Goal: Task Accomplishment & Management: Manage account settings

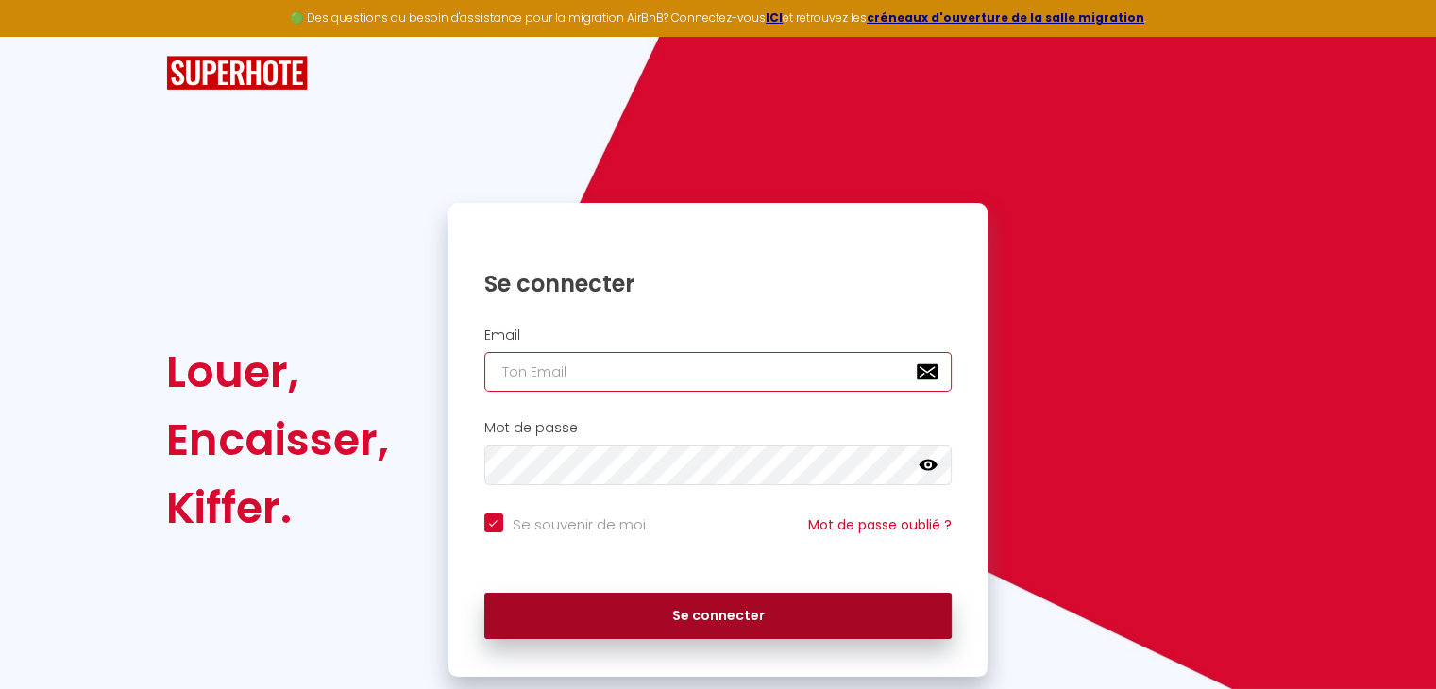
type input "[EMAIL_ADDRESS][DOMAIN_NAME]"
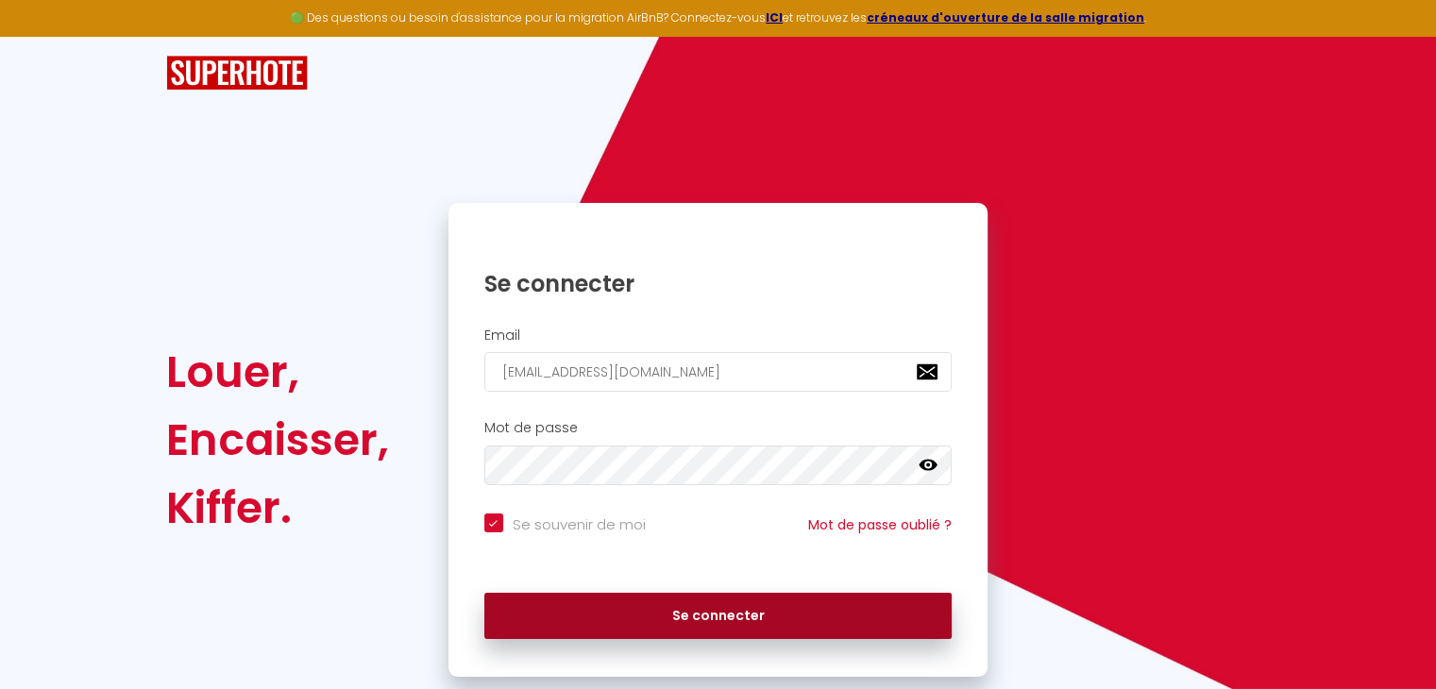
click at [689, 617] on button "Se connecter" at bounding box center [718, 616] width 468 height 47
checkbox input "true"
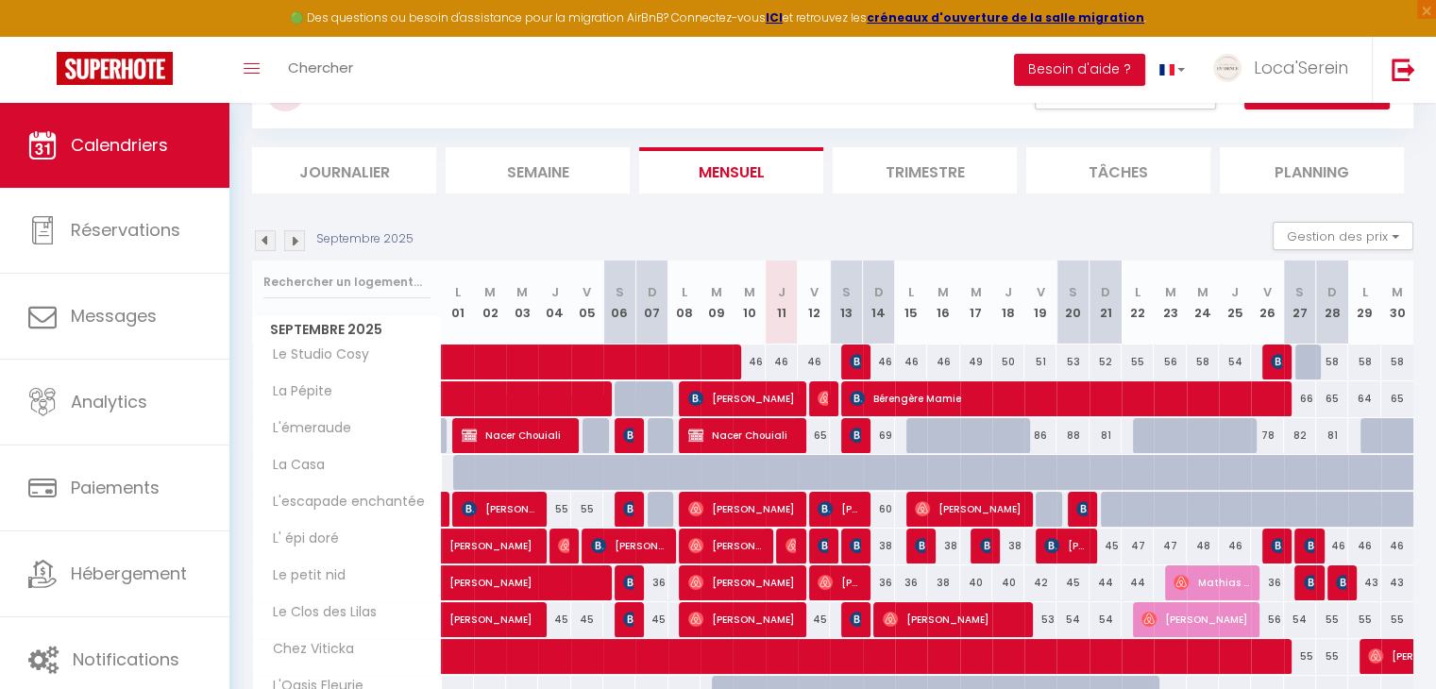
scroll to position [62, 0]
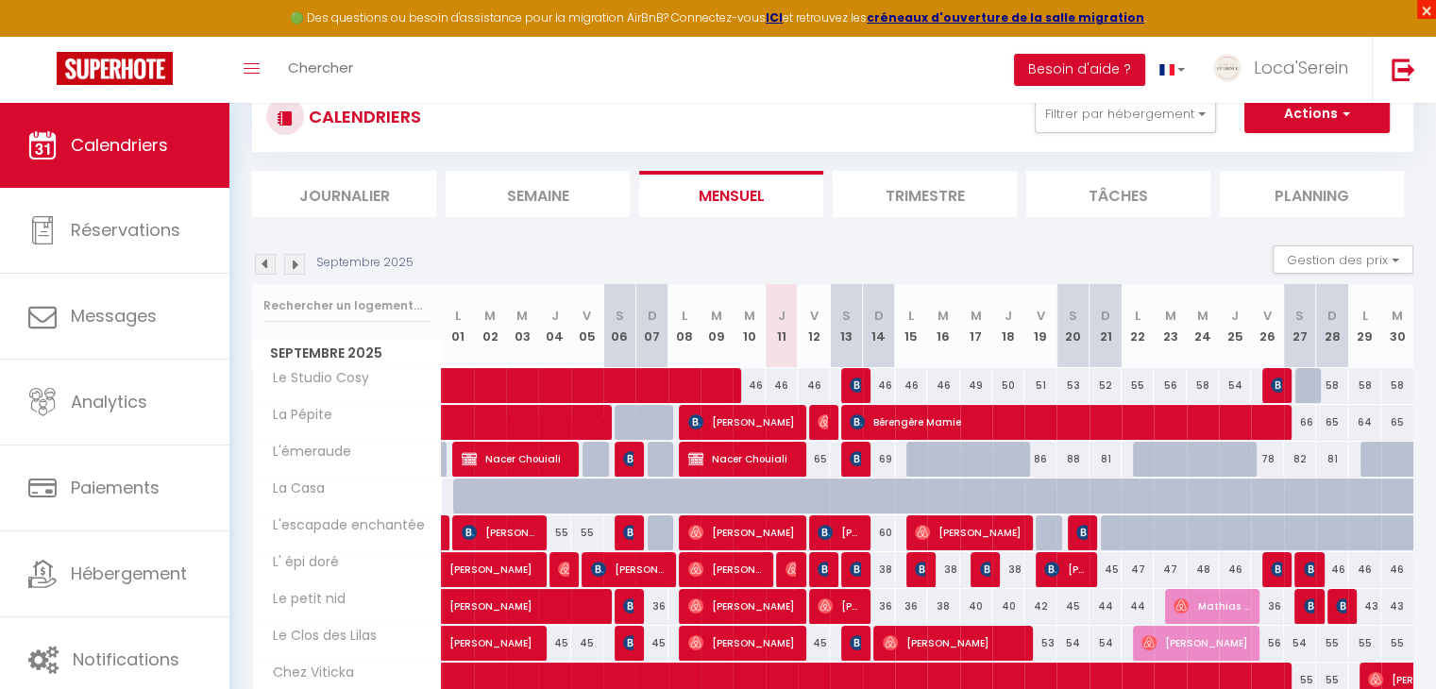
click at [1430, 5] on span "×" at bounding box center [1426, 9] width 19 height 19
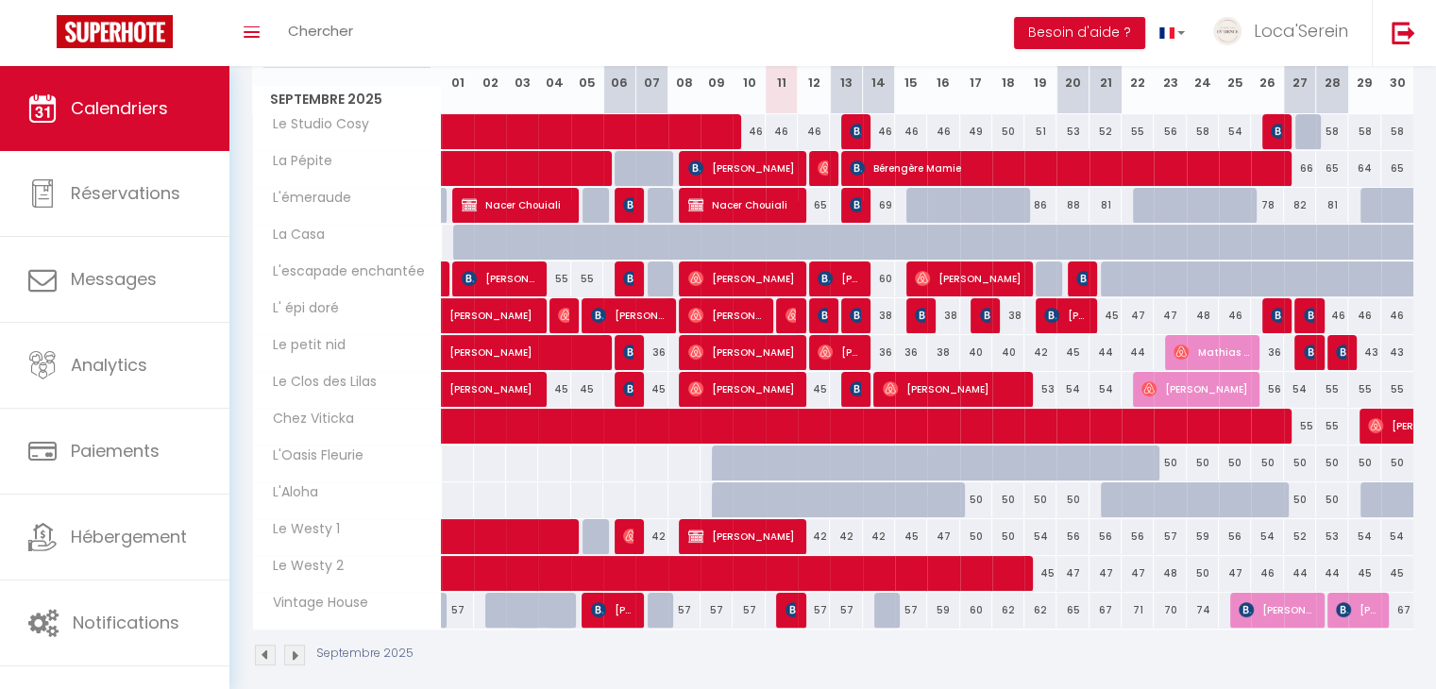
scroll to position [278, 0]
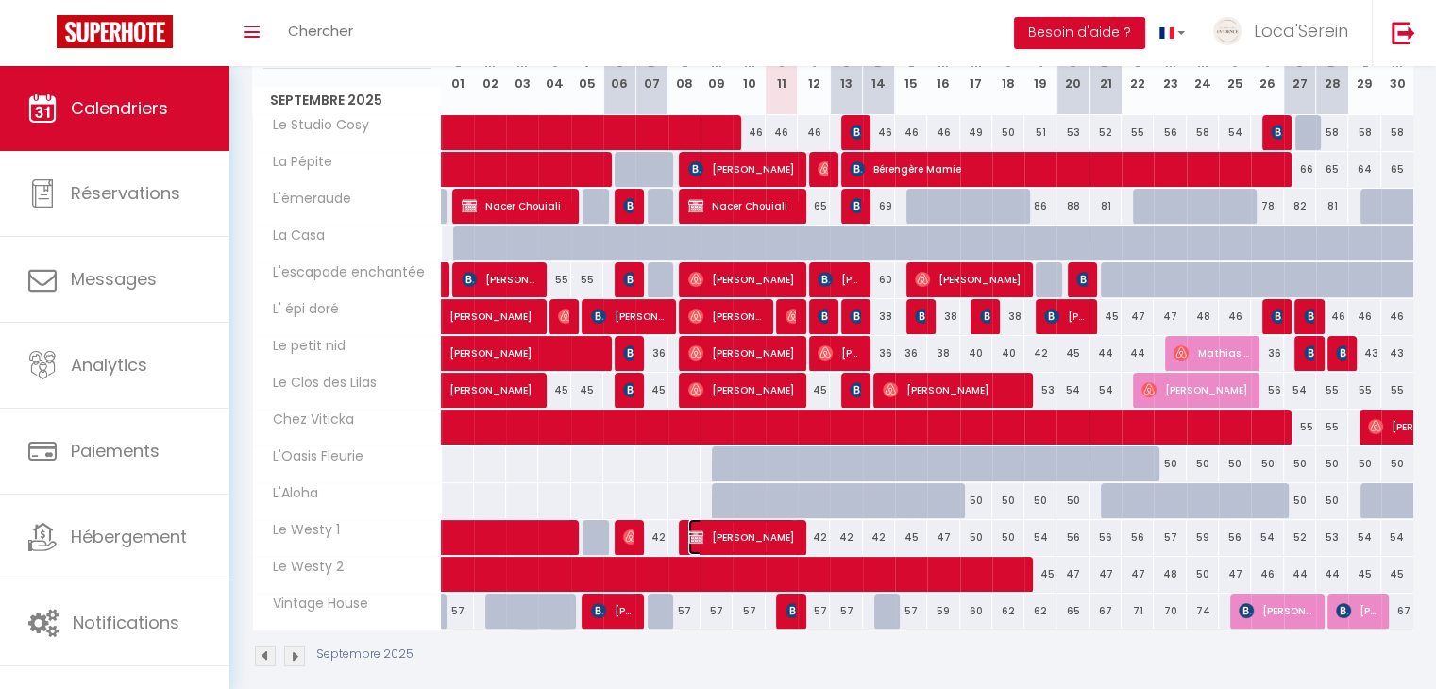
click at [744, 542] on span "[PERSON_NAME]" at bounding box center [741, 537] width 107 height 36
select select "OK"
select select "0"
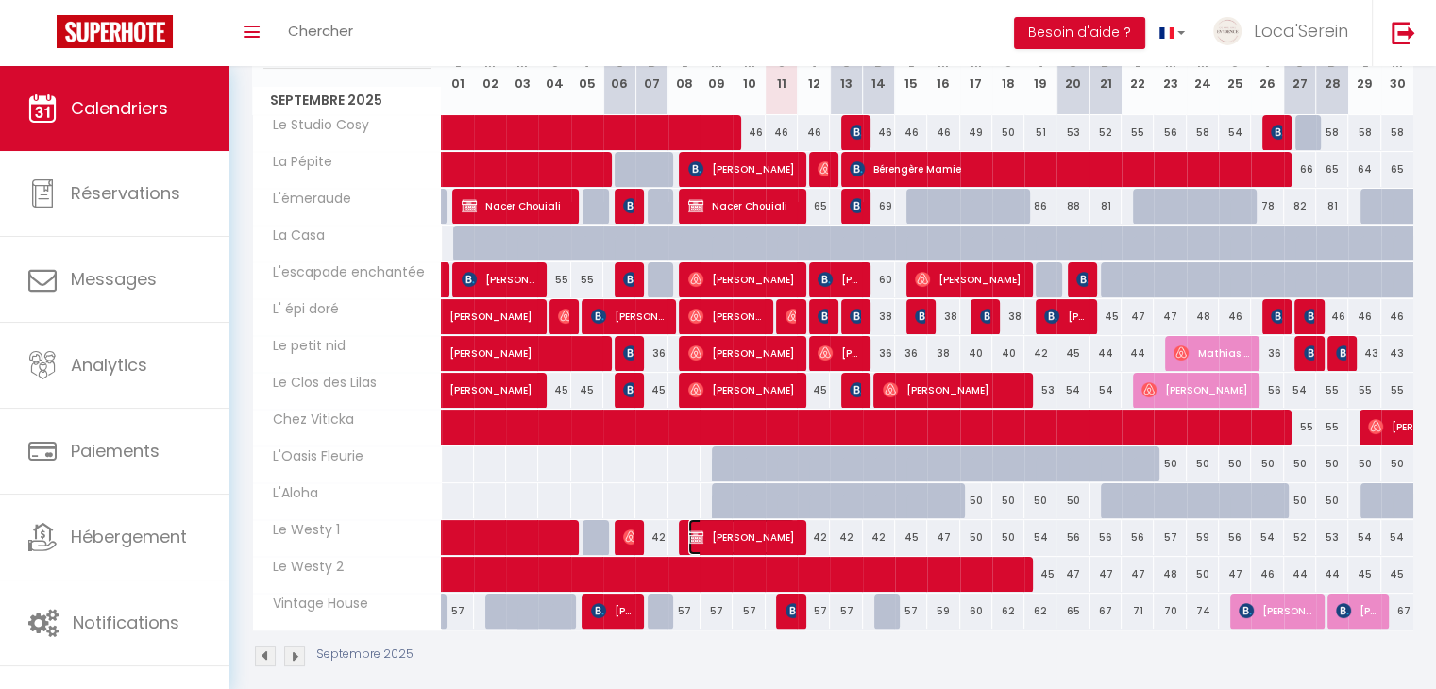
select select "1"
select select
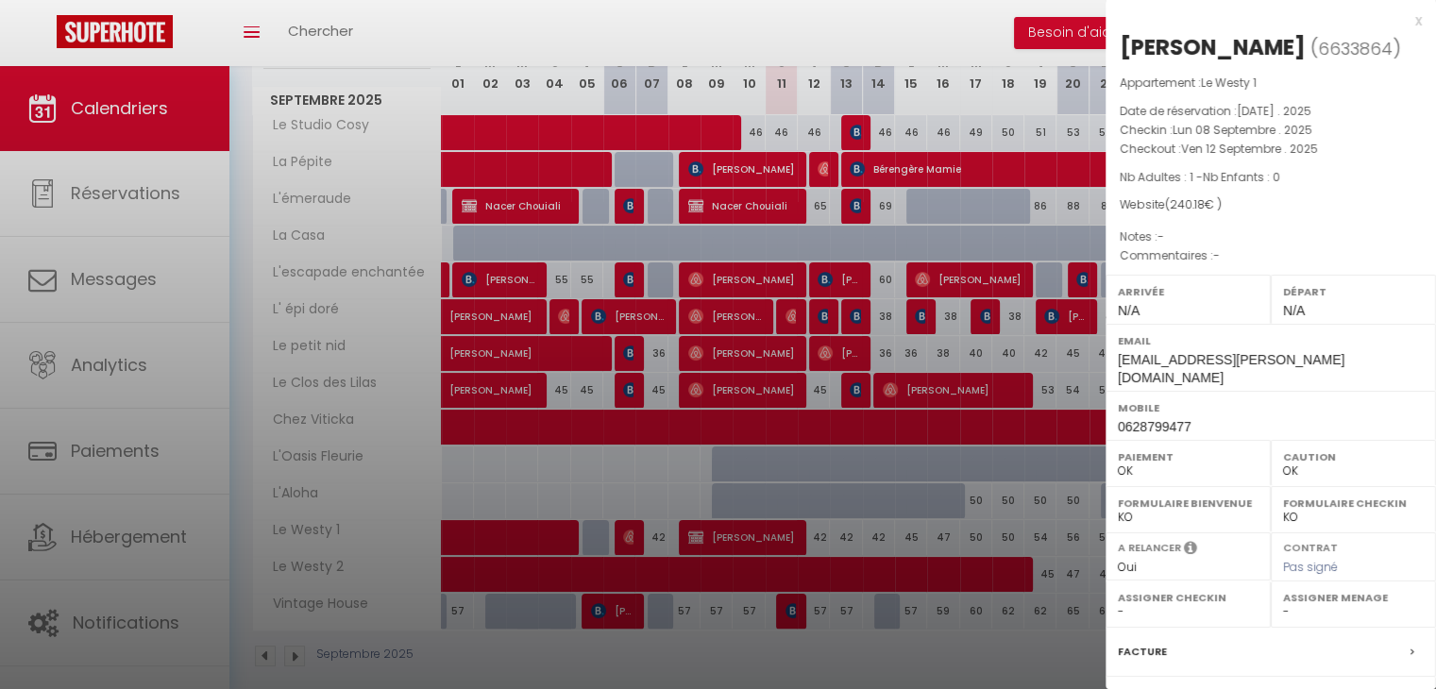
click at [1399, 22] on div "x" at bounding box center [1263, 20] width 316 height 23
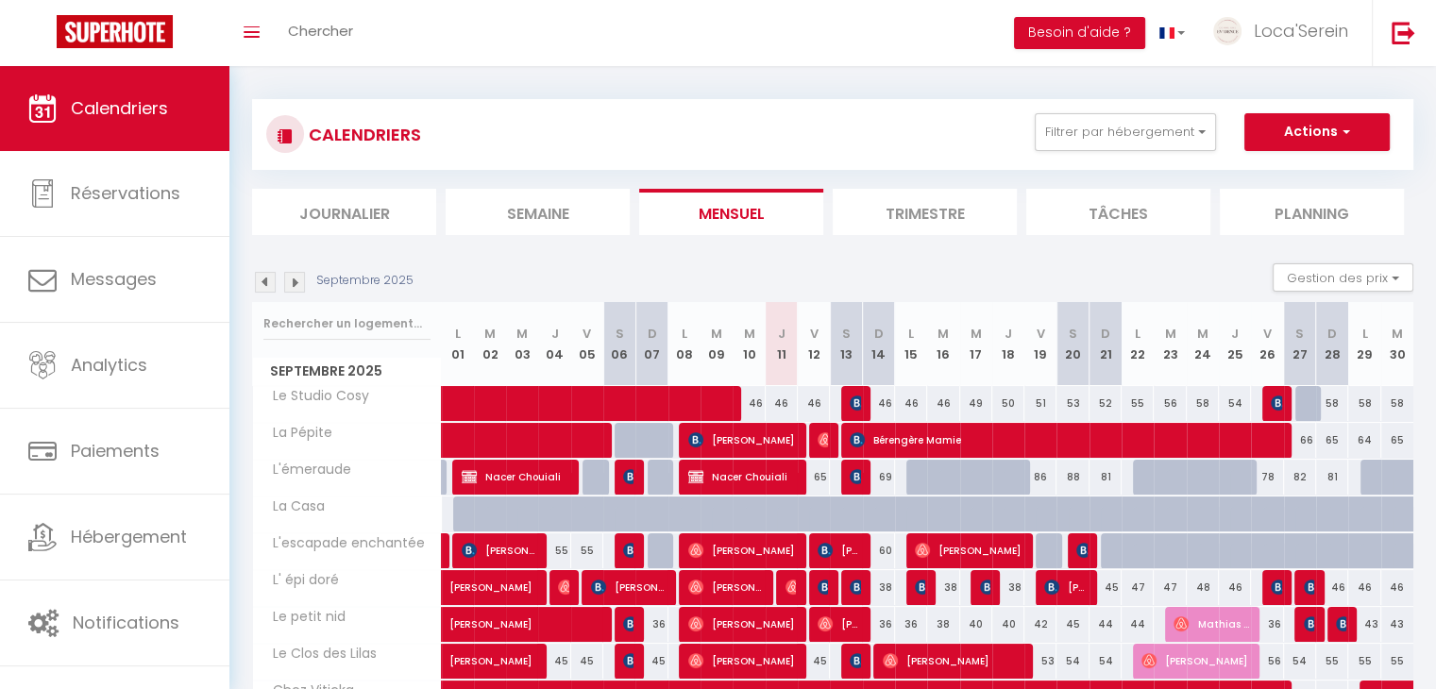
scroll to position [0, 0]
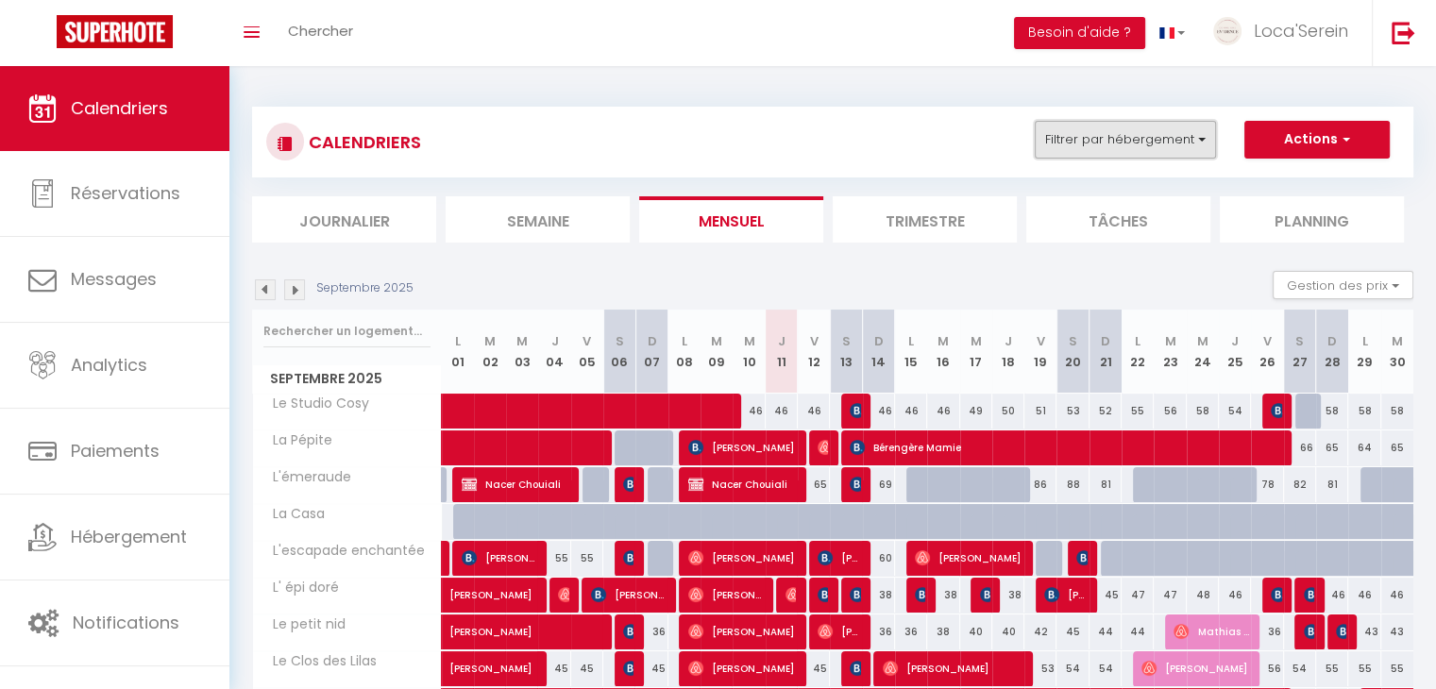
click at [1092, 135] on button "Filtrer par hébergement" at bounding box center [1125, 140] width 181 height 38
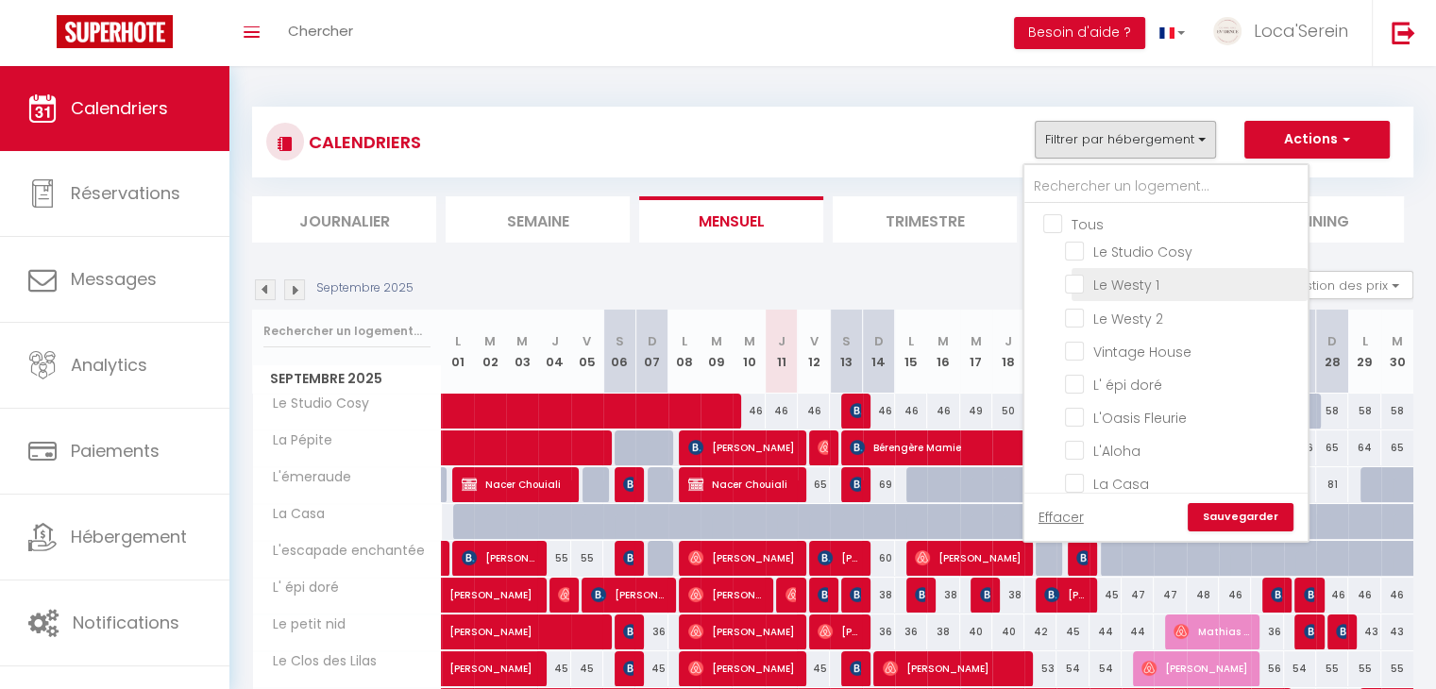
click at [1112, 268] on li "Le Westy 1" at bounding box center [1189, 284] width 236 height 33
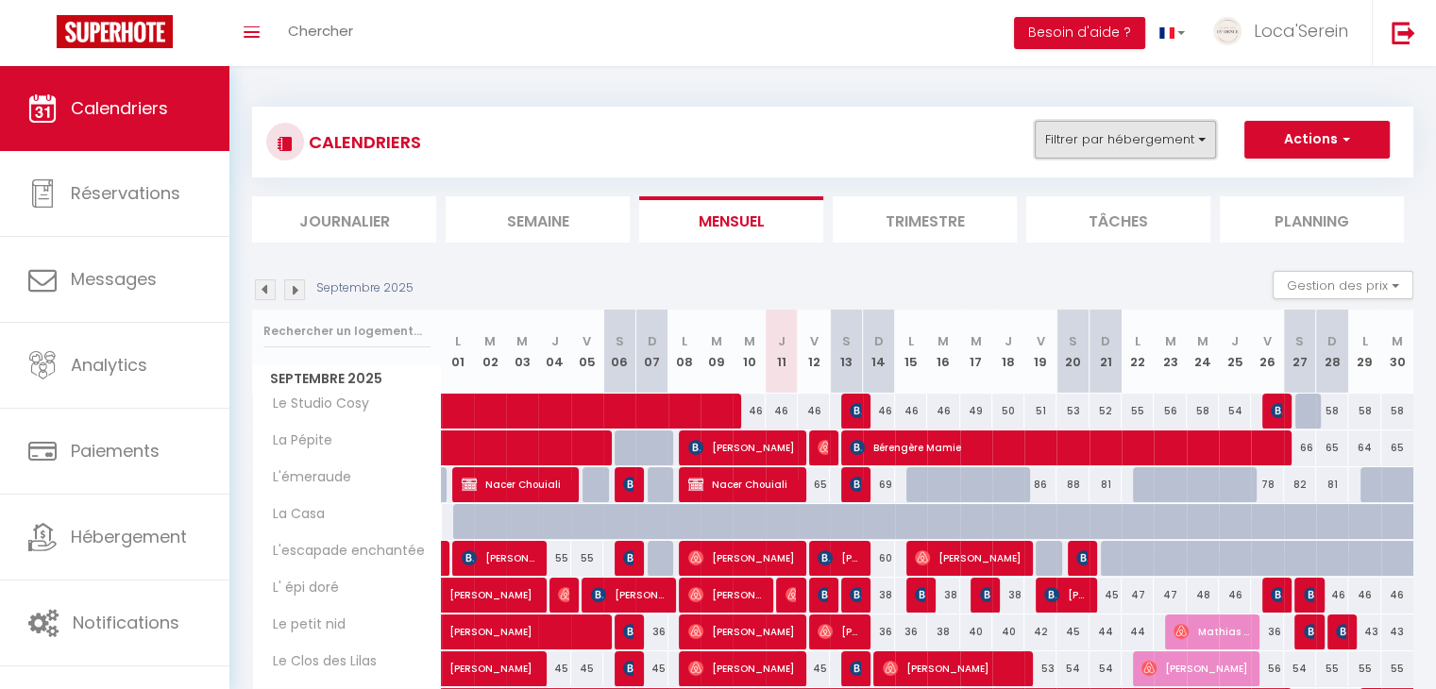
click at [1185, 140] on button "Filtrer par hébergement" at bounding box center [1125, 140] width 181 height 38
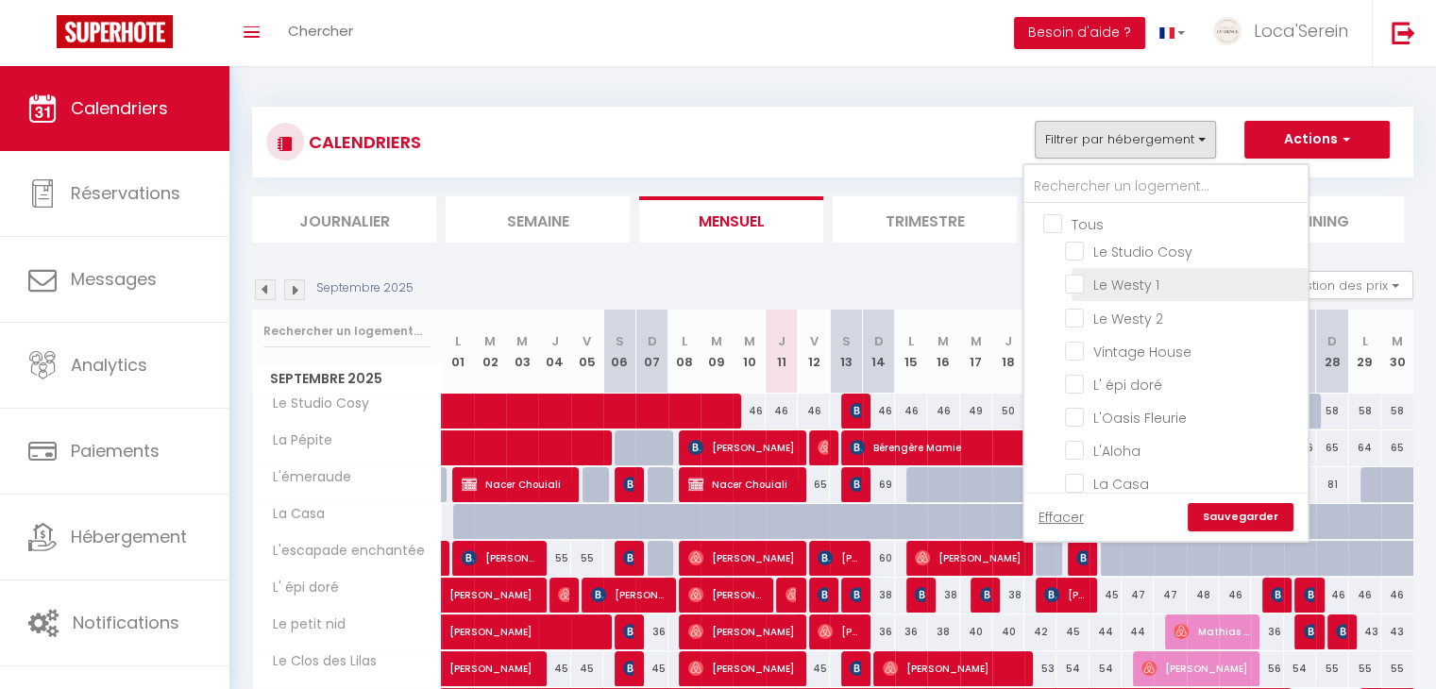
click at [1086, 295] on li "Le Westy 1" at bounding box center [1189, 284] width 236 height 33
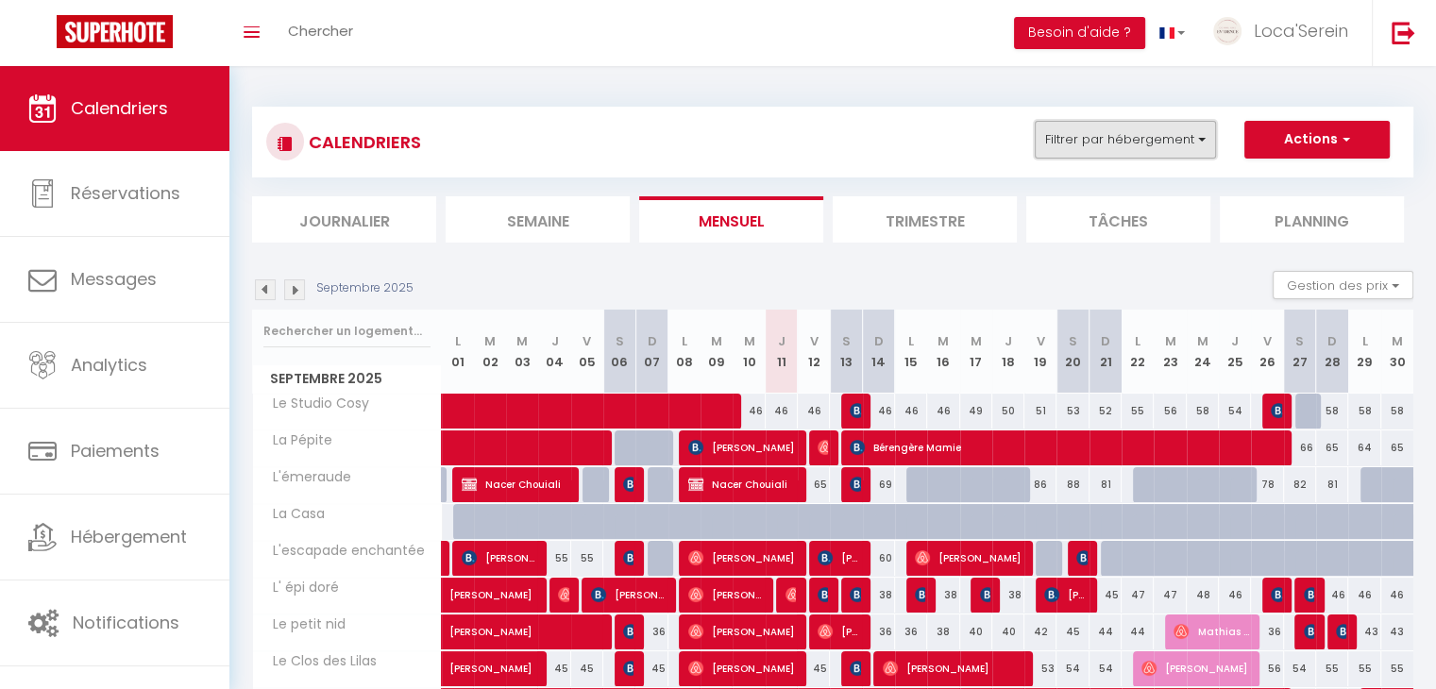
click at [1196, 137] on button "Filtrer par hébergement" at bounding box center [1125, 140] width 181 height 38
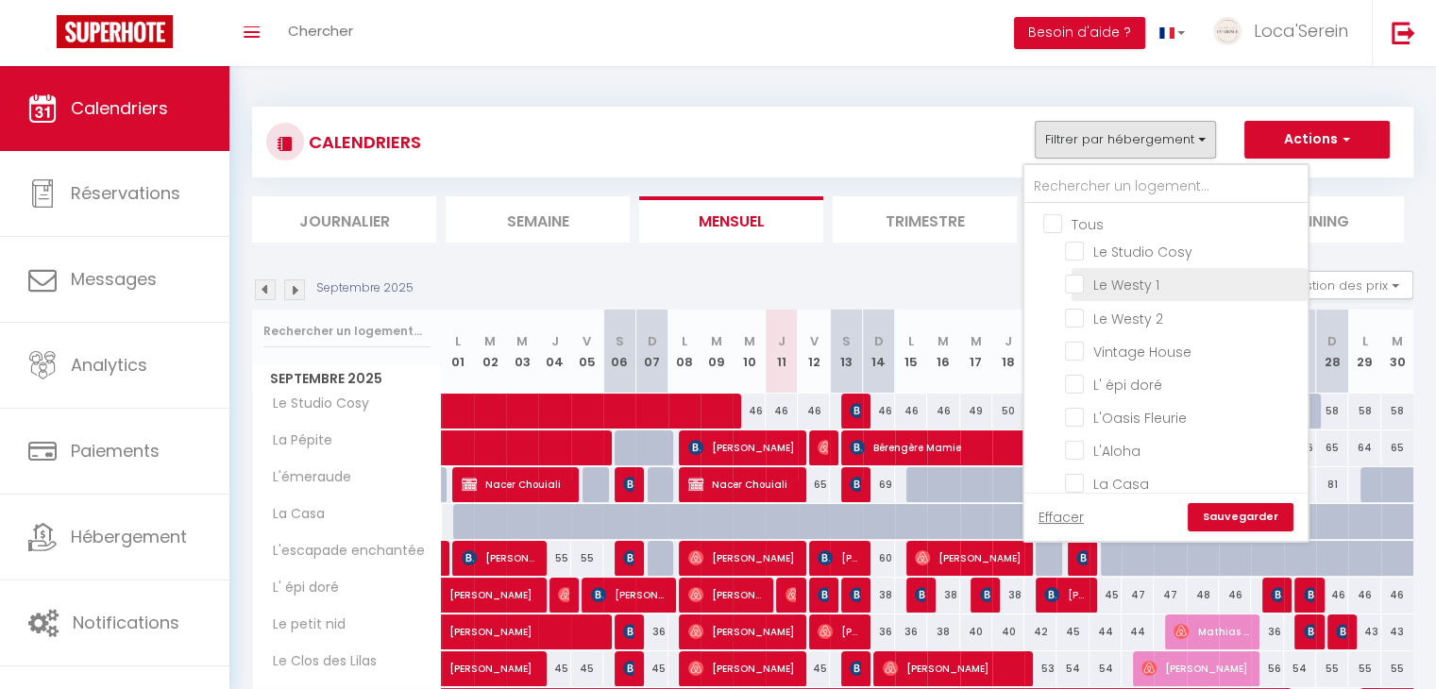
click at [1083, 278] on input "Le Westy 1" at bounding box center [1183, 283] width 236 height 19
checkbox input "true"
checkbox input "false"
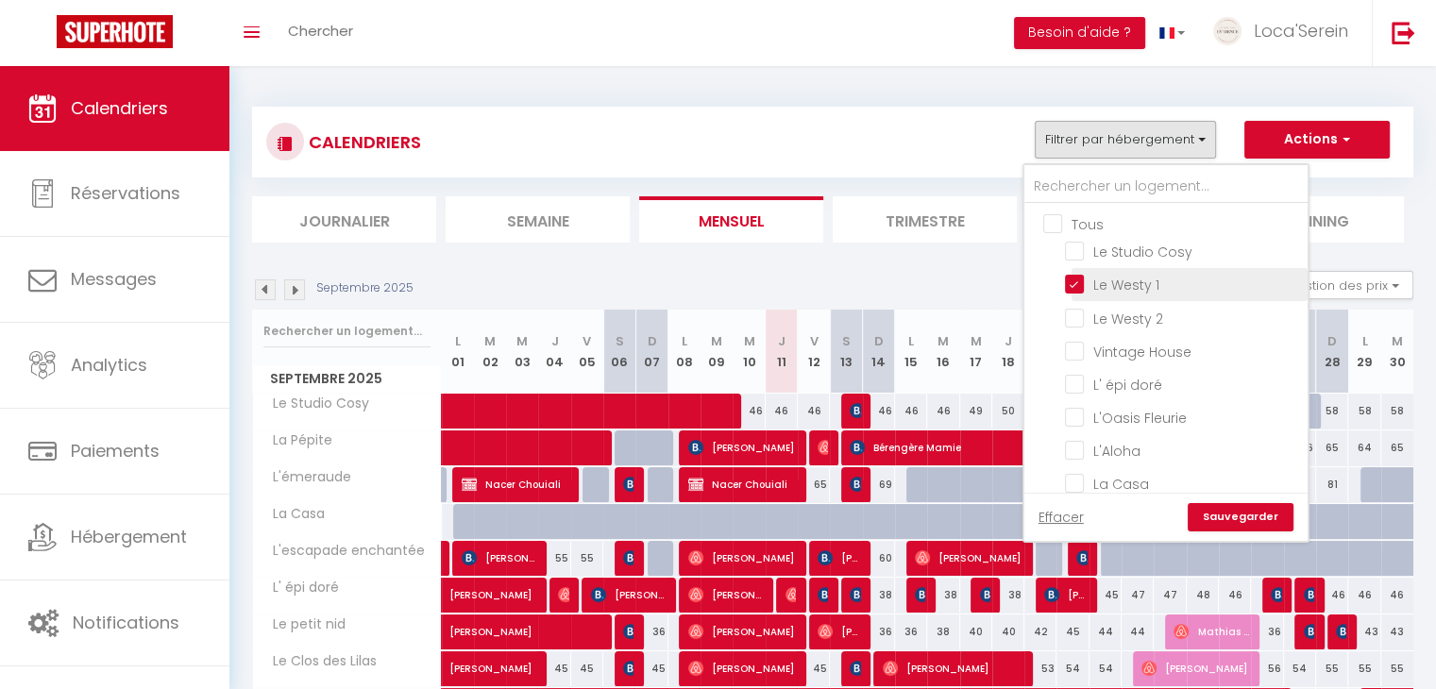
checkbox input "false"
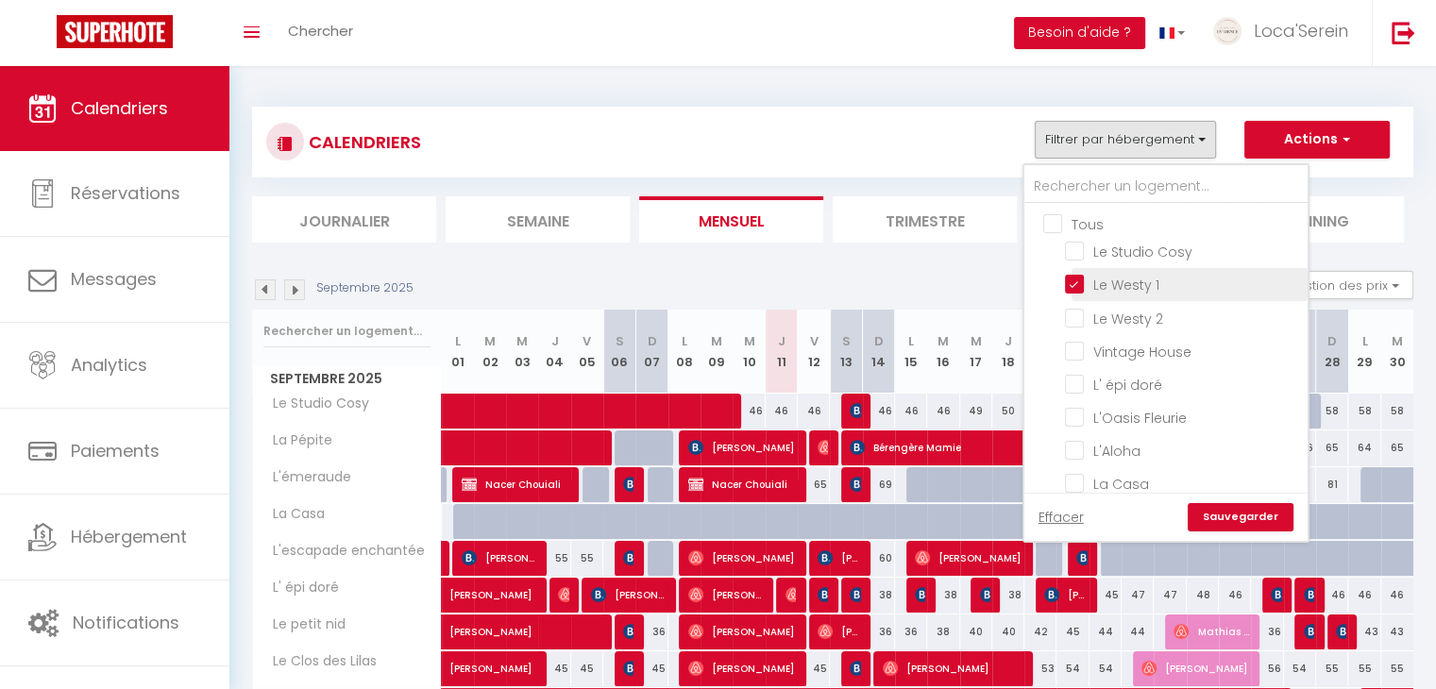
checkbox input "false"
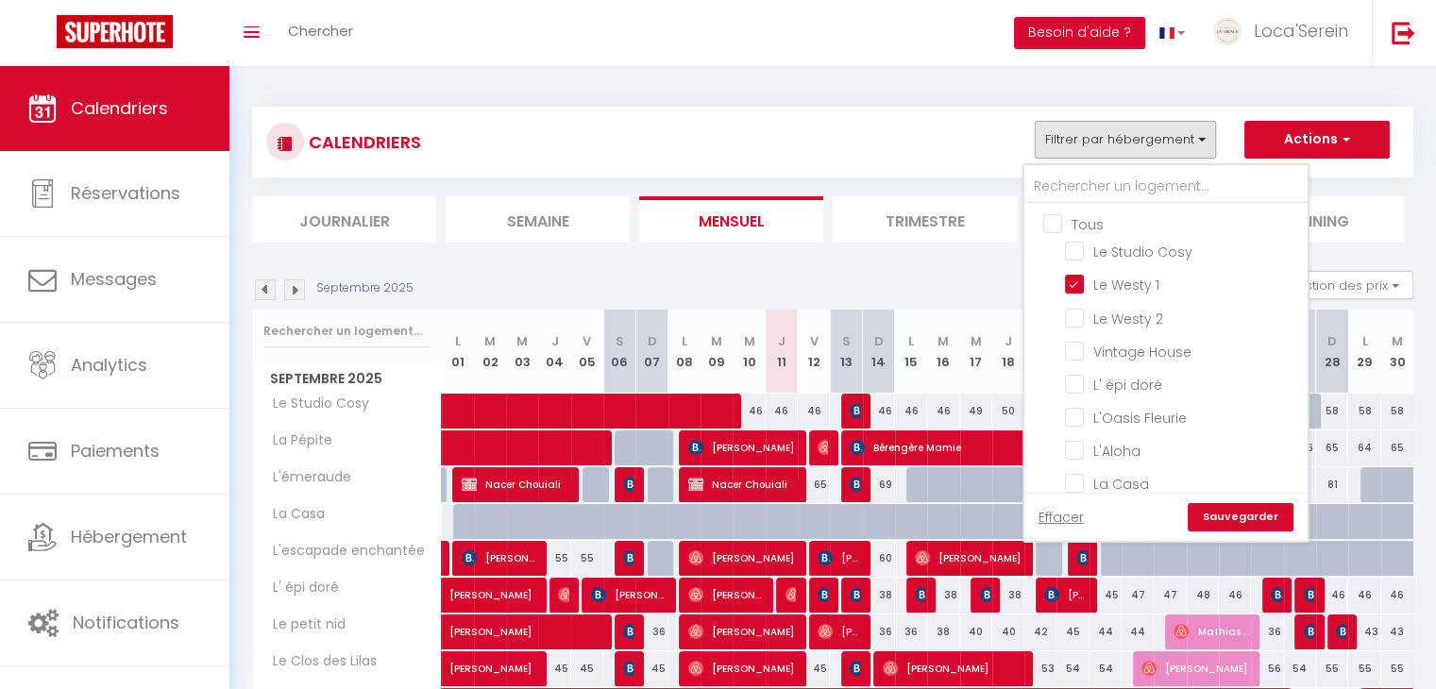
click at [1251, 516] on link "Sauvegarder" at bounding box center [1241, 517] width 106 height 28
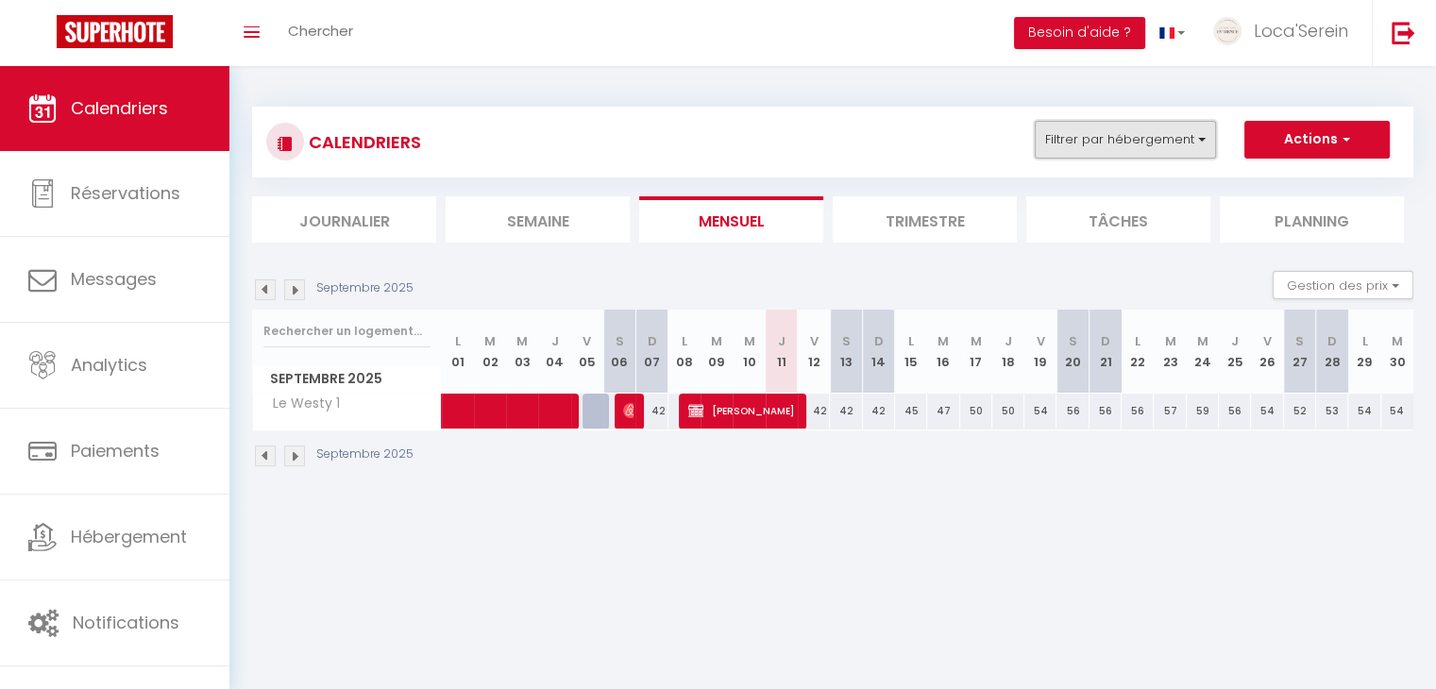
click at [1188, 136] on button "Filtrer par hébergement" at bounding box center [1125, 140] width 181 height 38
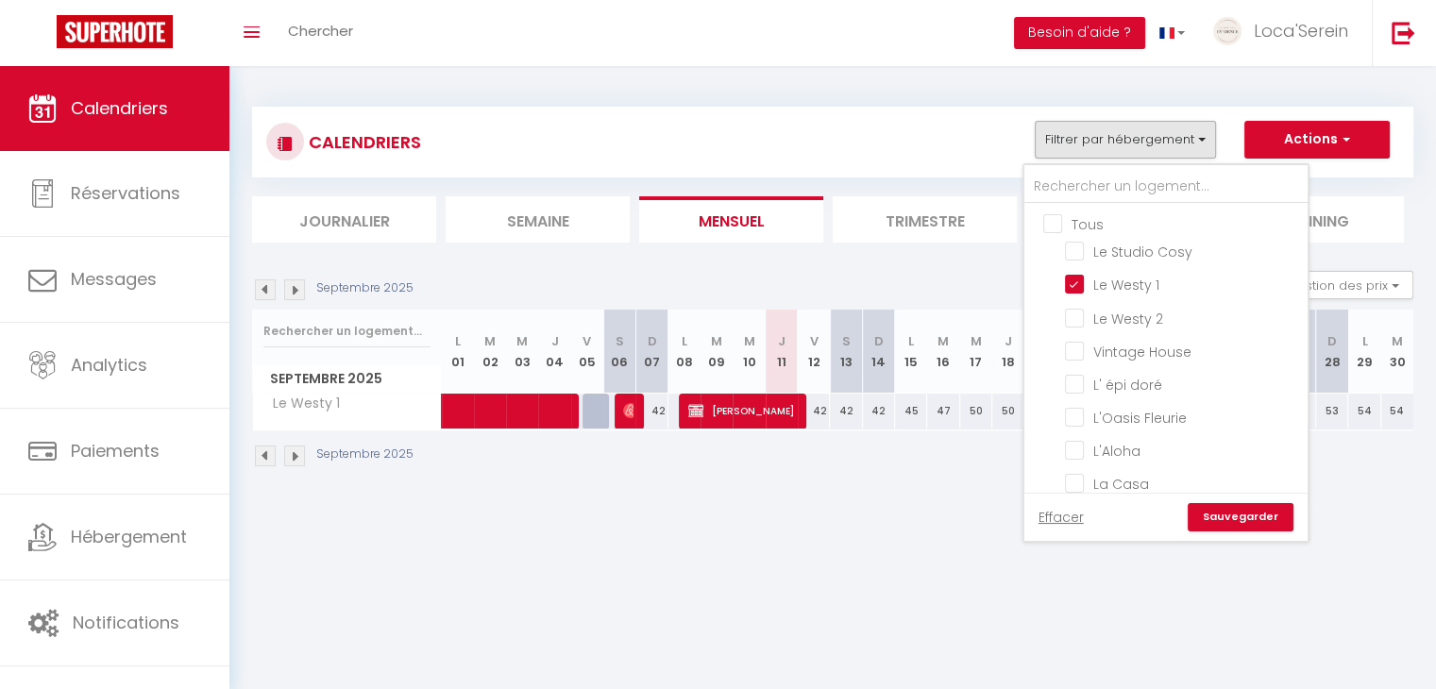
click at [1061, 233] on ul "Tous Le Studio Cosy Le Westy 1 Le Westy 2 Vintage House L' épi doré L'Oasis Fle…" at bounding box center [1165, 457] width 283 height 506
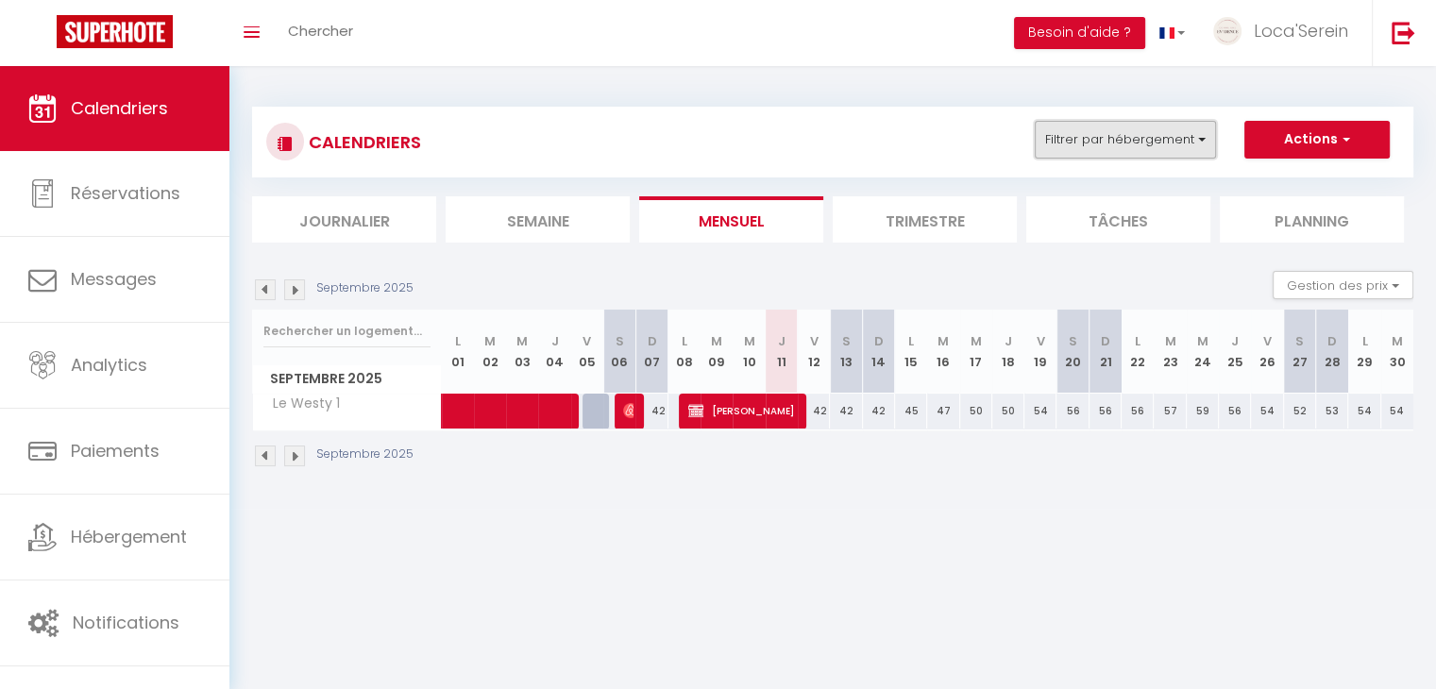
click at [1097, 134] on button "Filtrer par hébergement" at bounding box center [1125, 140] width 181 height 38
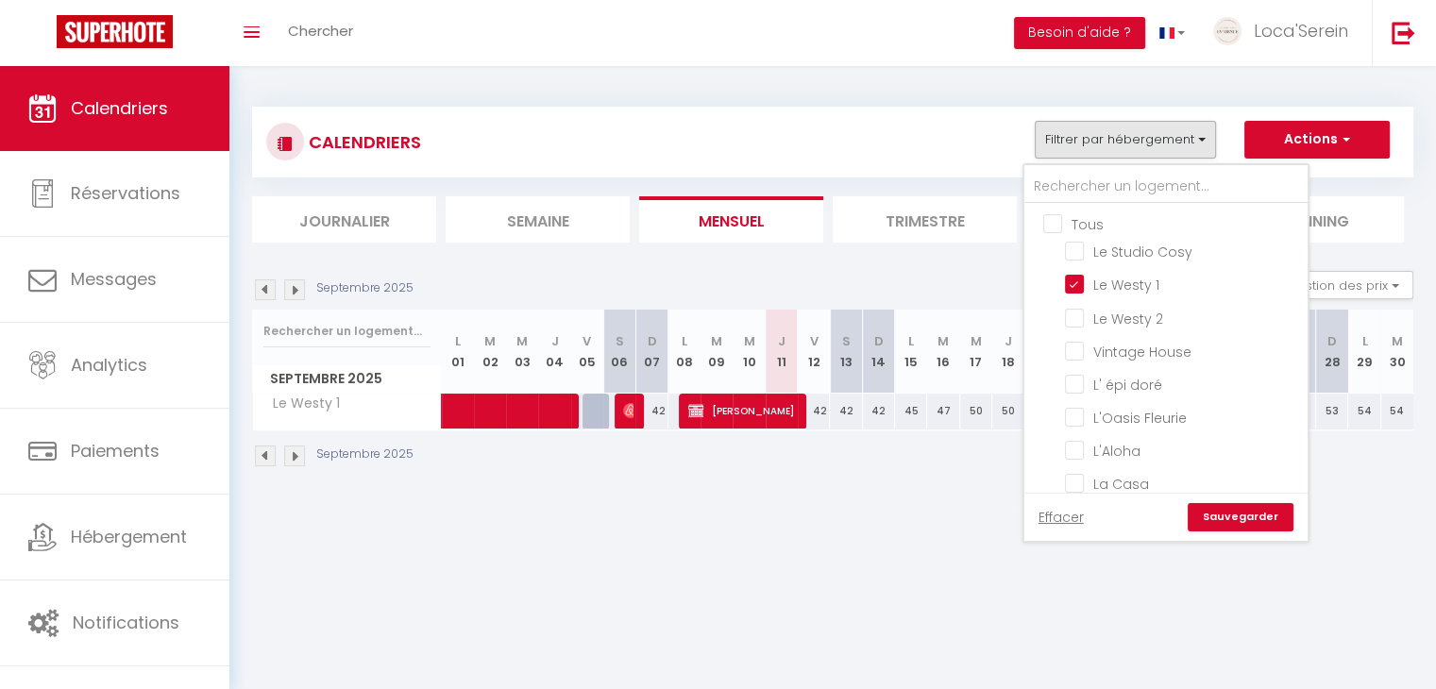
click at [1064, 220] on input "Tous" at bounding box center [1184, 222] width 283 height 19
checkbox input "true"
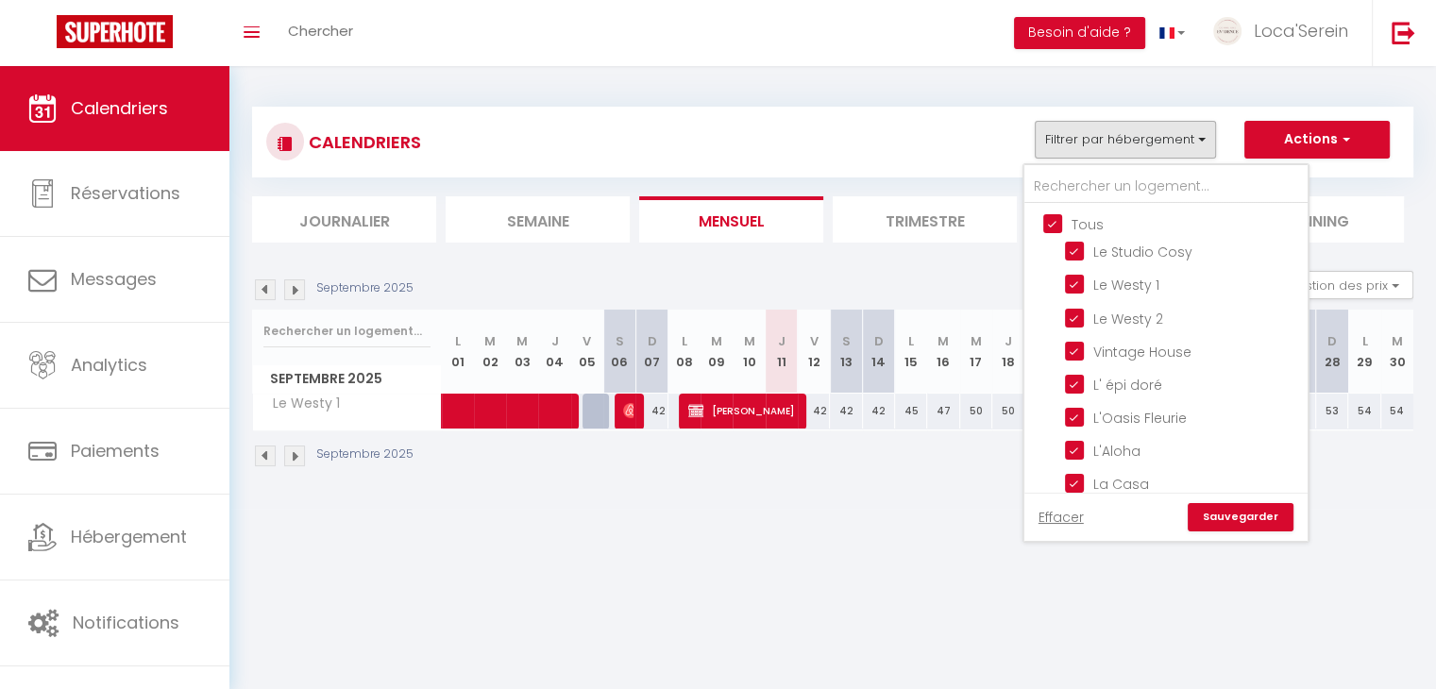
checkbox input "true"
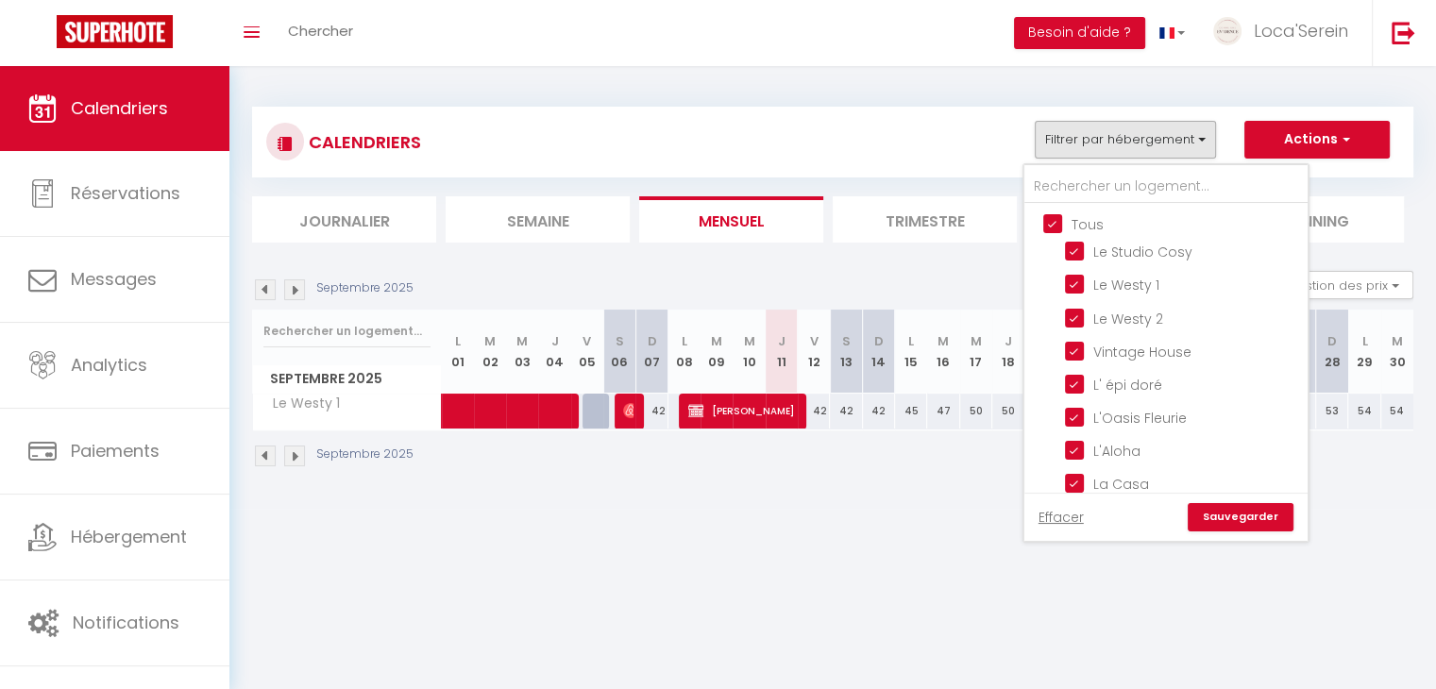
checkbox input "true"
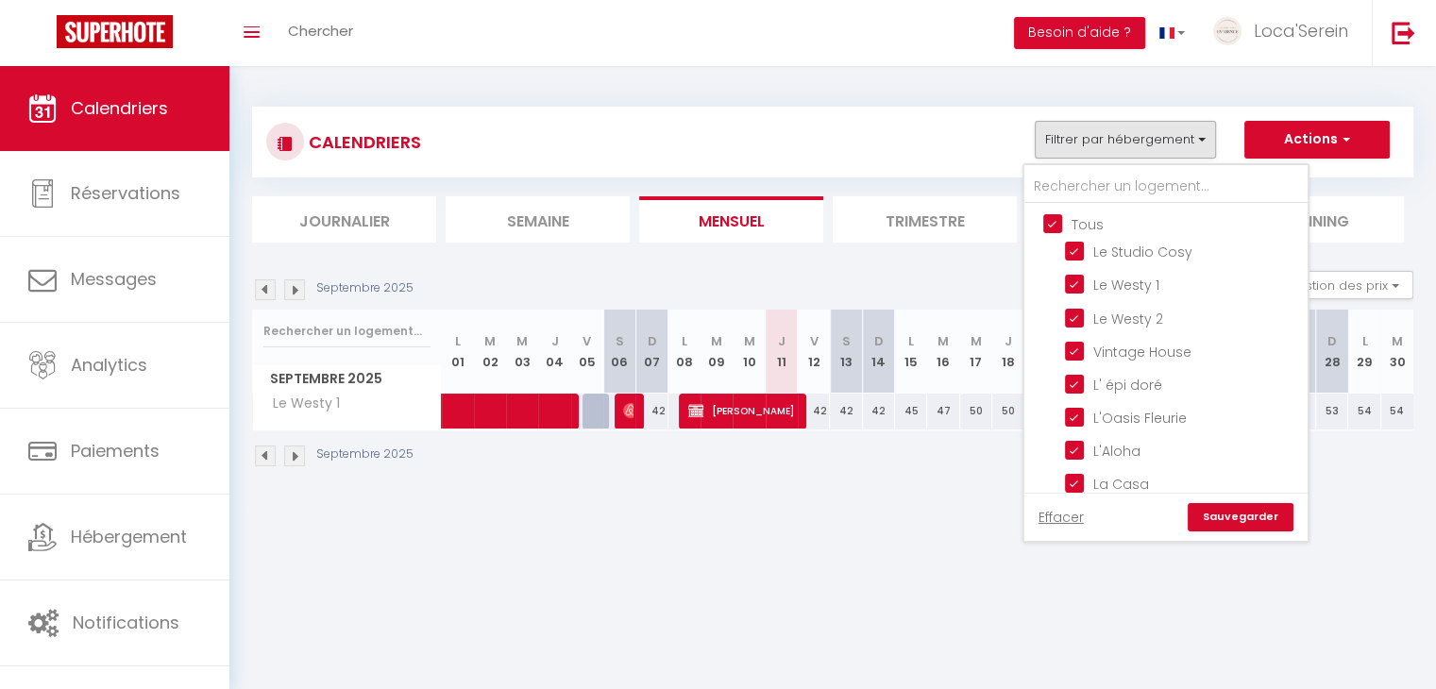
click at [1265, 515] on link "Sauvegarder" at bounding box center [1241, 517] width 106 height 28
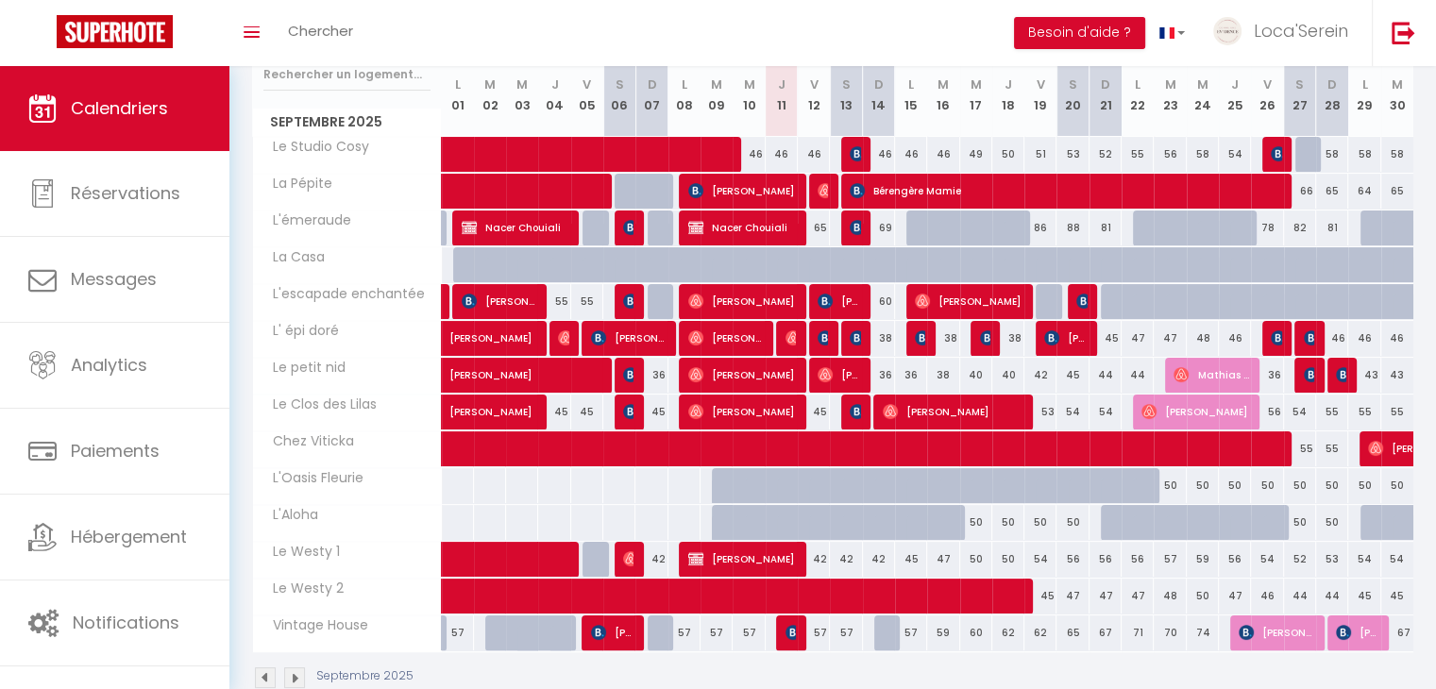
scroll to position [259, 0]
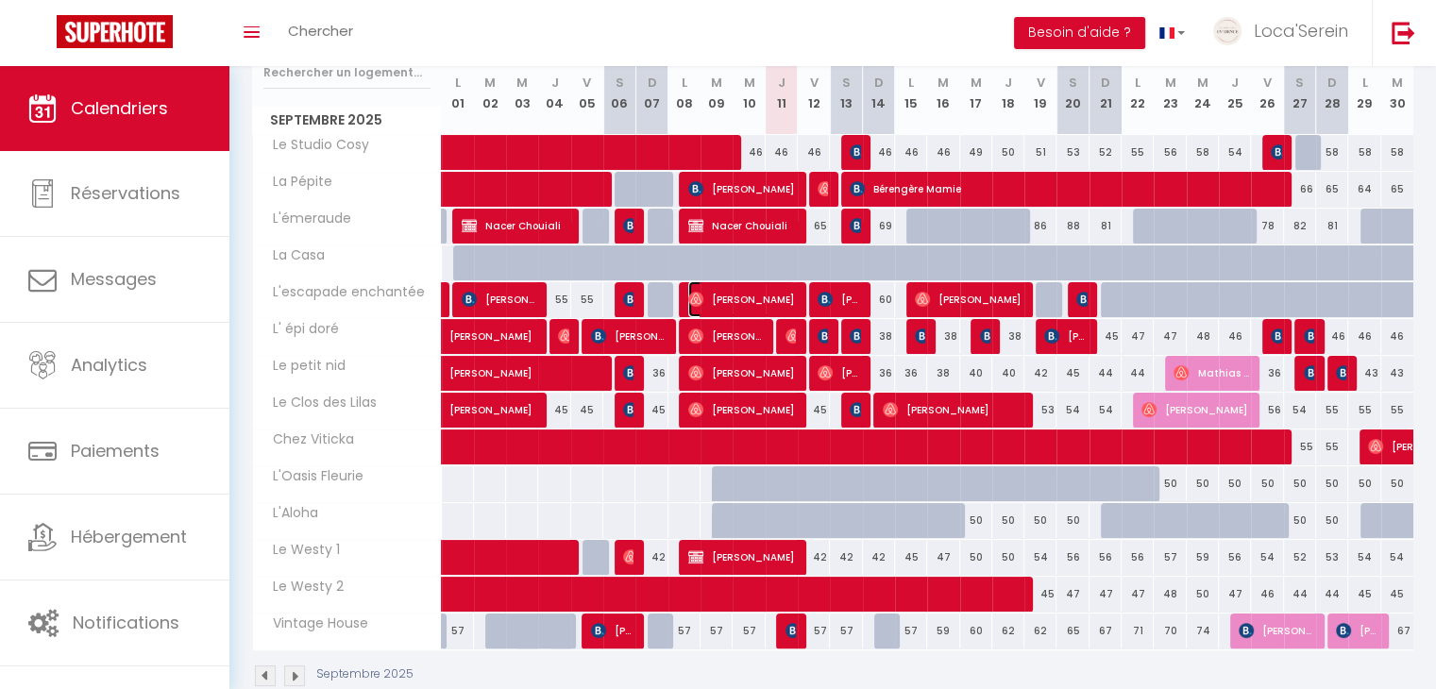
click at [736, 313] on span "[PERSON_NAME]" at bounding box center [741, 299] width 107 height 36
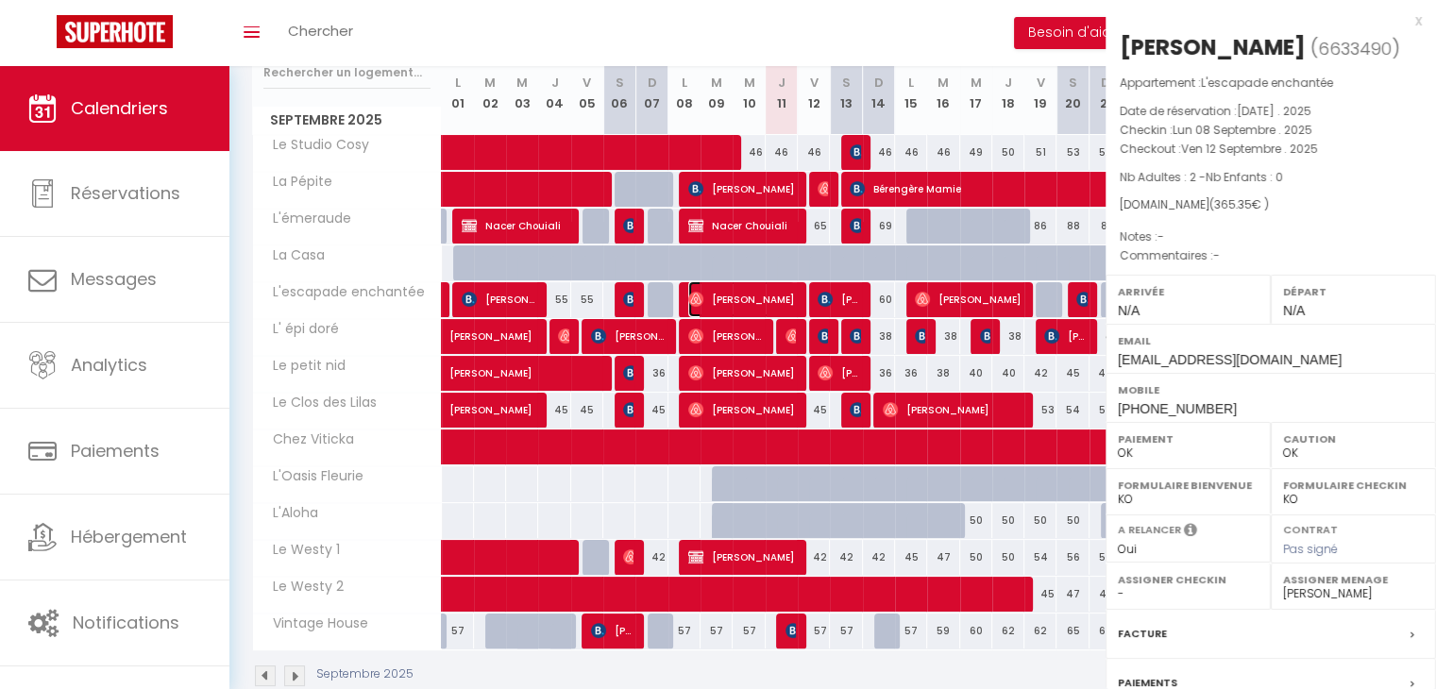
select select "31019"
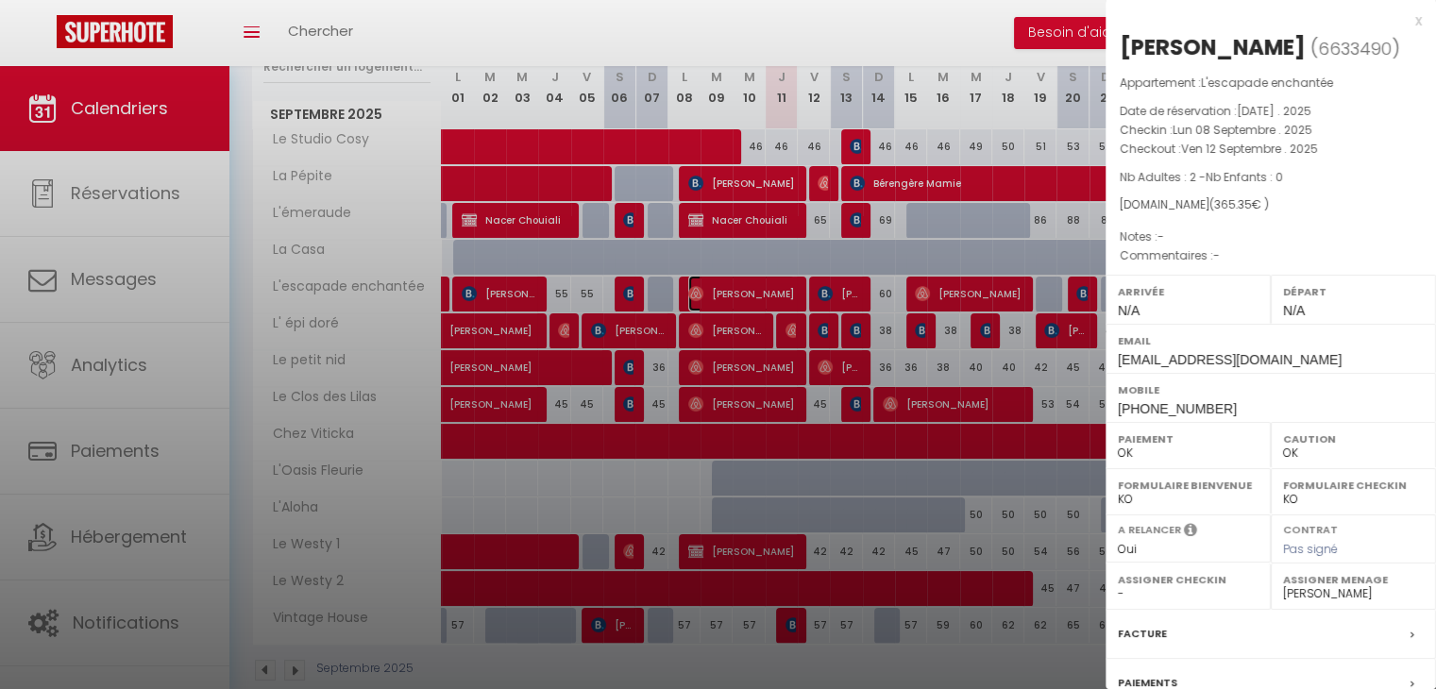
scroll to position [255, 0]
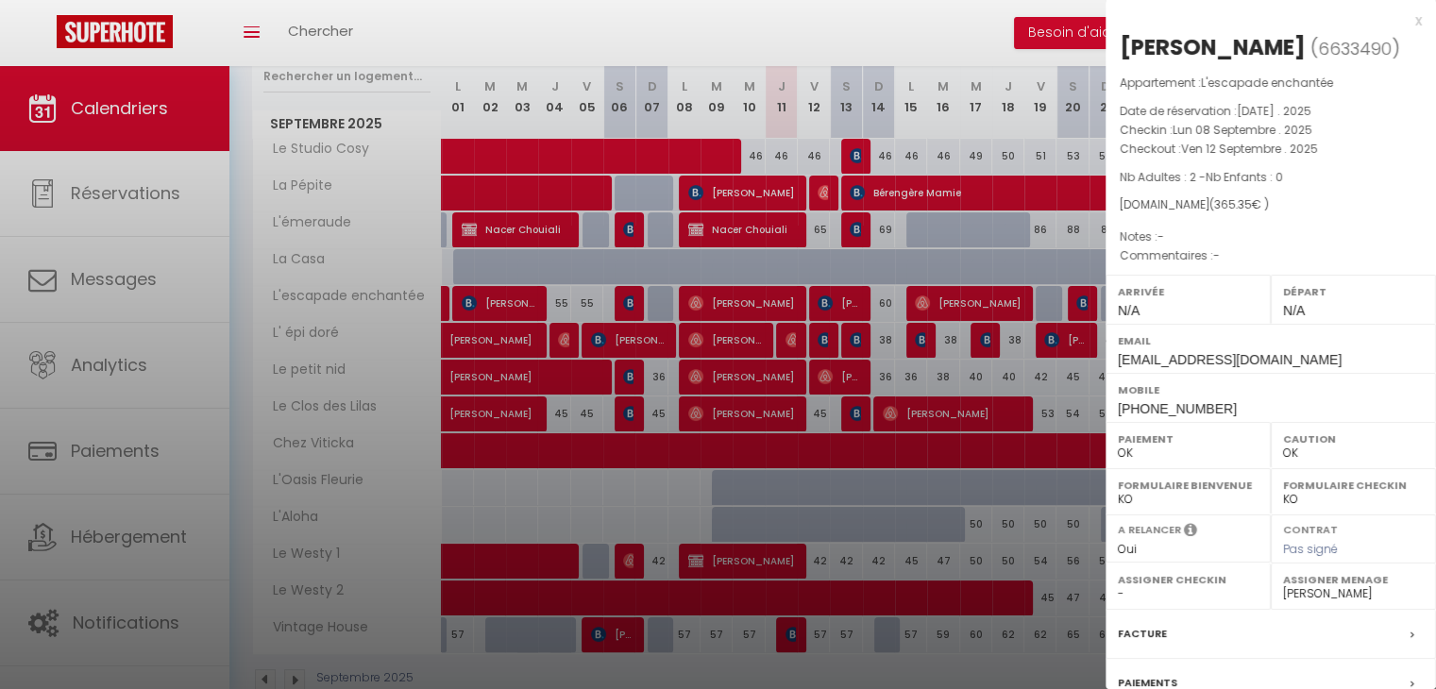
click at [886, 307] on div at bounding box center [718, 344] width 1436 height 689
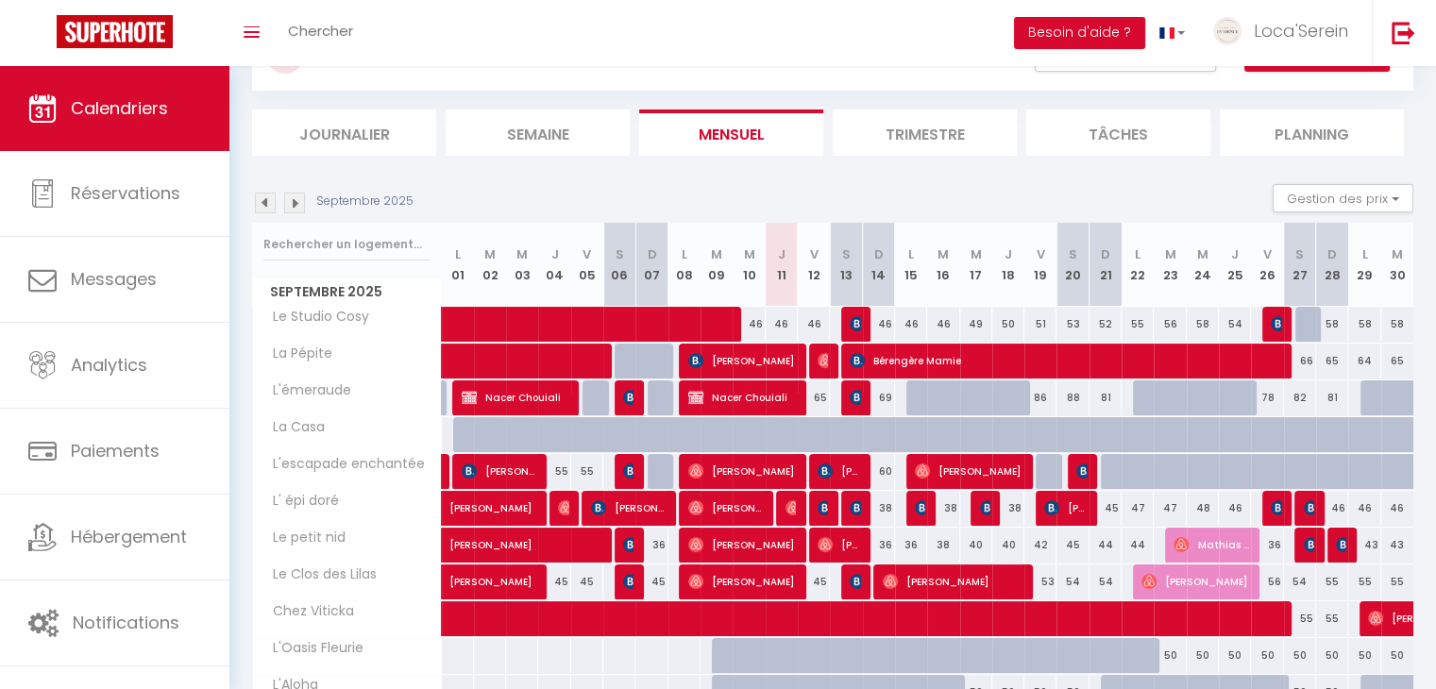
scroll to position [85, 0]
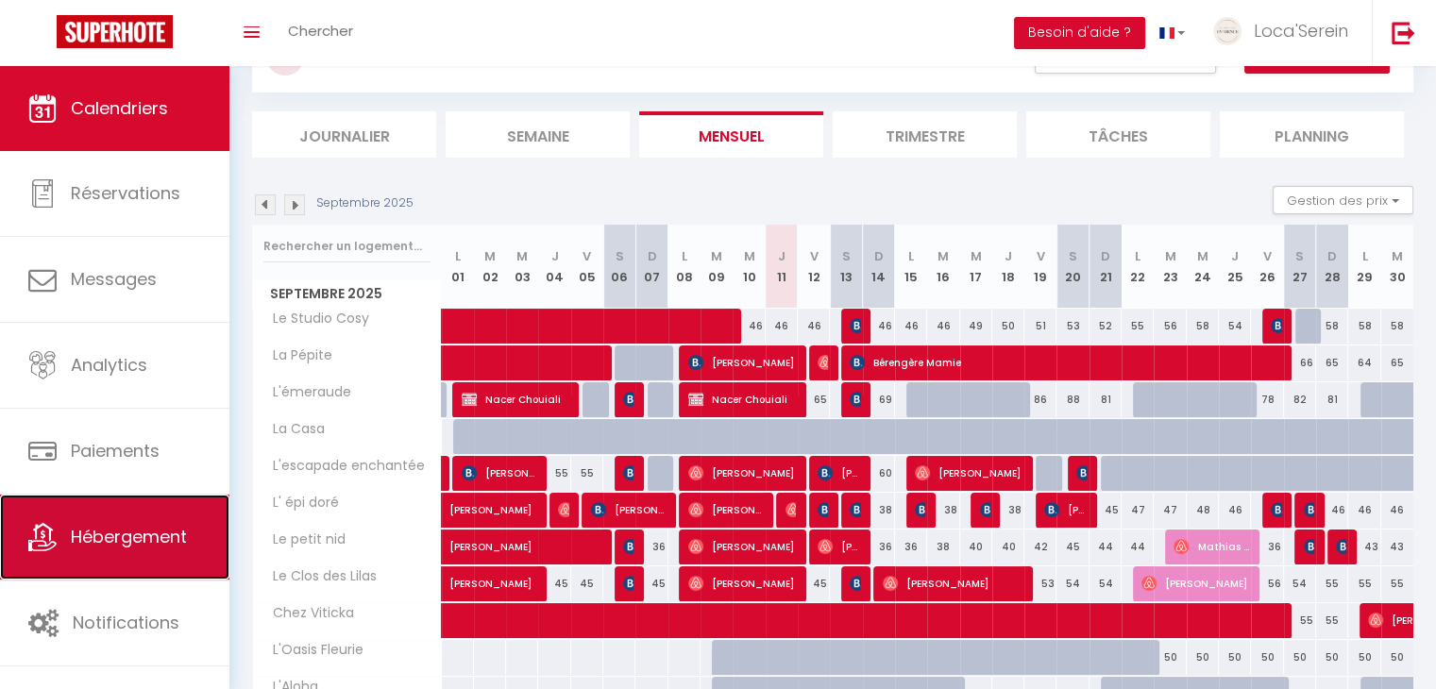
click at [120, 552] on link "Hébergement" at bounding box center [114, 537] width 229 height 85
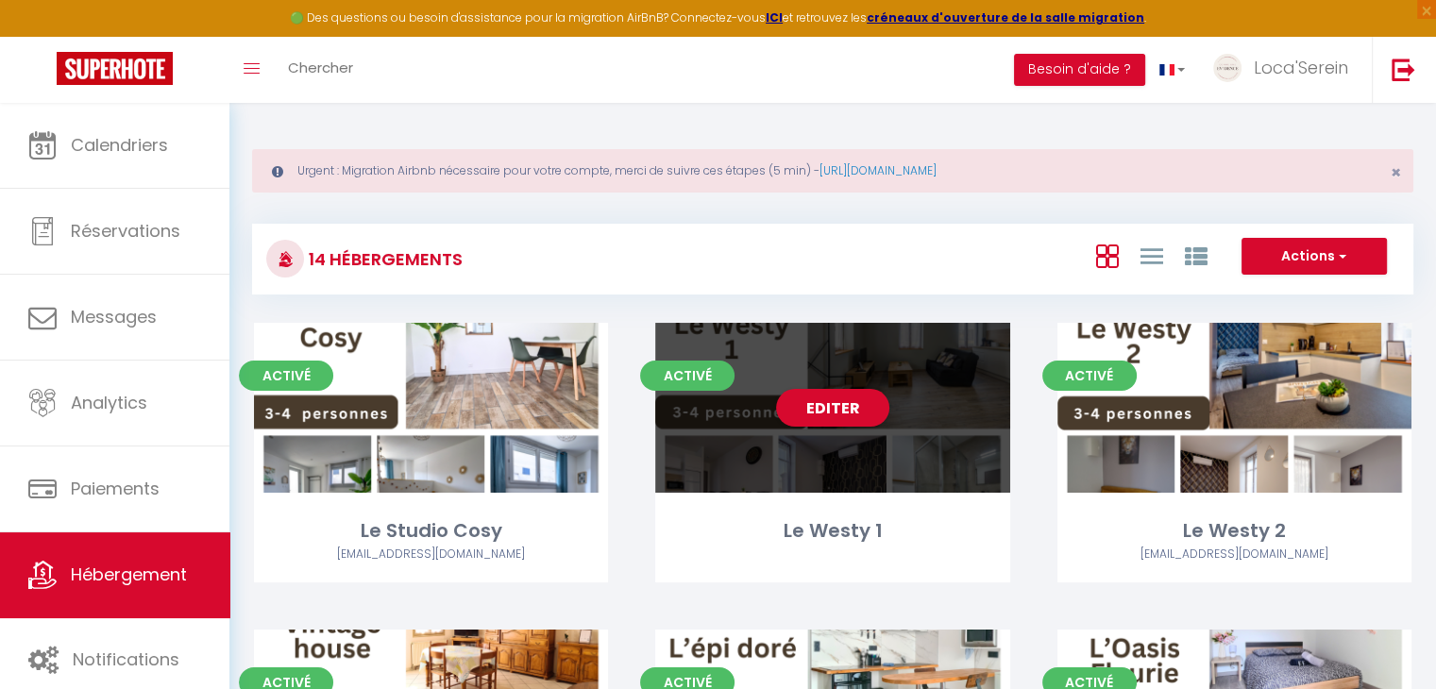
click at [852, 428] on div "Editer" at bounding box center [832, 408] width 354 height 170
select select "3"
select select "2"
select select "1"
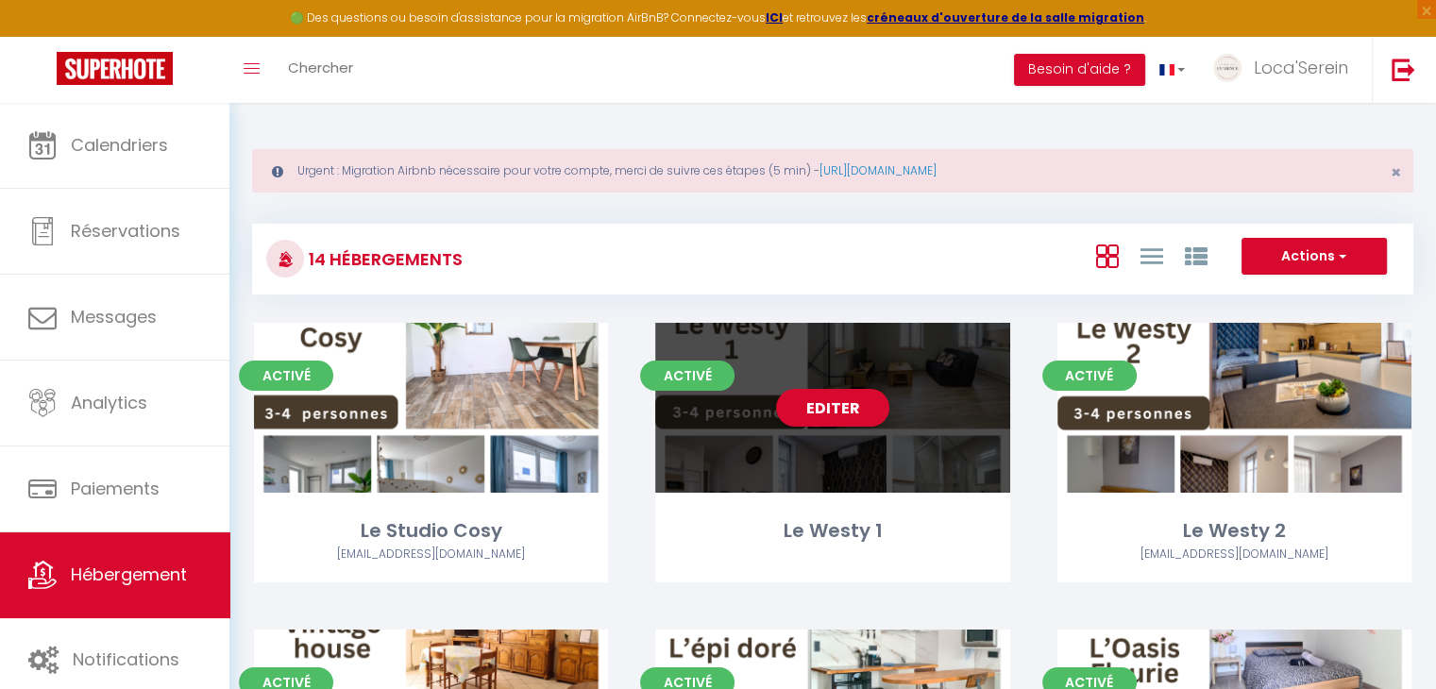
select select
select select "28"
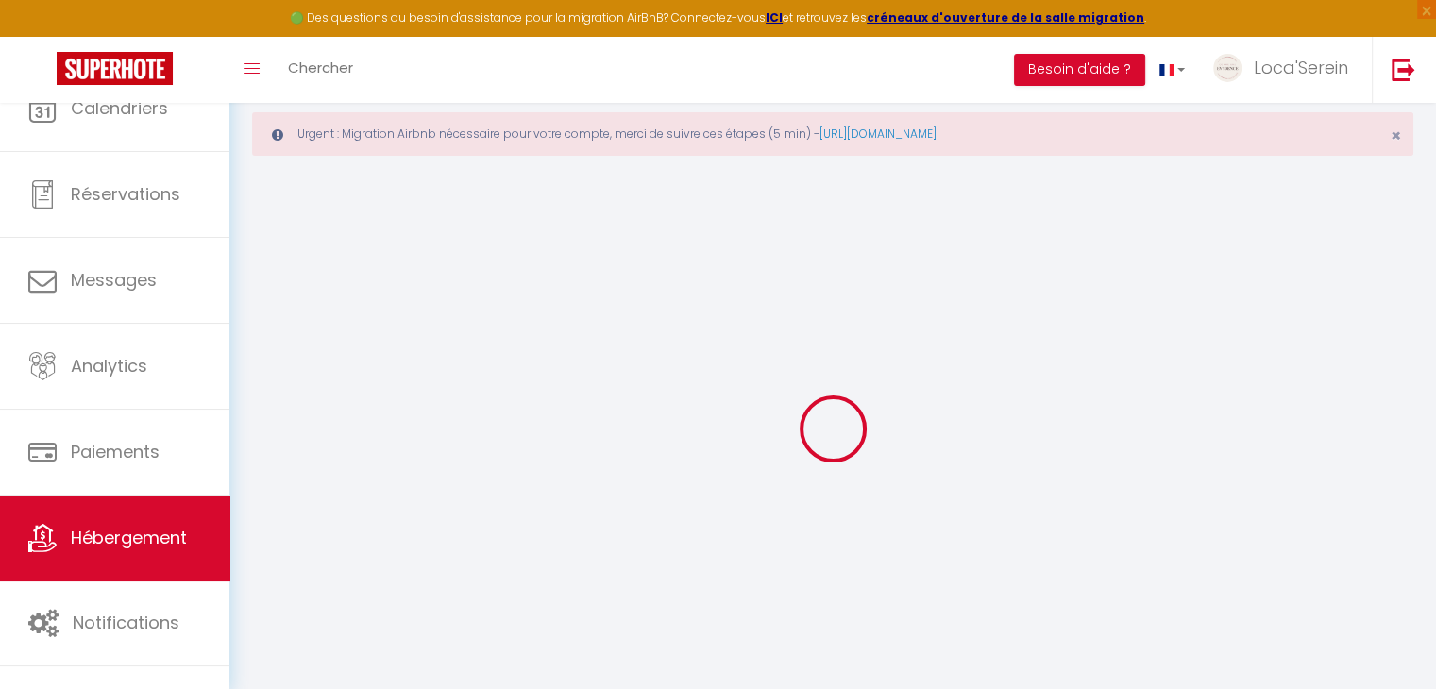
select select
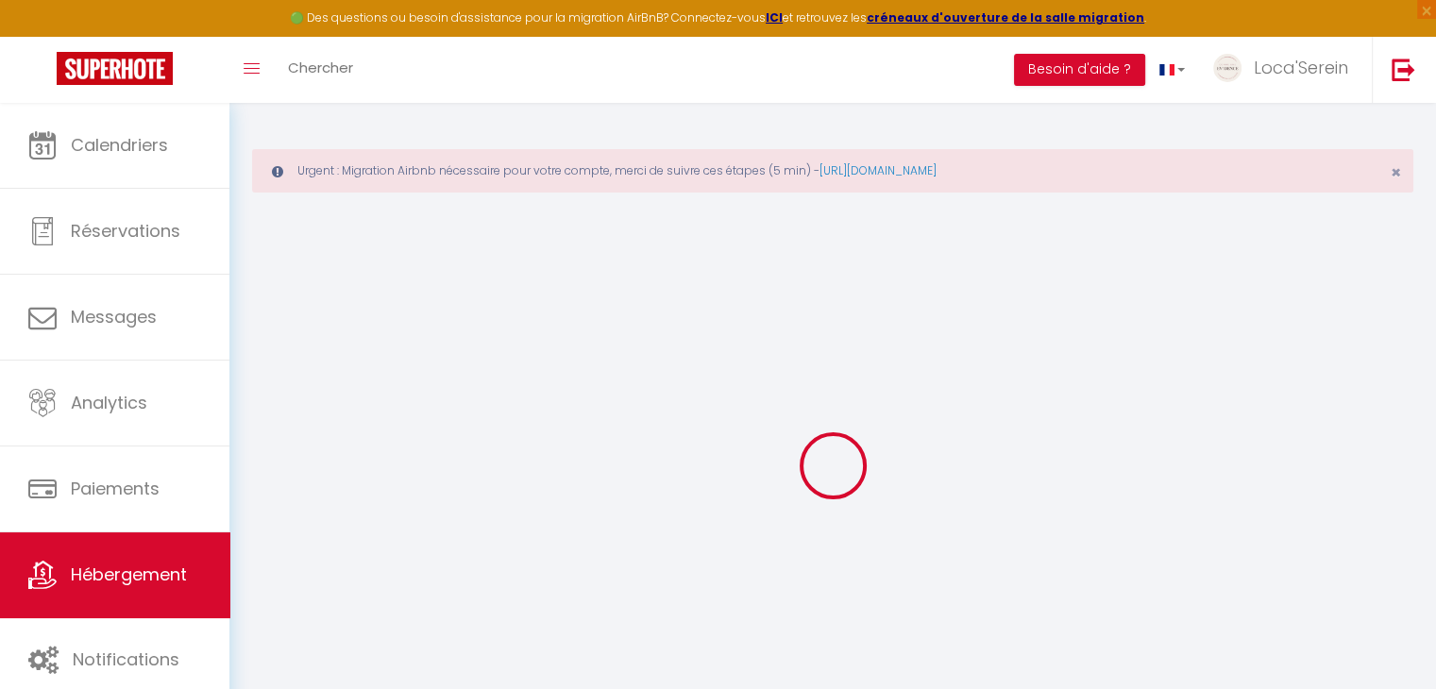
select select "+ 20 %"
select select "+ 28 %"
select select "+ 3 %"
select select "16:00"
select select
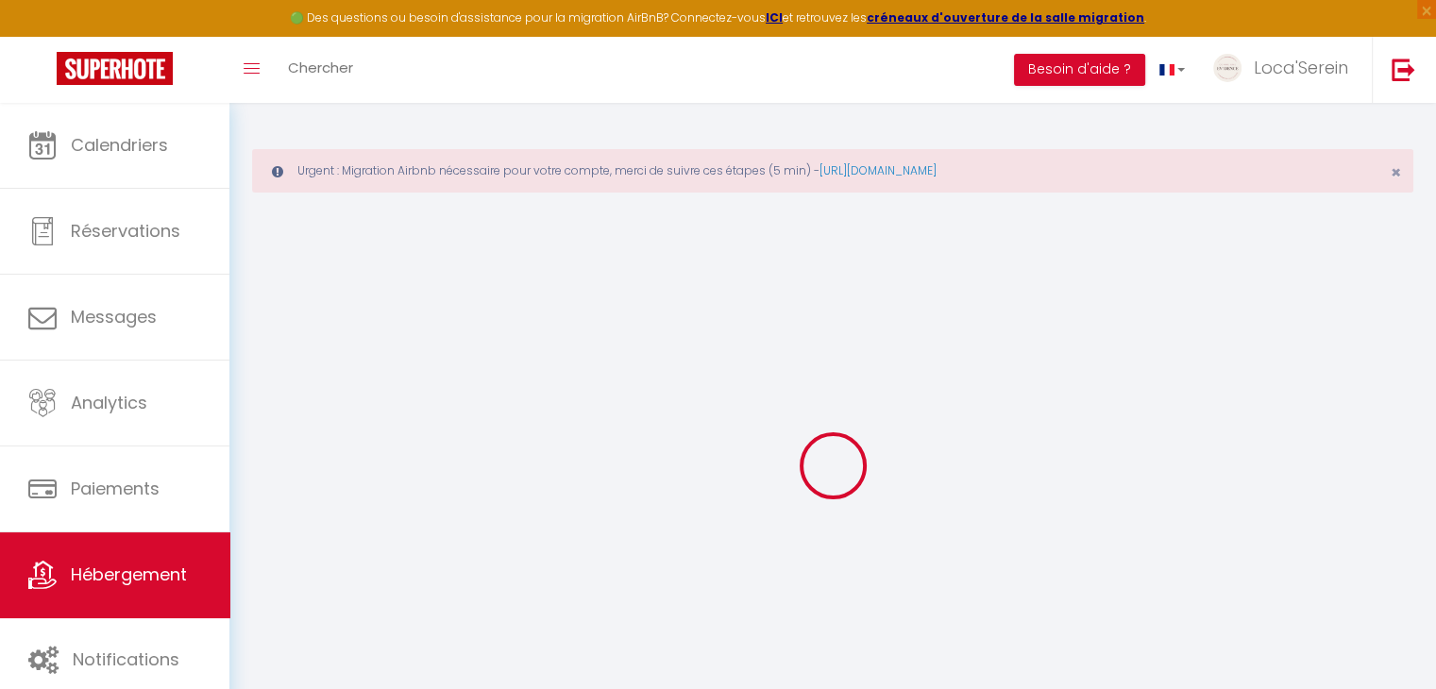
select select "11:00"
select select "30"
select select "120"
select select
checkbox input "false"
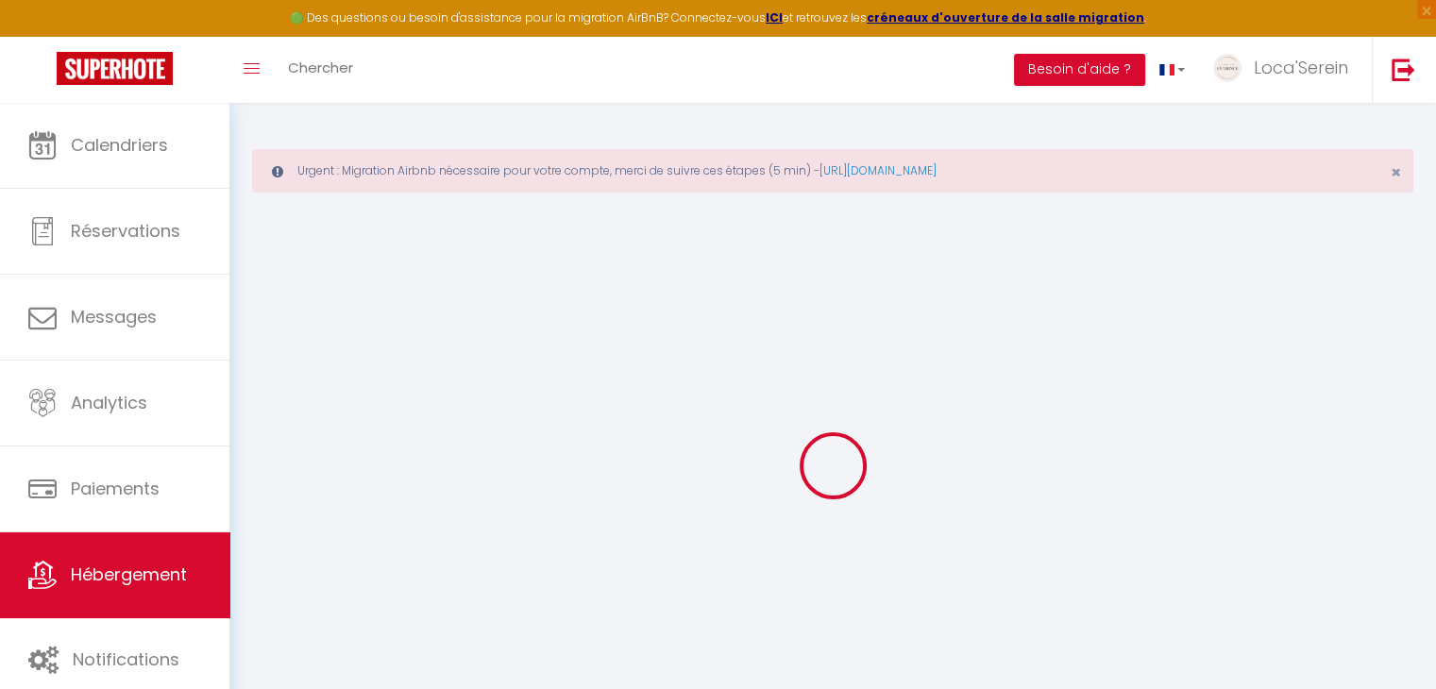
checkbox input "false"
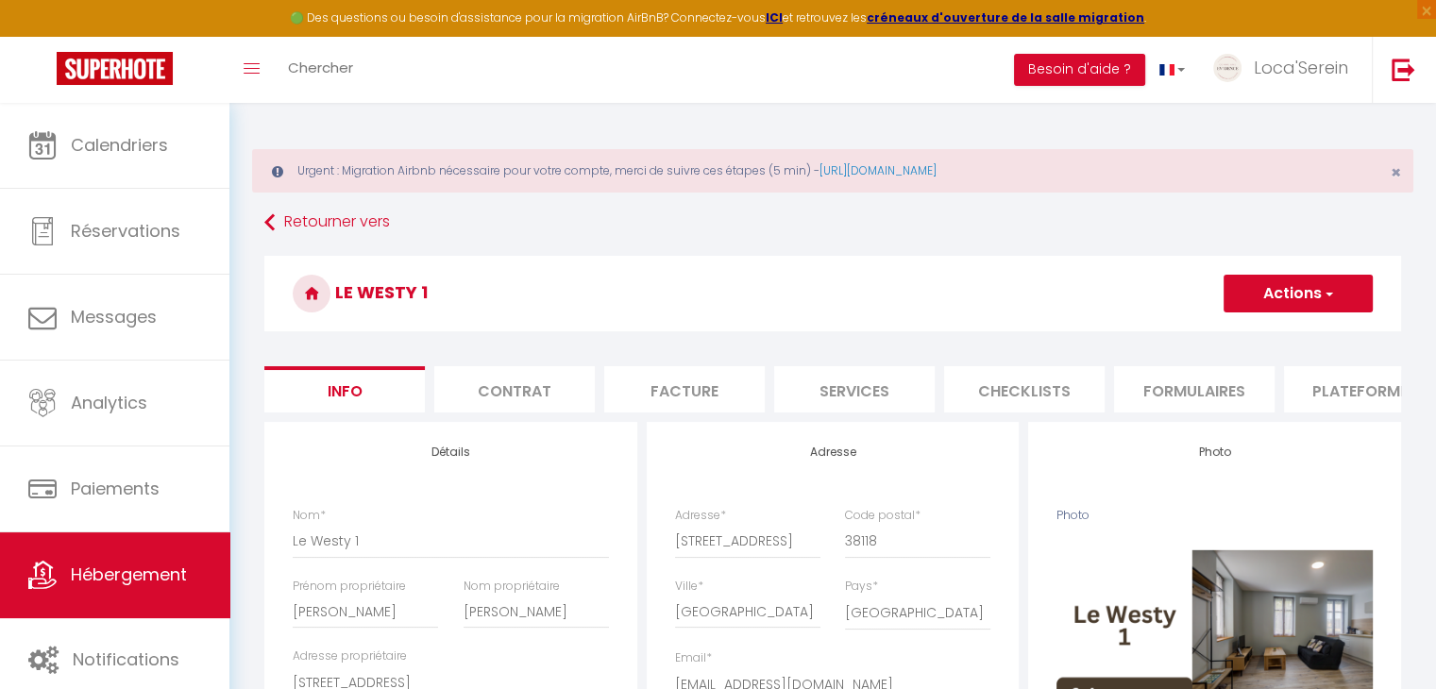
scroll to position [0, 733]
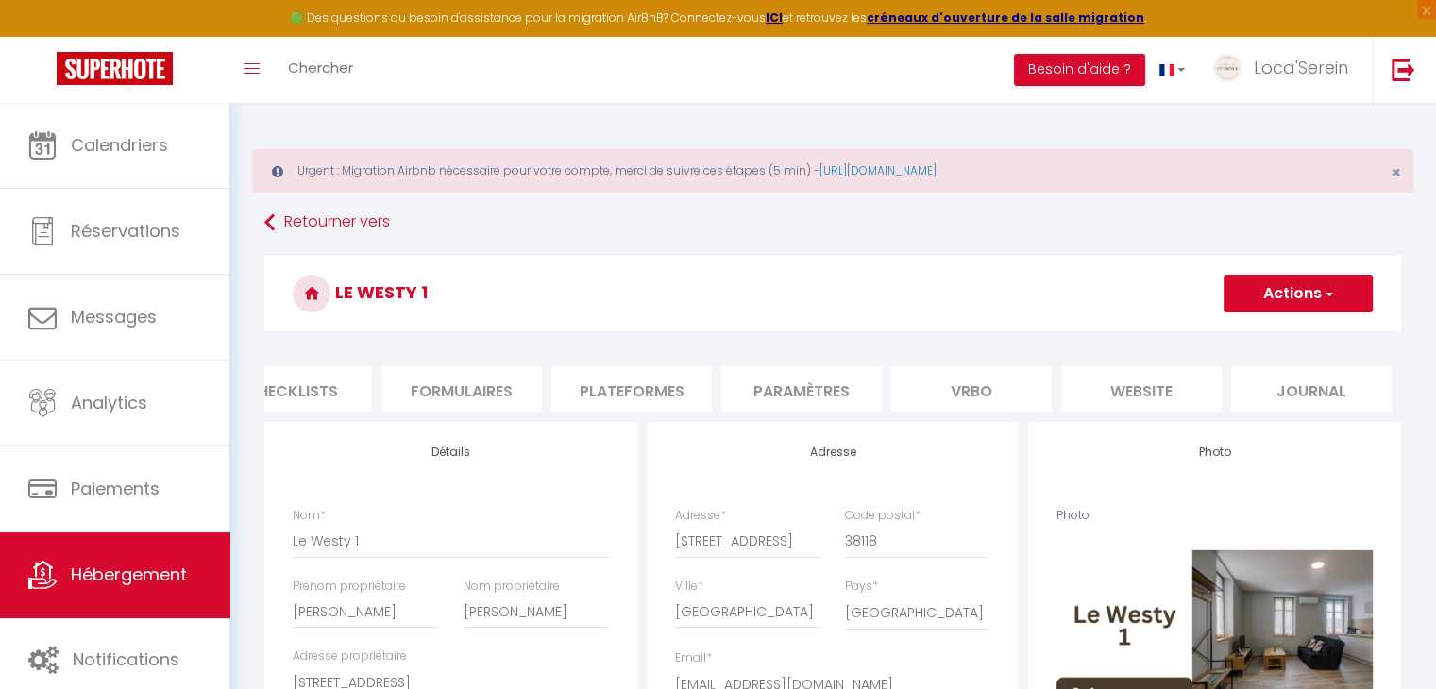
click at [660, 381] on li "Plateformes" at bounding box center [631, 389] width 160 height 46
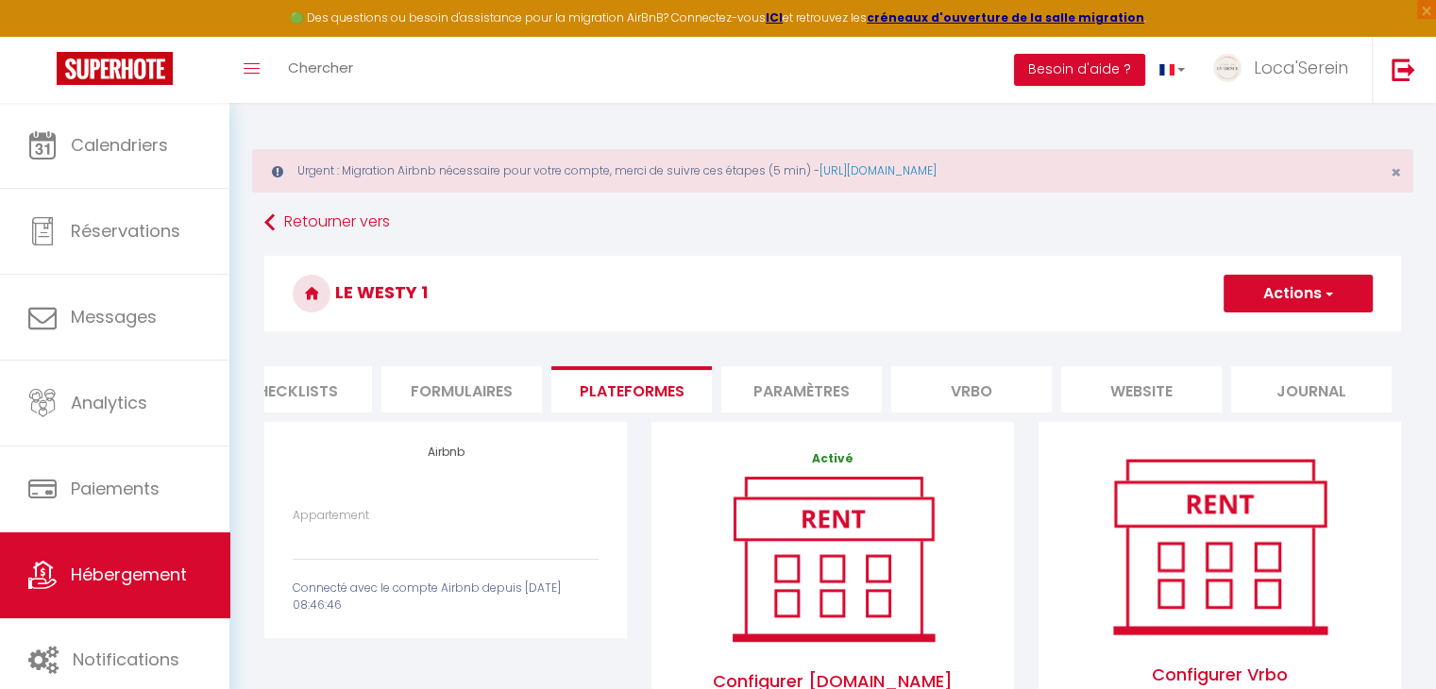
click at [414, 576] on div "Appartement Loca'Serein · La Pépite - [EMAIL_ADDRESS][DOMAIN_NAME] Loyettes · L…" at bounding box center [445, 561] width 330 height 109
click at [409, 546] on select "Loca'Serein · La Pépite - [EMAIL_ADDRESS][DOMAIN_NAME] Loyettes · L'émeraude - …" at bounding box center [446, 542] width 306 height 36
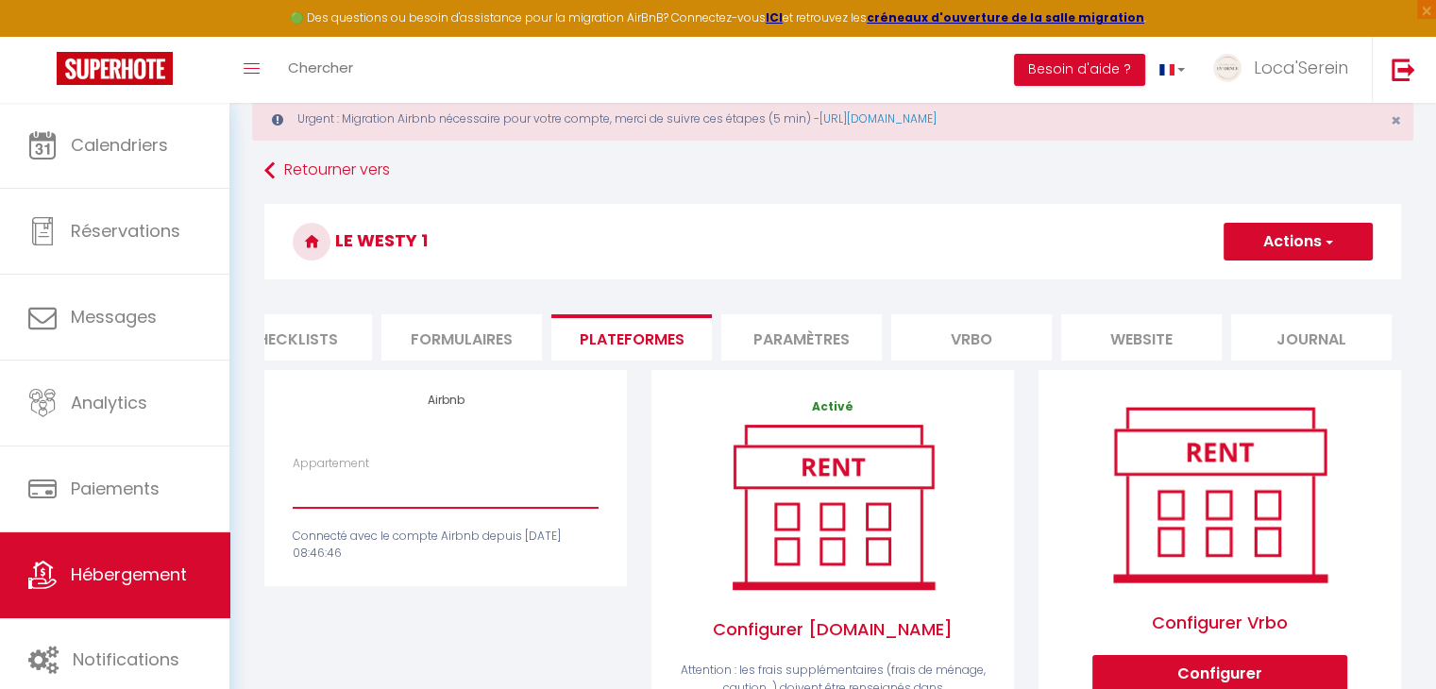
scroll to position [57, 0]
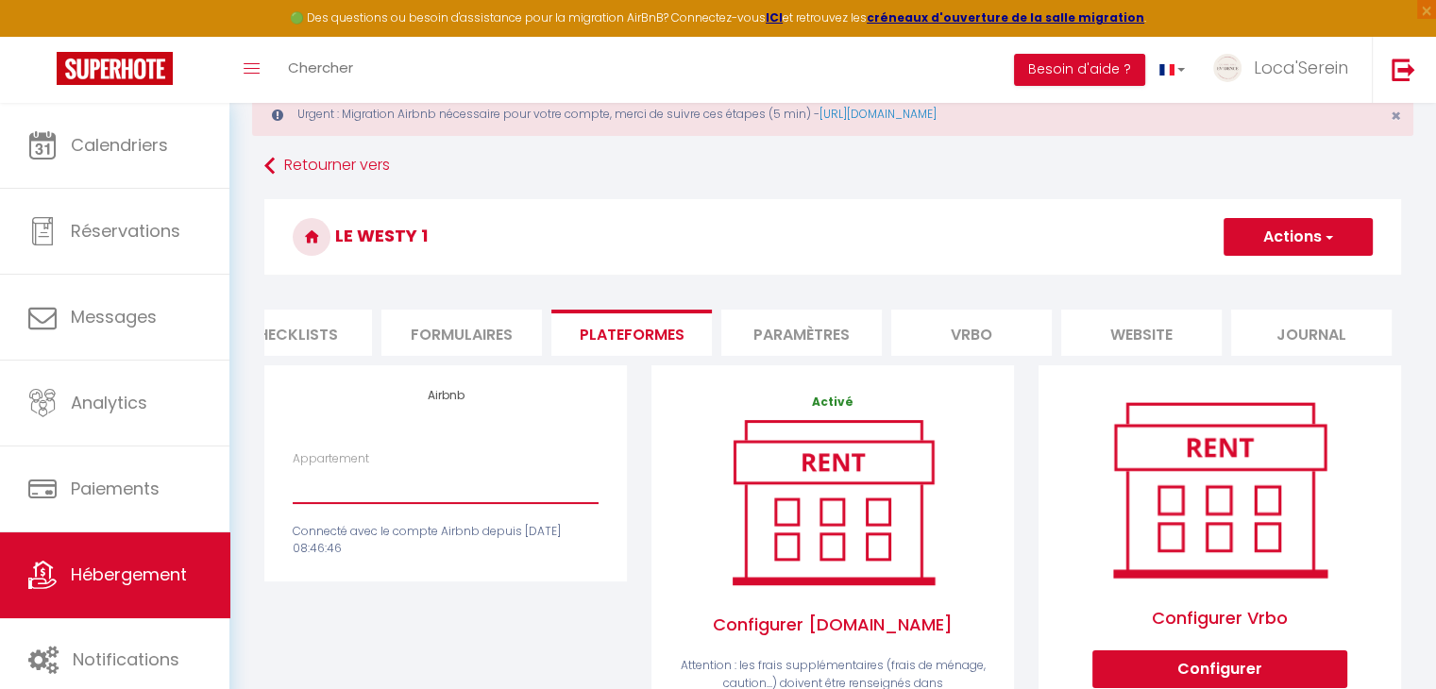
click at [392, 494] on select "Loca'Serein · La Pépite - [EMAIL_ADDRESS][DOMAIN_NAME] Loyettes · L'émeraude - …" at bounding box center [446, 485] width 306 height 36
select select "18977-1197773739338863576"
click at [293, 481] on select "Loca'Serein · La Pépite - [EMAIL_ADDRESS][DOMAIN_NAME] Loyettes · L'émeraude - …" at bounding box center [446, 485] width 306 height 36
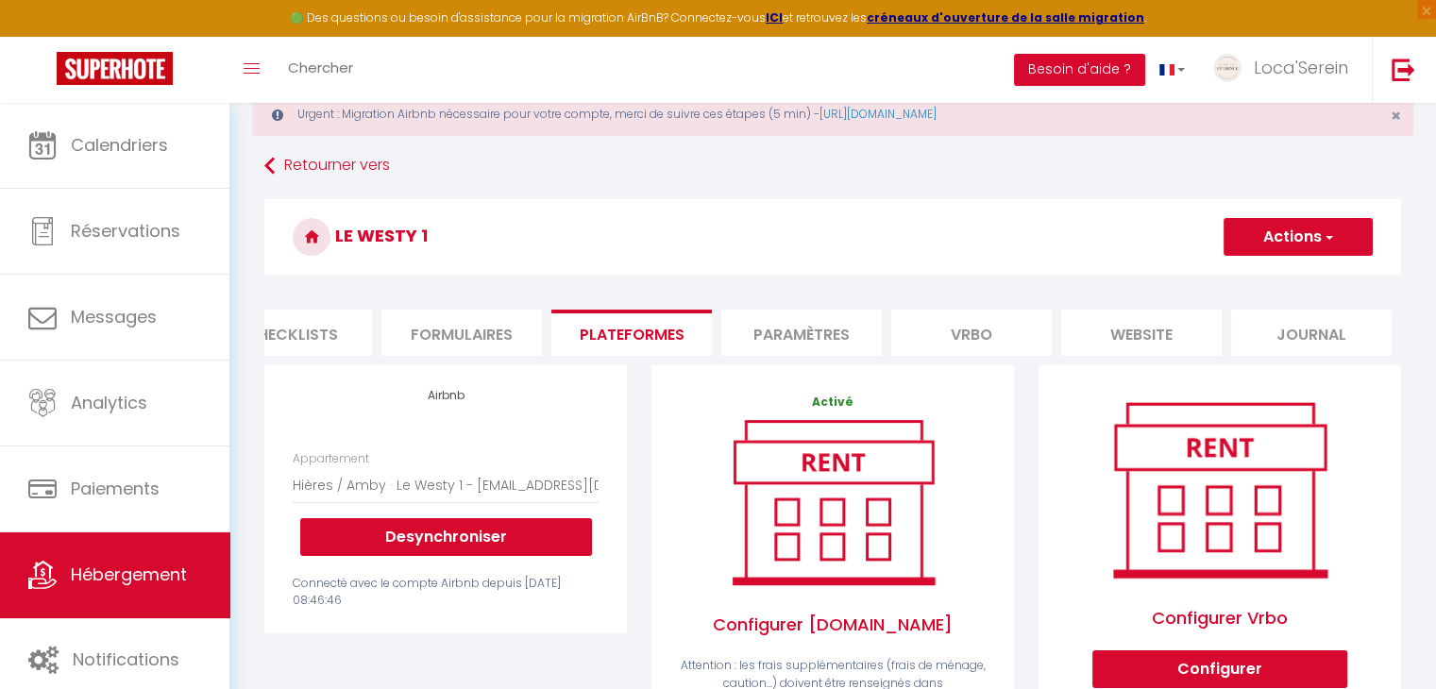
click at [1257, 246] on button "Actions" at bounding box center [1297, 237] width 149 height 38
click at [1257, 272] on link "Enregistrer" at bounding box center [1297, 278] width 149 height 25
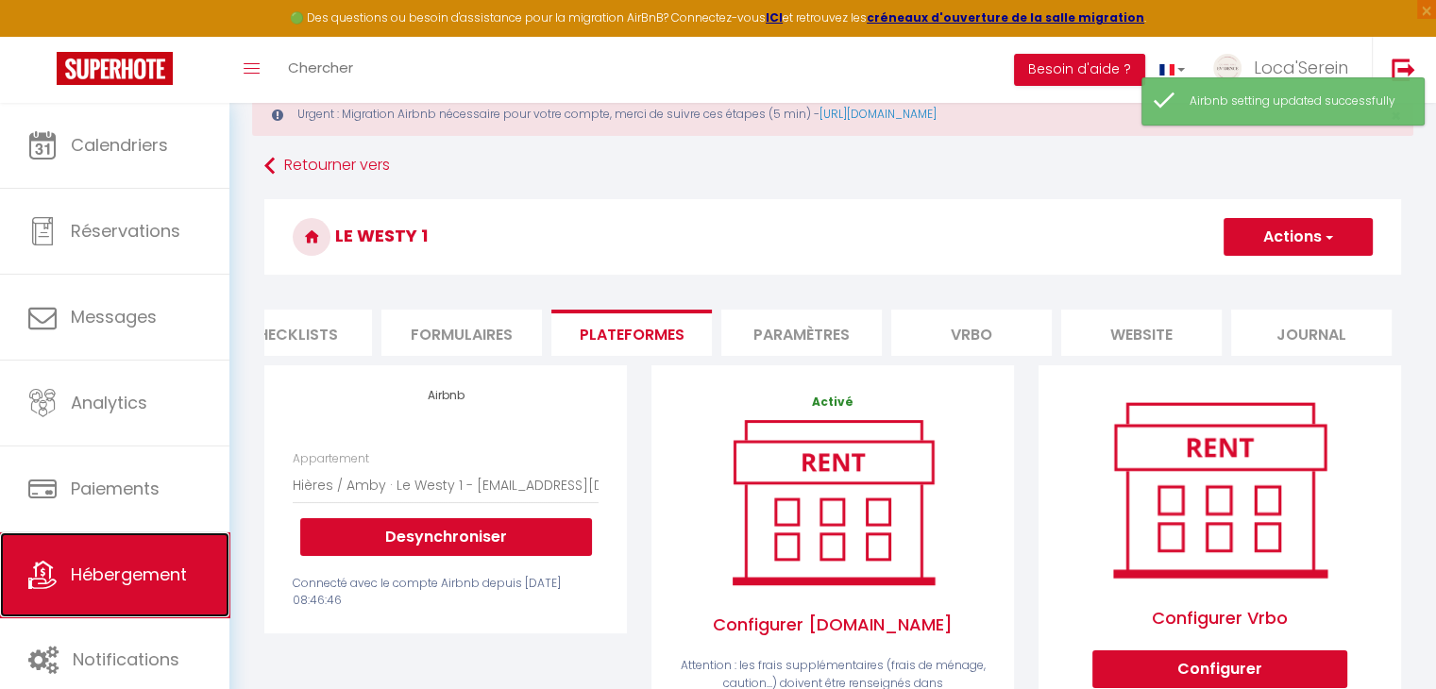
click at [136, 576] on div "🟢 Des questions ou besoin d'assistance pour la migration AirBnB? Connectez-vous…" at bounding box center [718, 642] width 1436 height 1192
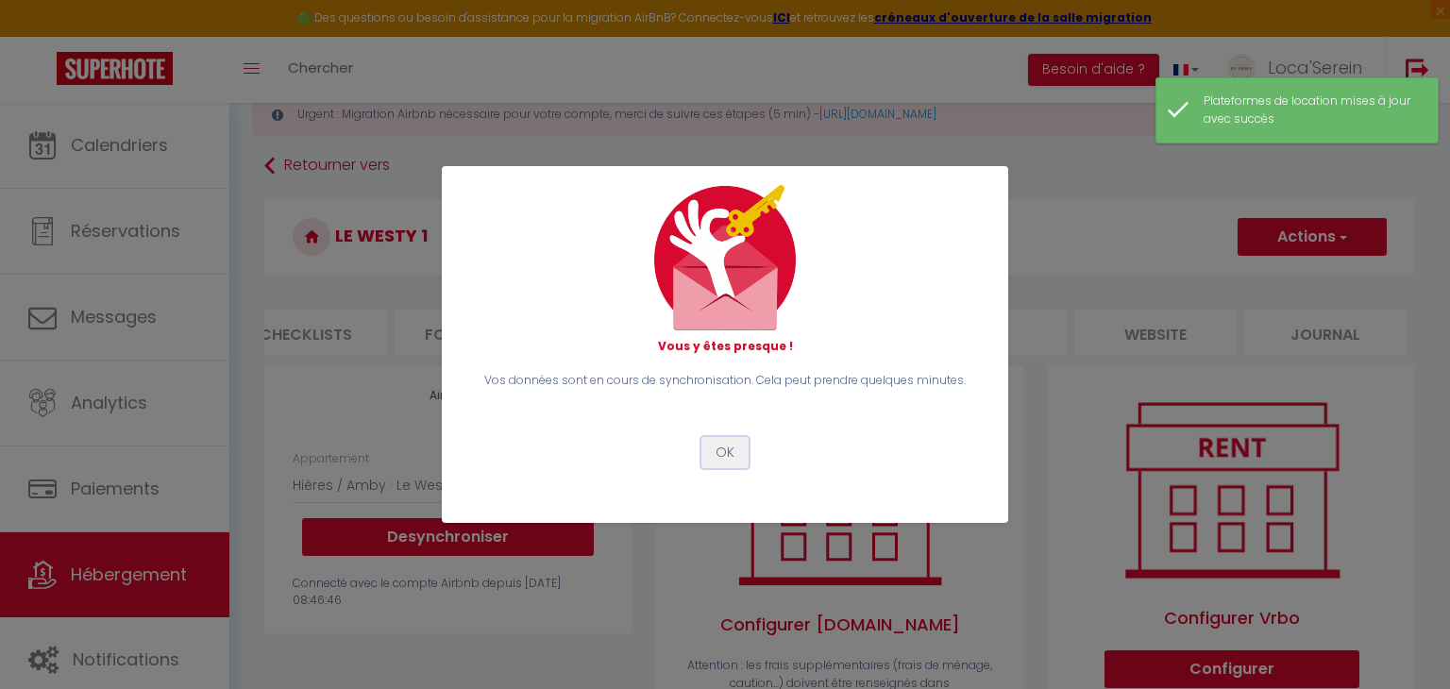
click at [727, 450] on button "OK" at bounding box center [724, 453] width 47 height 32
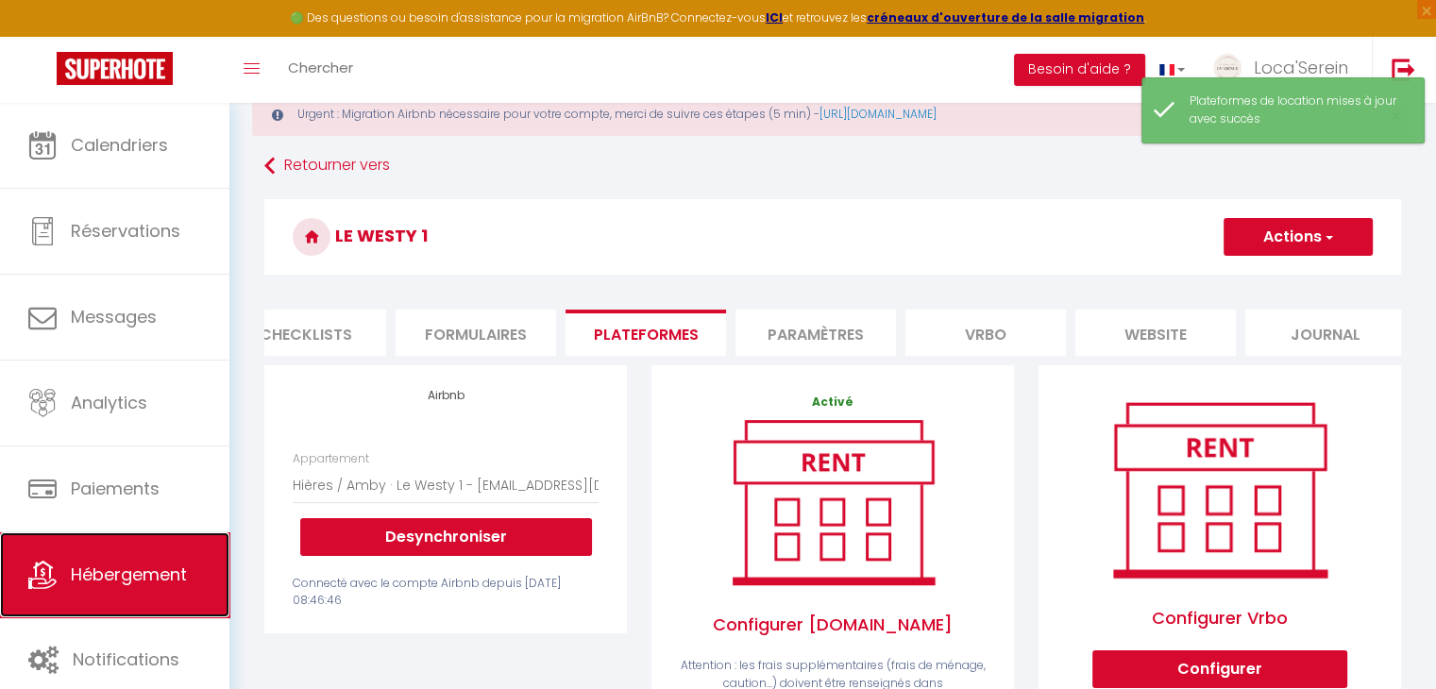
click at [147, 548] on link "Hébergement" at bounding box center [114, 574] width 229 height 85
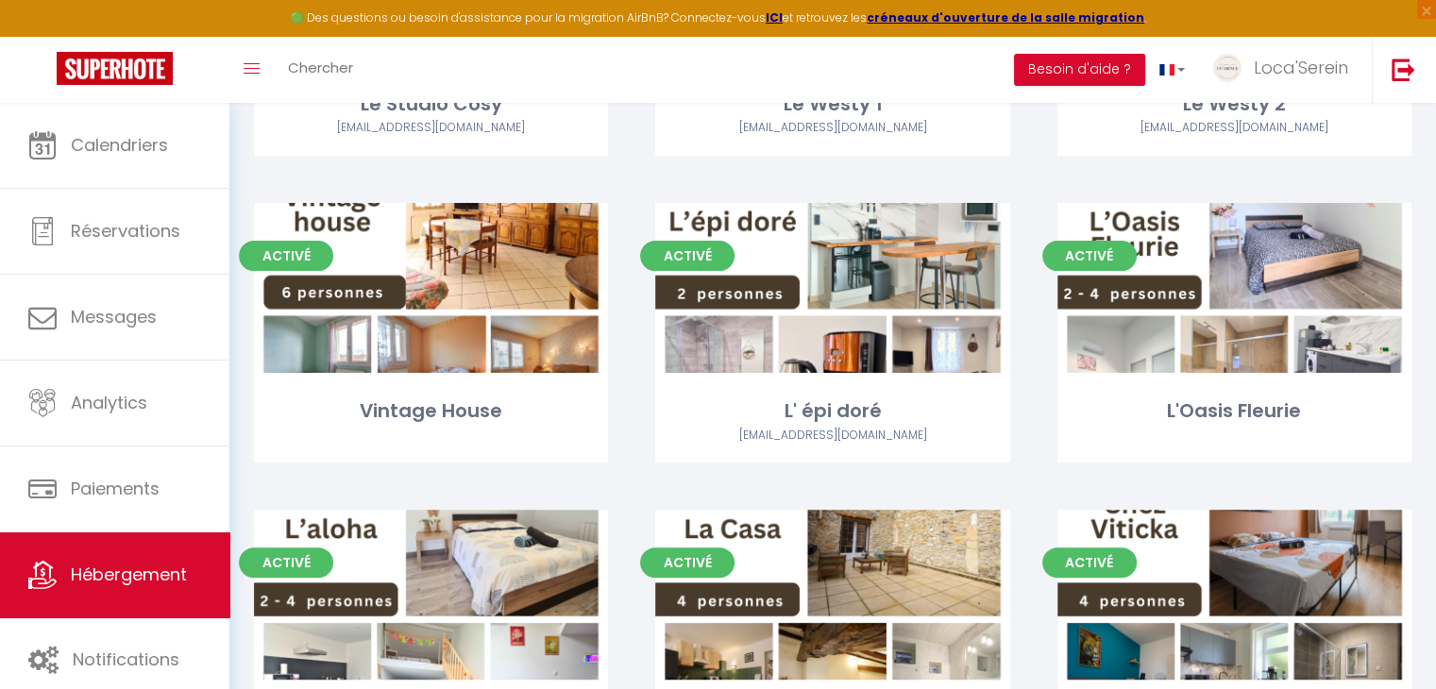
scroll to position [425, 0]
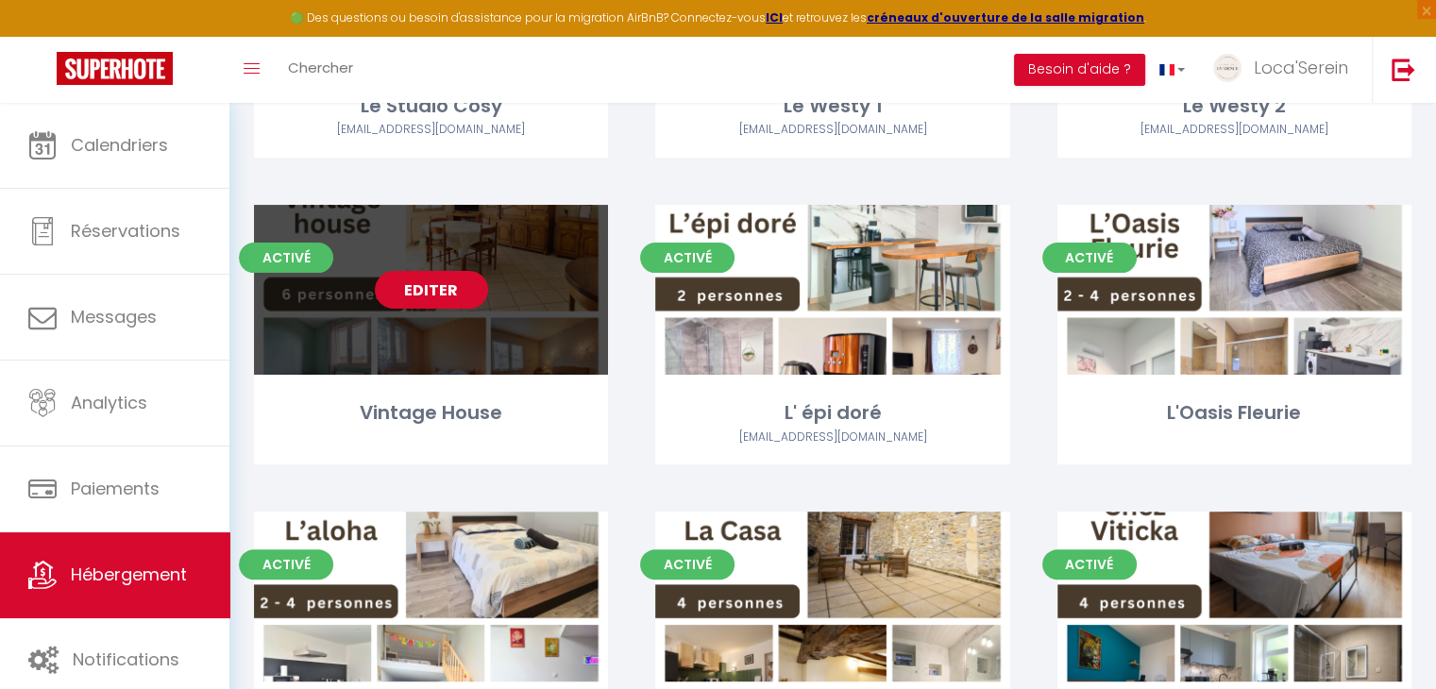
click at [442, 287] on link "Editer" at bounding box center [431, 290] width 113 height 38
select select "3"
select select "2"
select select "1"
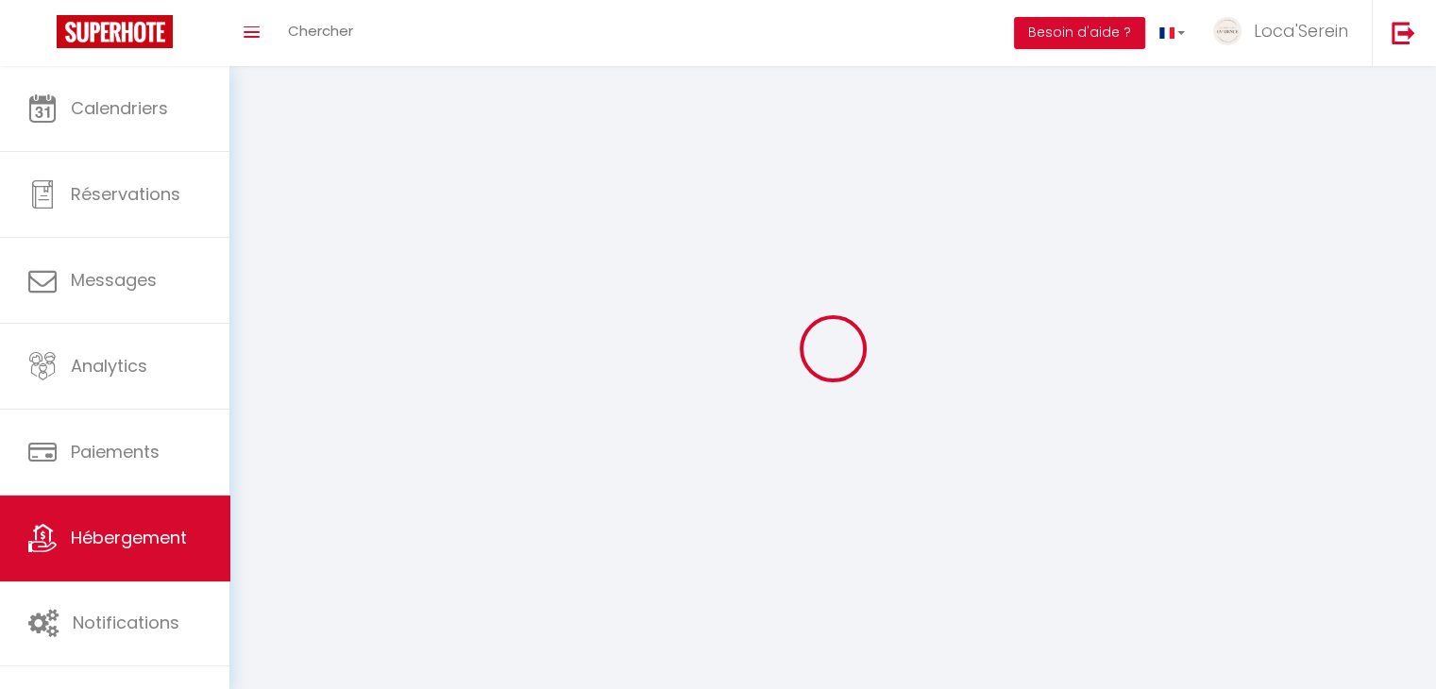
select select
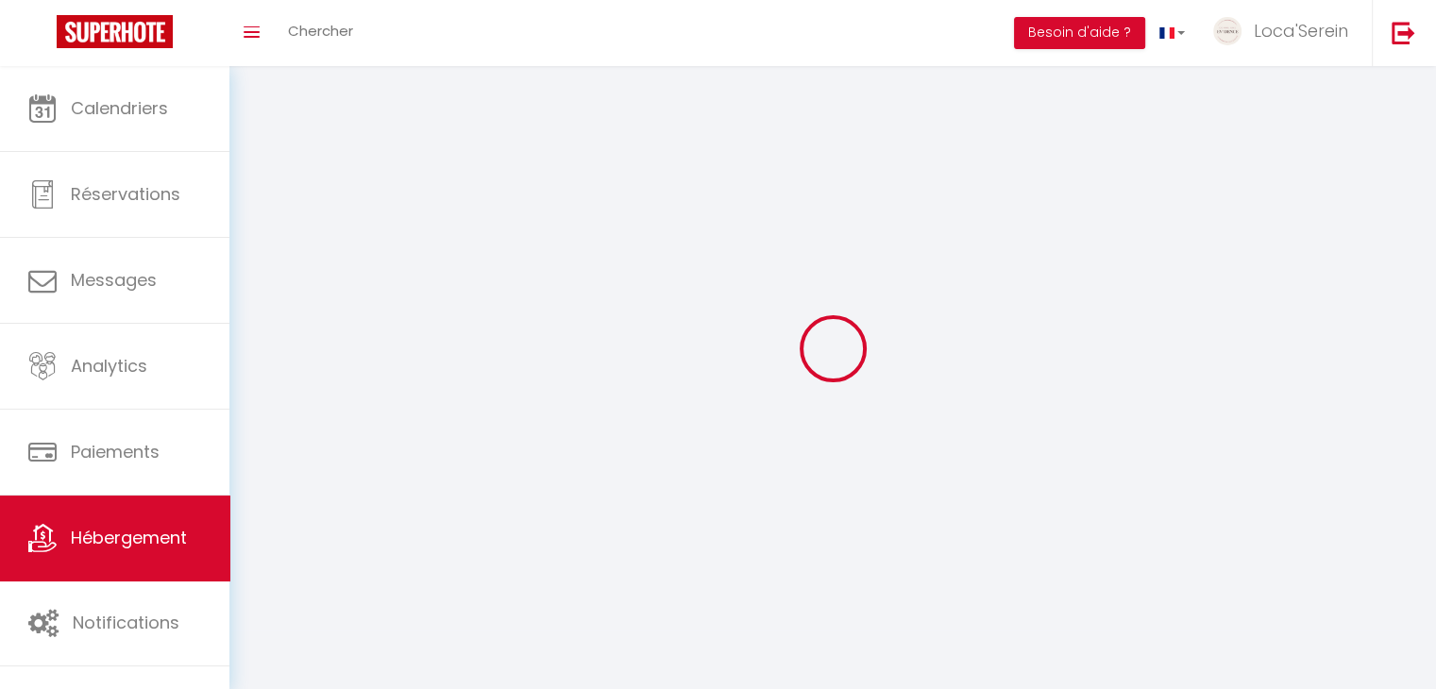
checkbox input "false"
select select
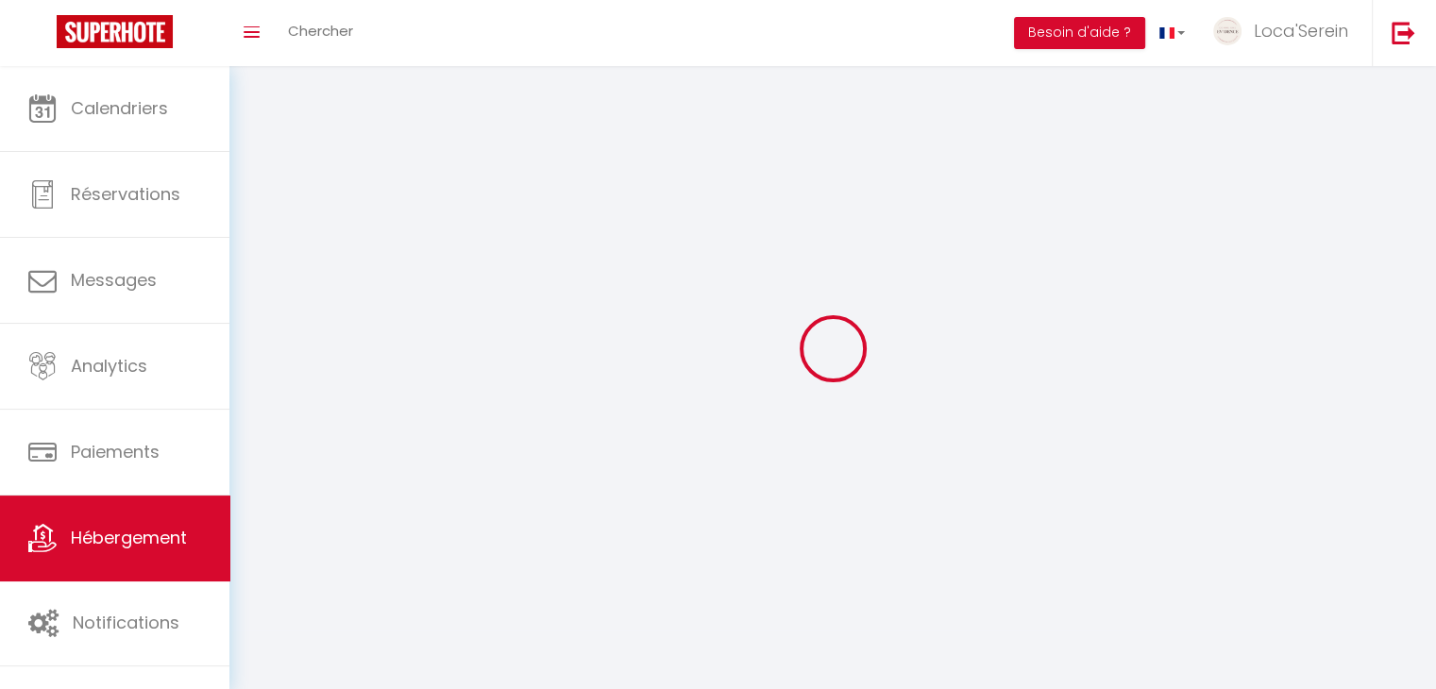
select select
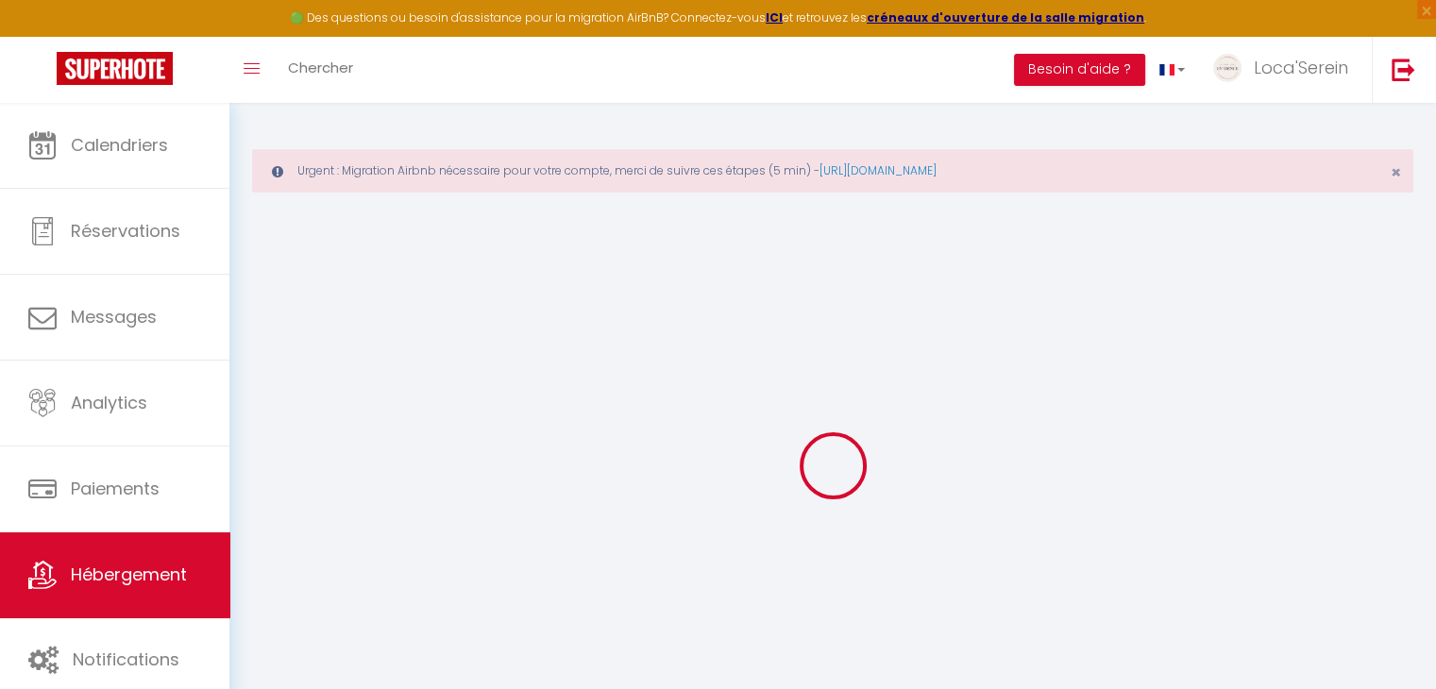
select select "+ 15 %"
select select "+ 35 %"
select select "+ 3 %"
select select
checkbox input "false"
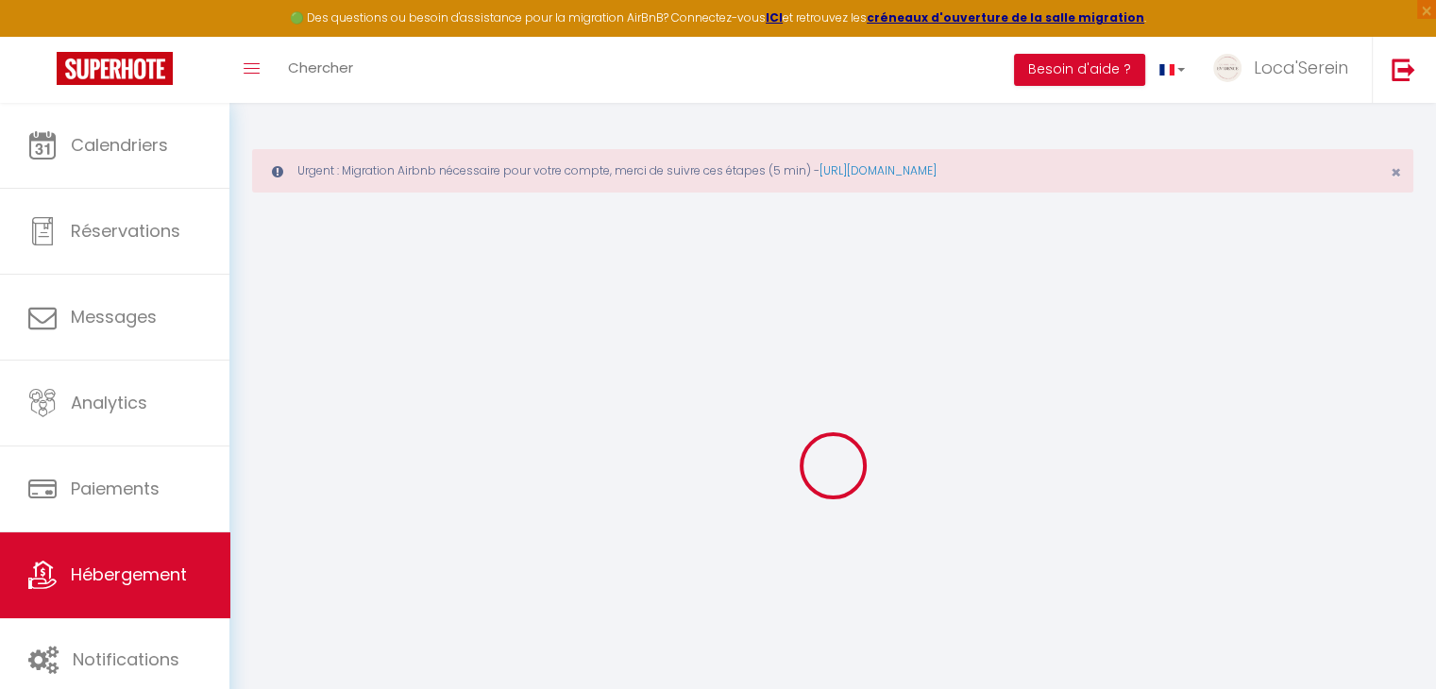
checkbox input "false"
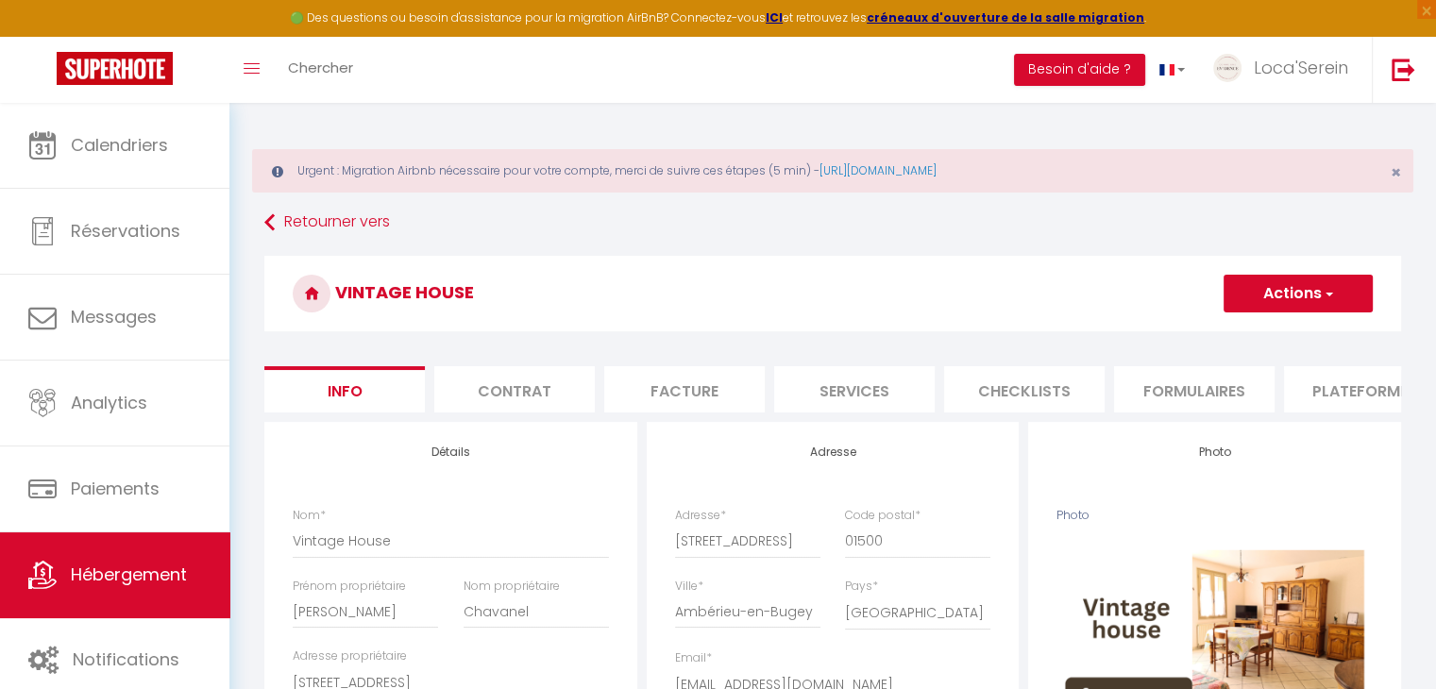
click at [1348, 378] on li "Plateformes" at bounding box center [1364, 389] width 160 height 46
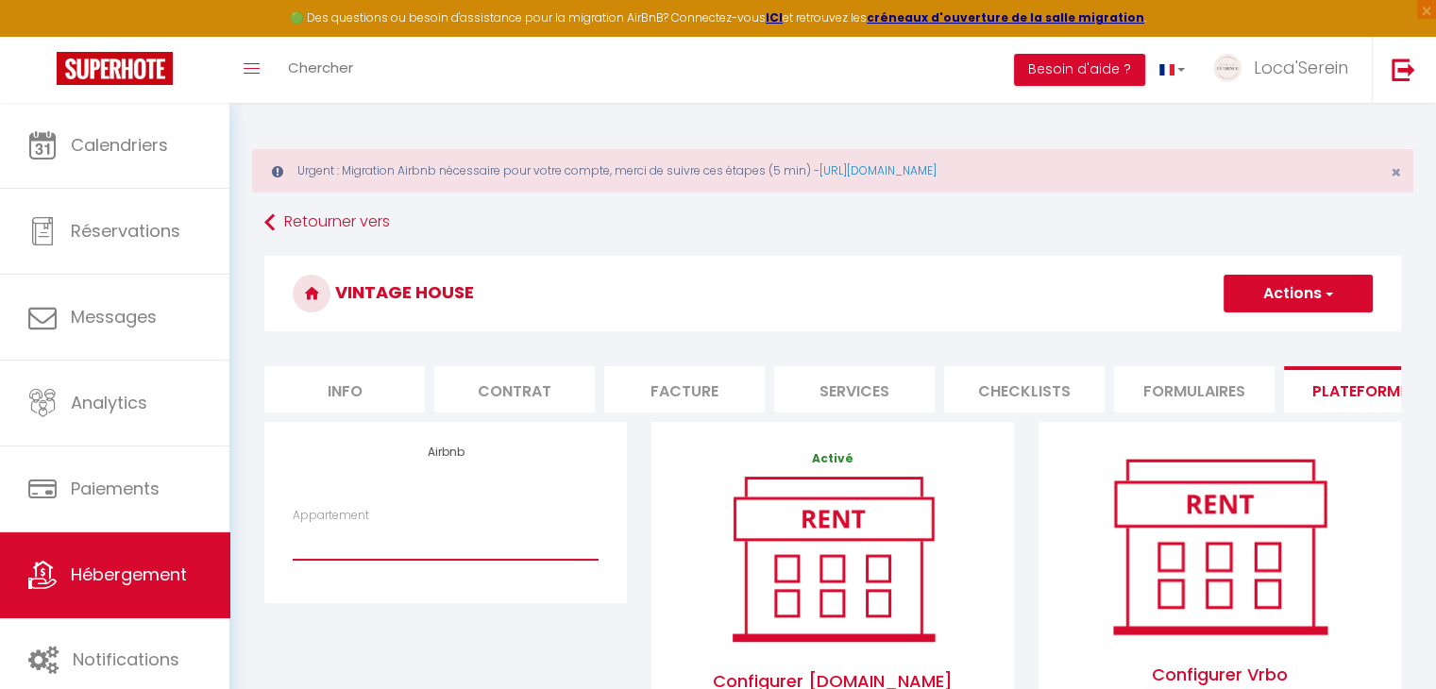
click at [385, 554] on select "Loca'Serein · La Pépite - [EMAIL_ADDRESS][DOMAIN_NAME] Loyettes · L'émeraude - …" at bounding box center [446, 542] width 306 height 36
click at [84, 582] on span "Hébergement" at bounding box center [129, 575] width 116 height 24
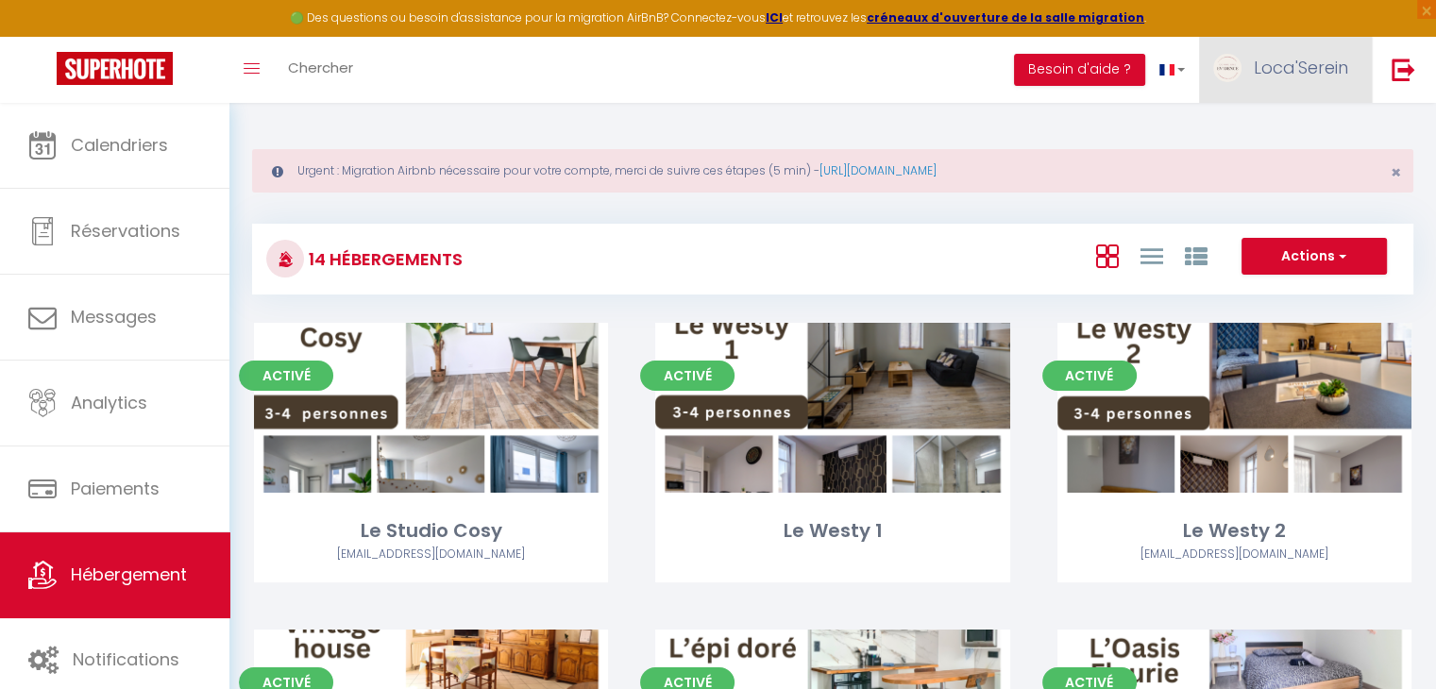
click at [1307, 71] on span "Loca'Serein" at bounding box center [1301, 68] width 94 height 24
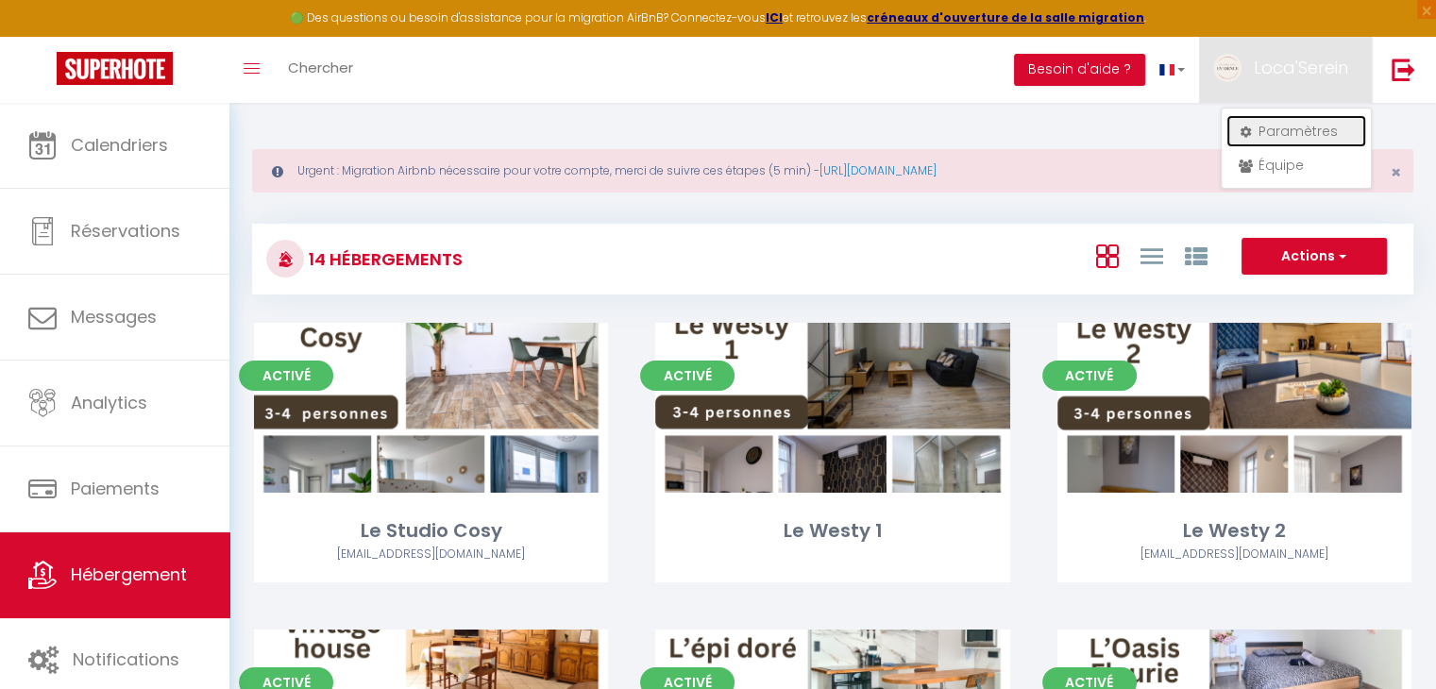
click at [1285, 127] on link "Paramètres" at bounding box center [1296, 131] width 140 height 32
select select "28"
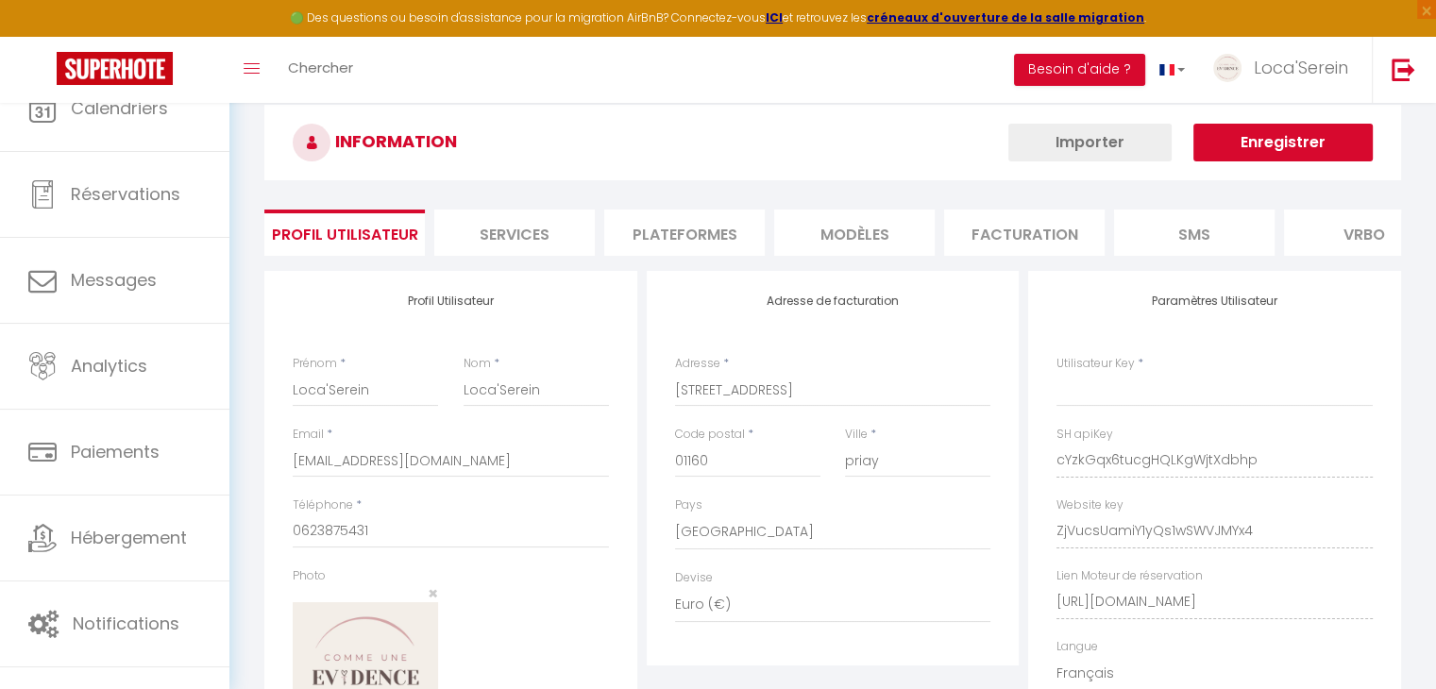
type input "cYzkGqx6tucgHQLKgWjtXdbhp"
type input "ZjVucsUamiY1yQs1wSWVJMYx4"
type input "[URL][DOMAIN_NAME]"
select select "fr"
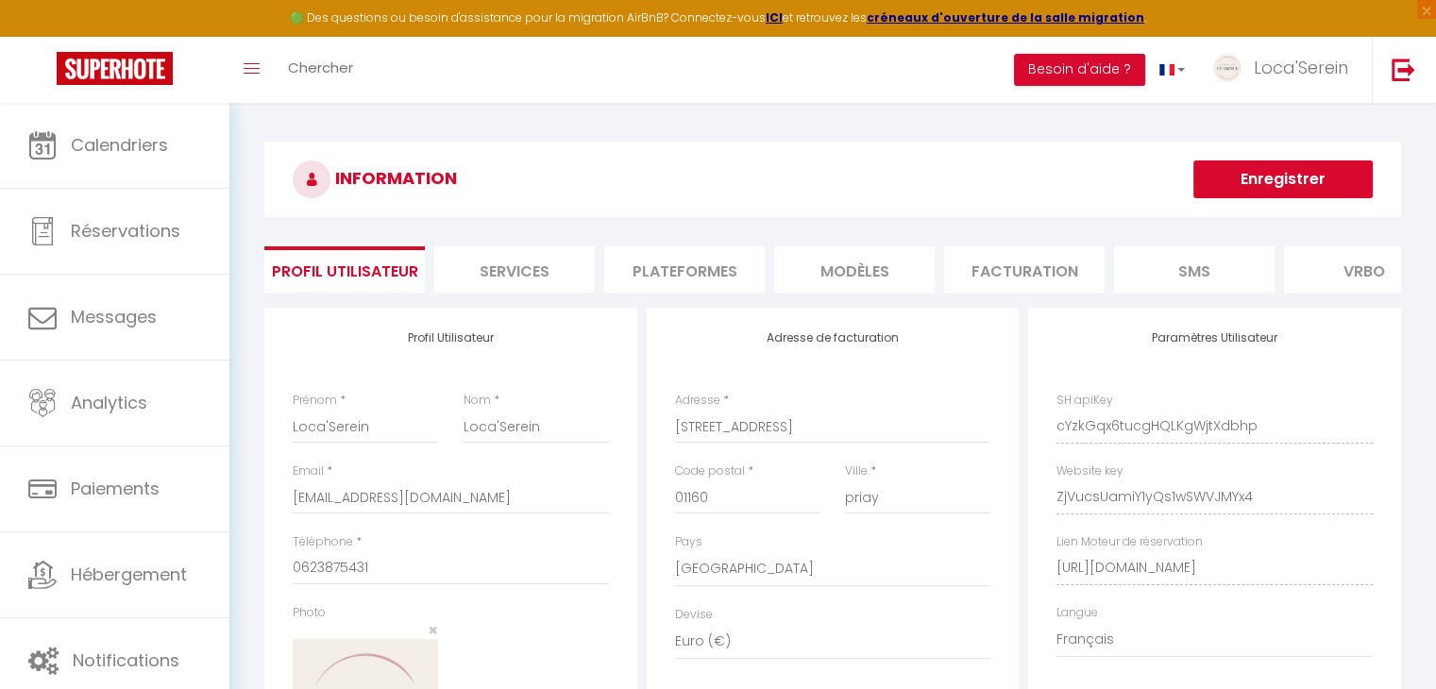
click at [672, 268] on li "Plateformes" at bounding box center [684, 269] width 160 height 46
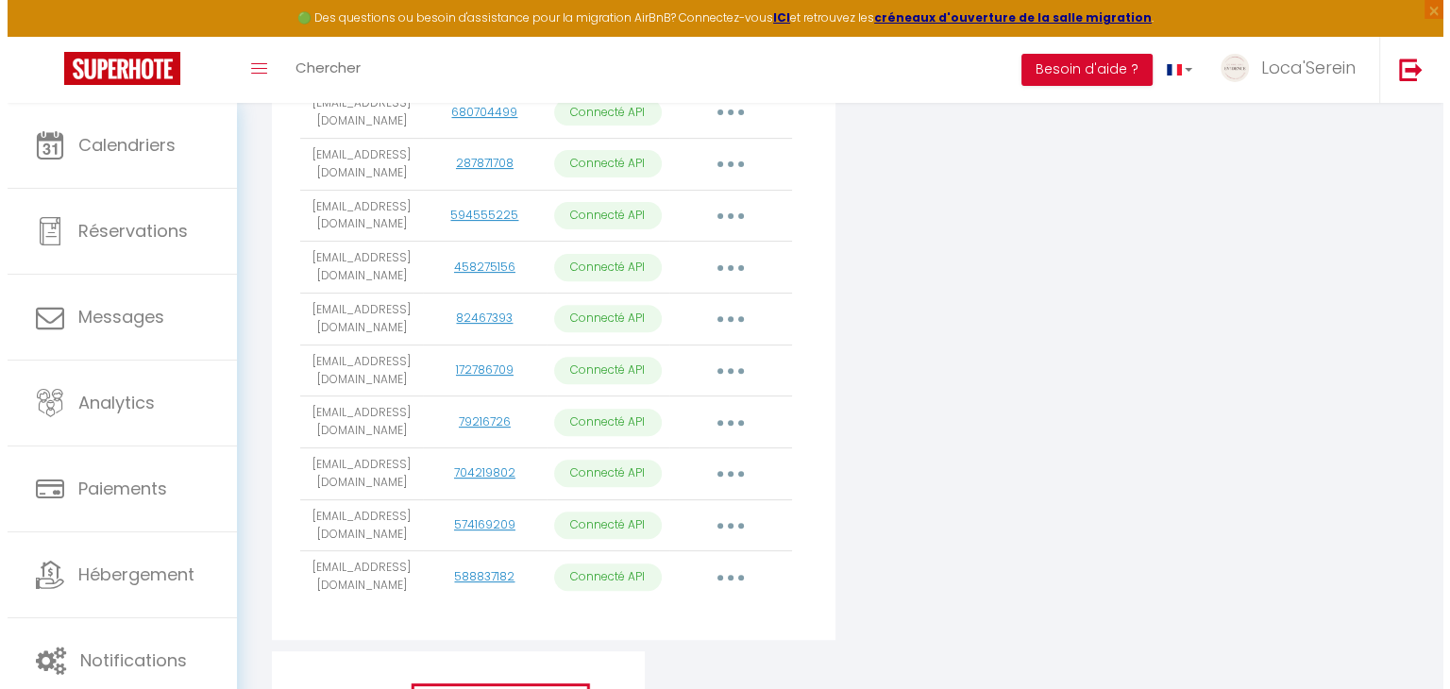
scroll to position [621, 0]
click at [720, 579] on button "button" at bounding box center [723, 576] width 53 height 30
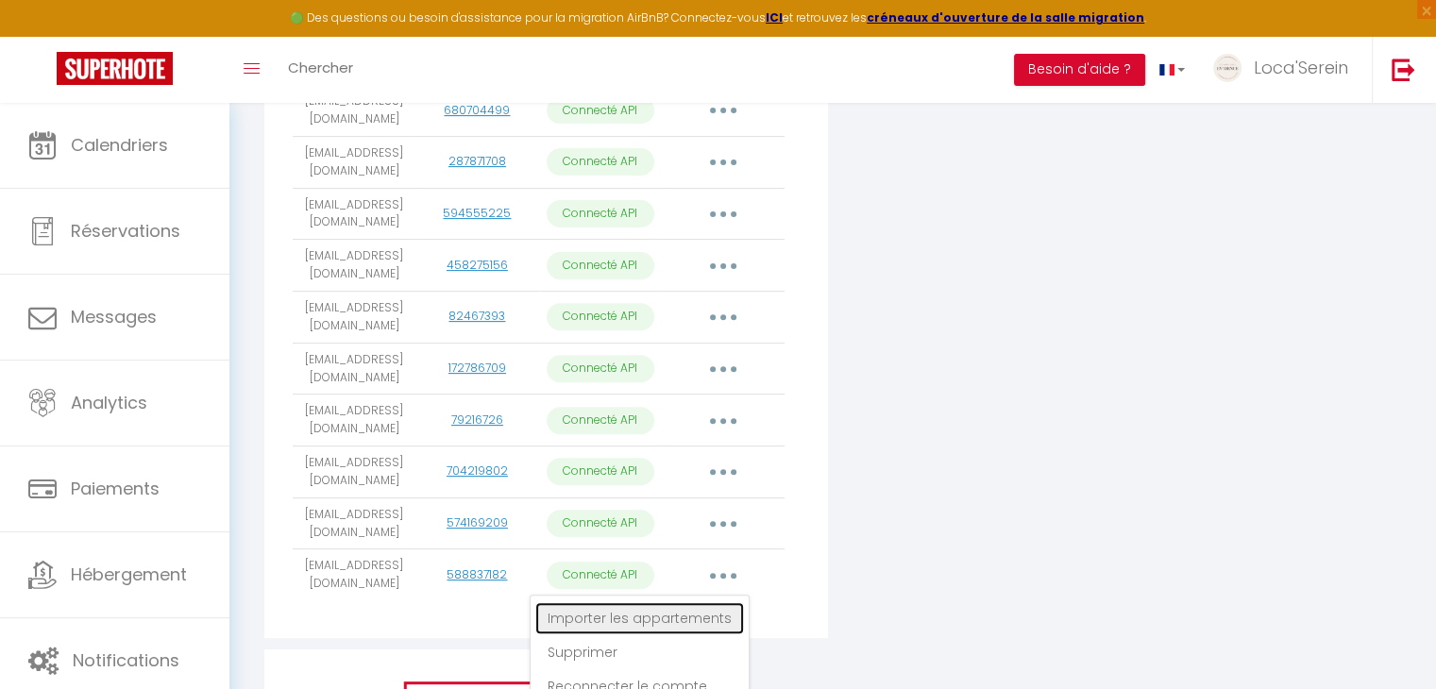
click at [680, 624] on link "Importer les appartements" at bounding box center [639, 618] width 209 height 32
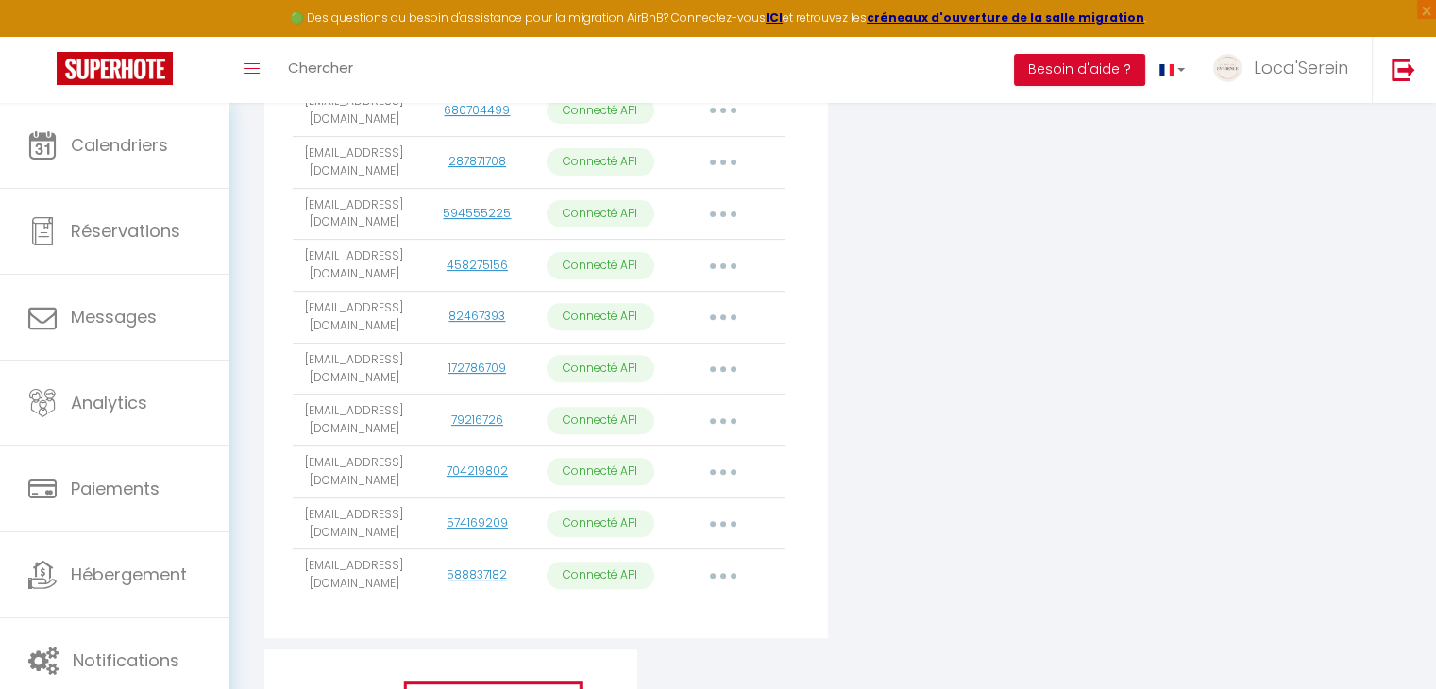
select select
select select "48048"
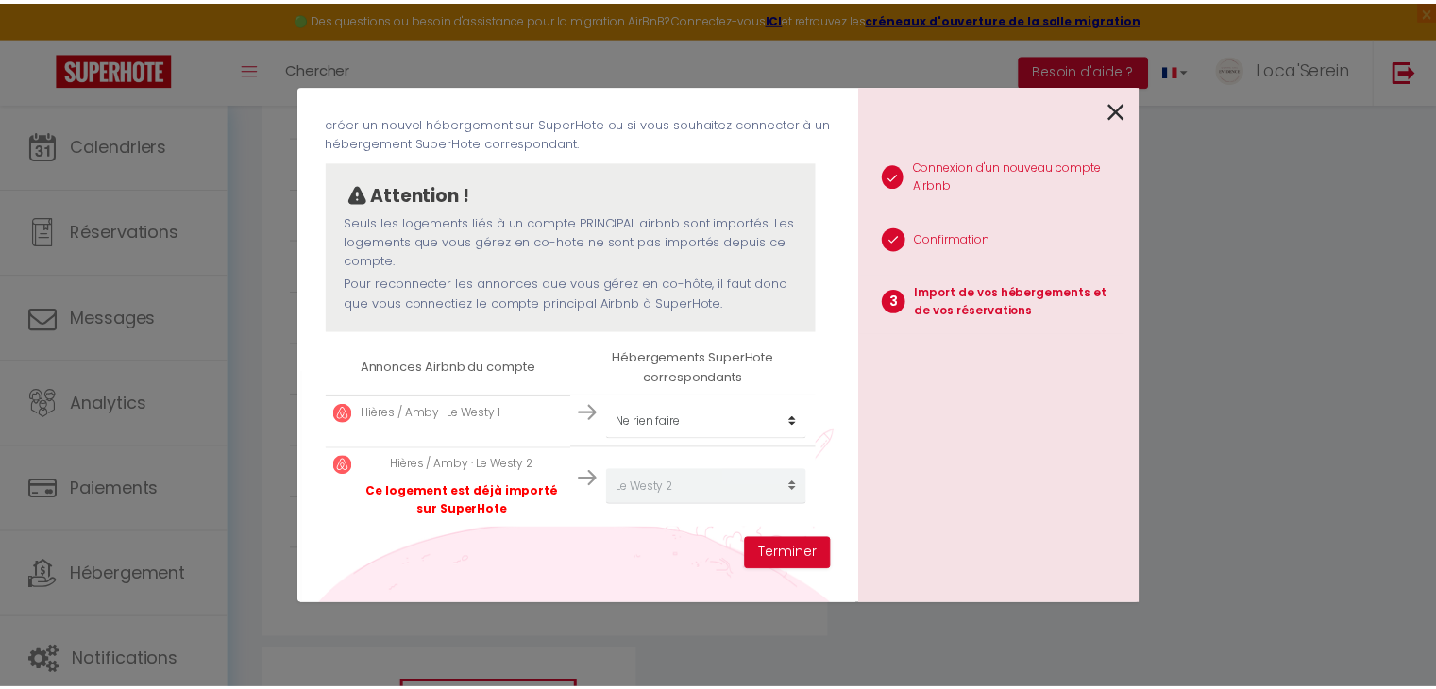
scroll to position [107, 0]
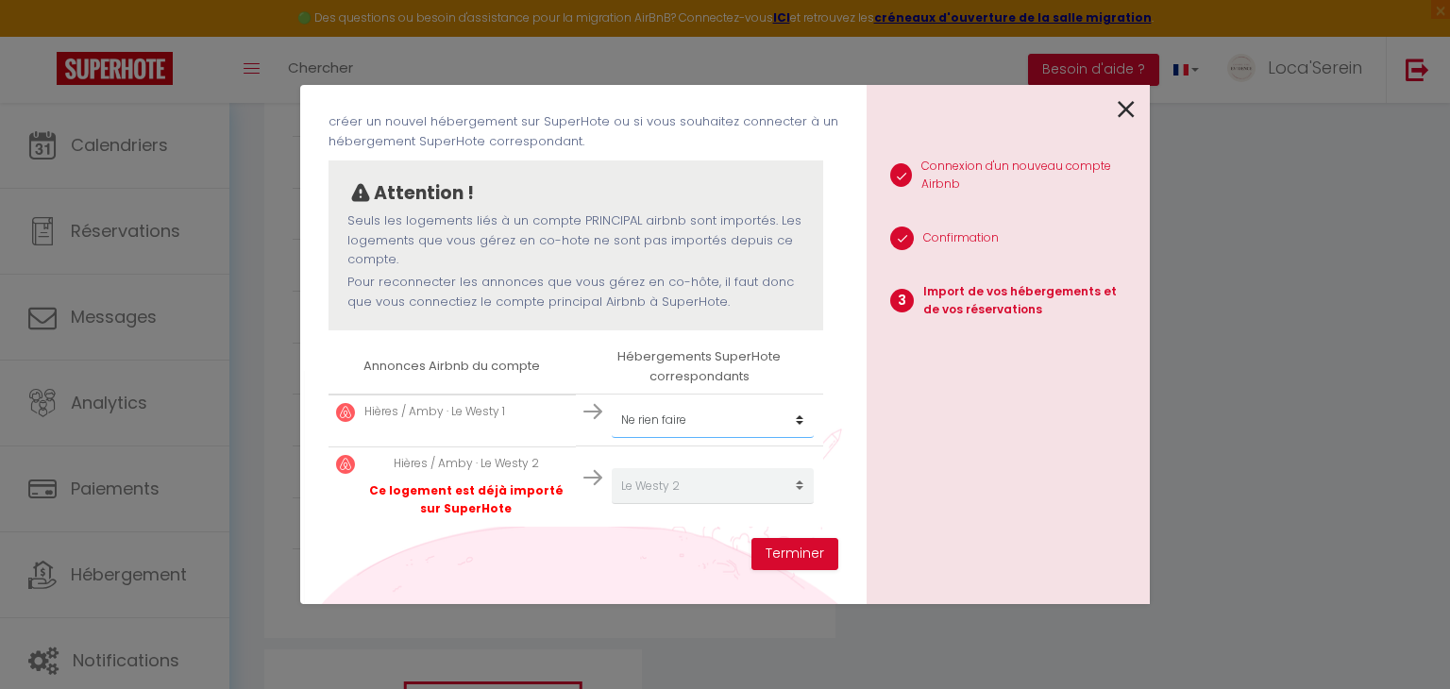
click at [700, 415] on select "Créer un nouvel hébergement Ne rien faire Le Studio Cosy Le Westy 1 Le Westy 2 …" at bounding box center [713, 420] width 202 height 36
select select "47335"
click at [612, 402] on select "Créer un nouvel hébergement Ne rien faire Le Studio Cosy Le Westy 1 Le Westy 2 …" at bounding box center [713, 420] width 202 height 36
click at [795, 552] on button "Terminer" at bounding box center [794, 554] width 87 height 32
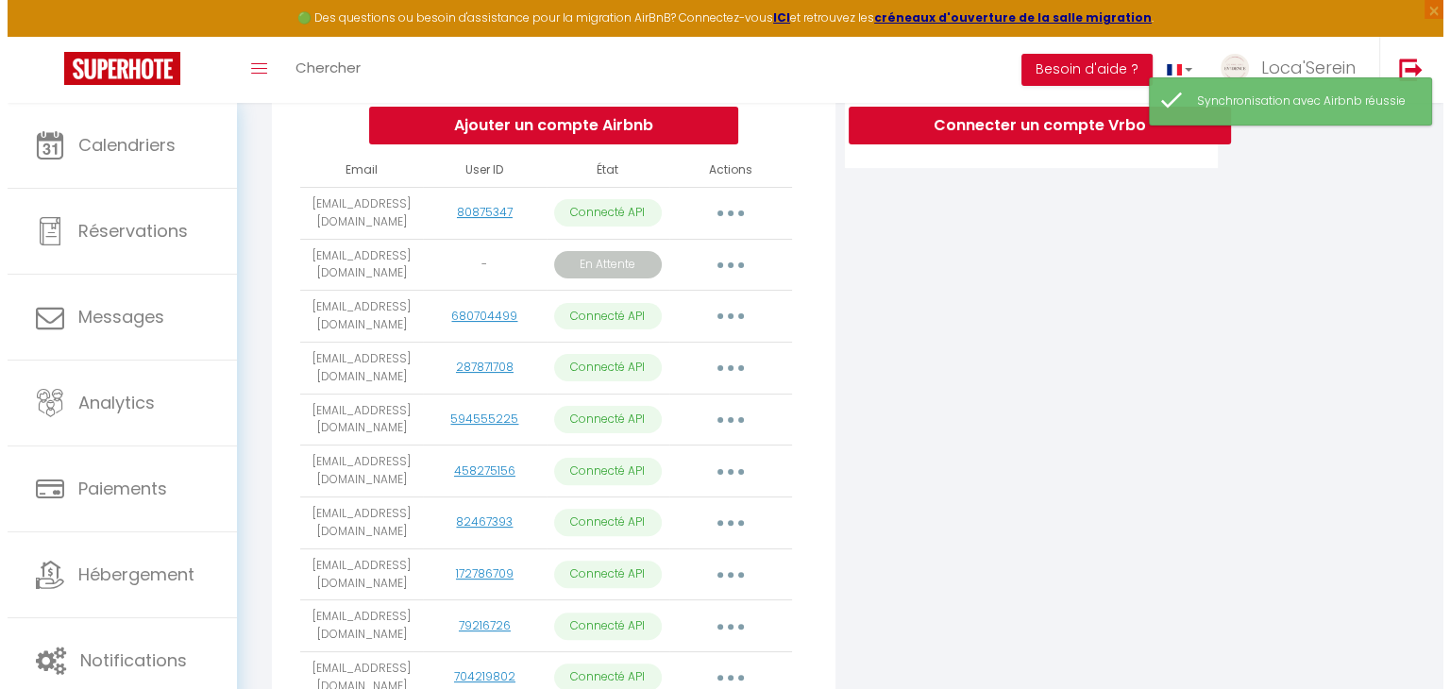
scroll to position [406, 0]
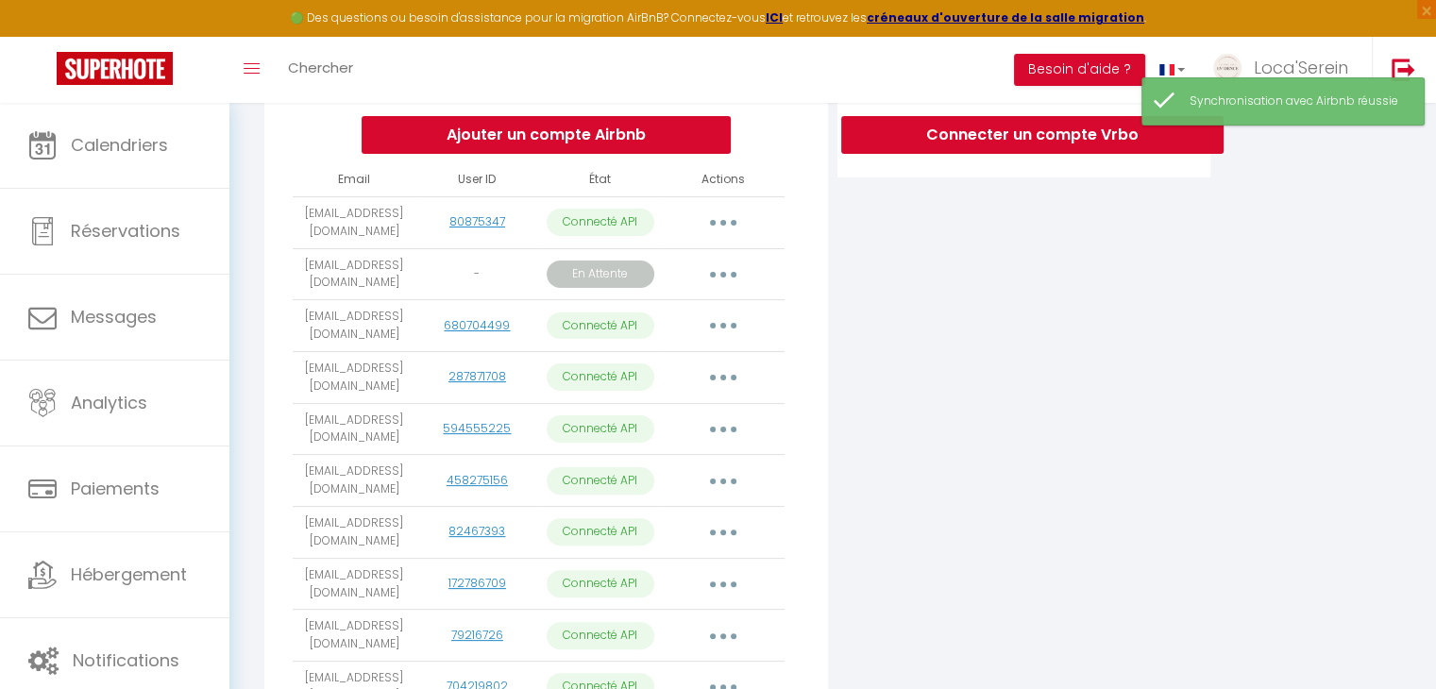
click at [729, 284] on button "button" at bounding box center [723, 275] width 53 height 30
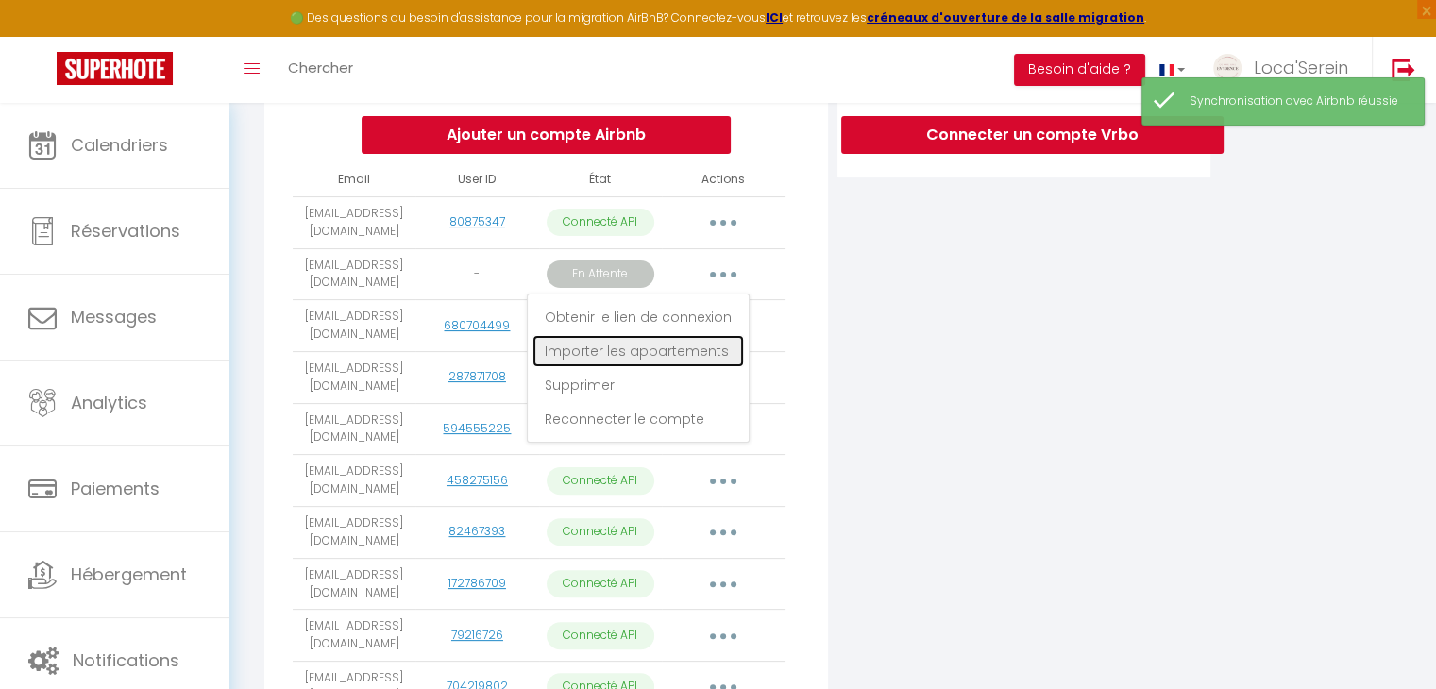
click at [672, 358] on link "Importer les appartements" at bounding box center [637, 351] width 211 height 32
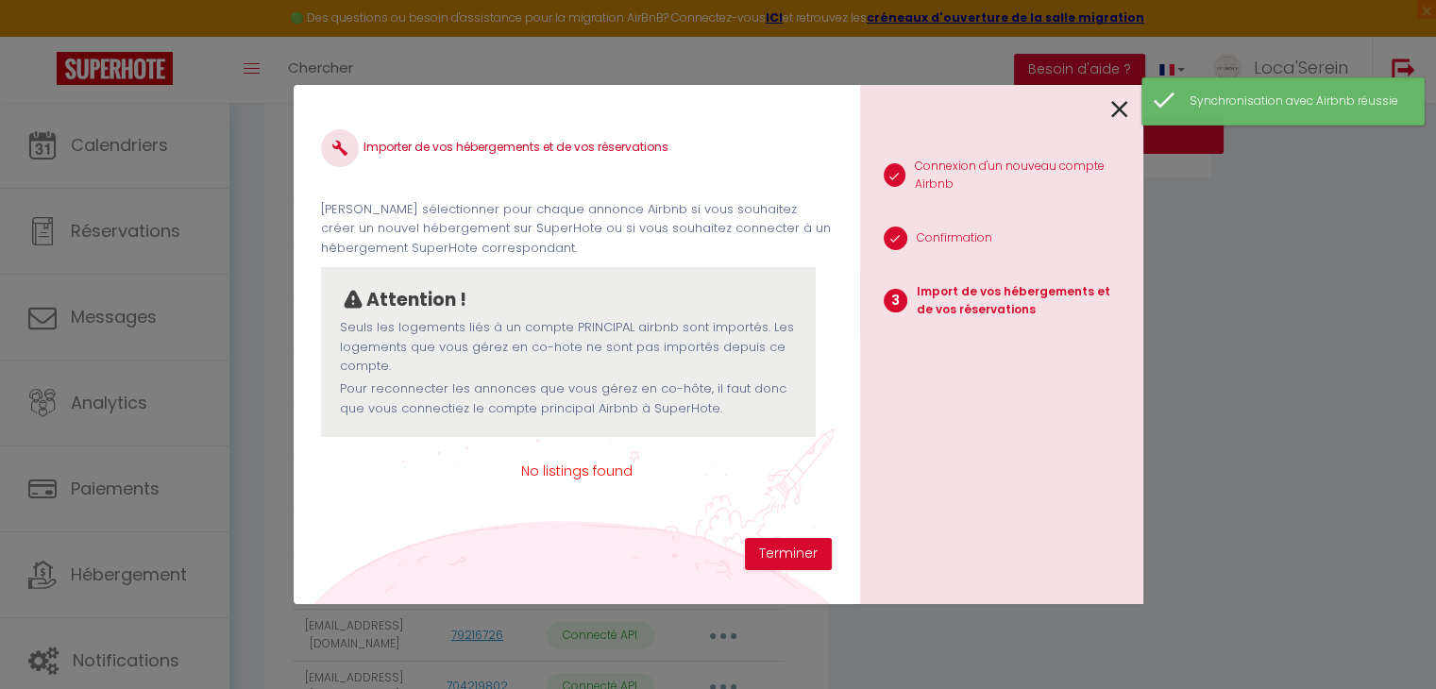
scroll to position [0, 0]
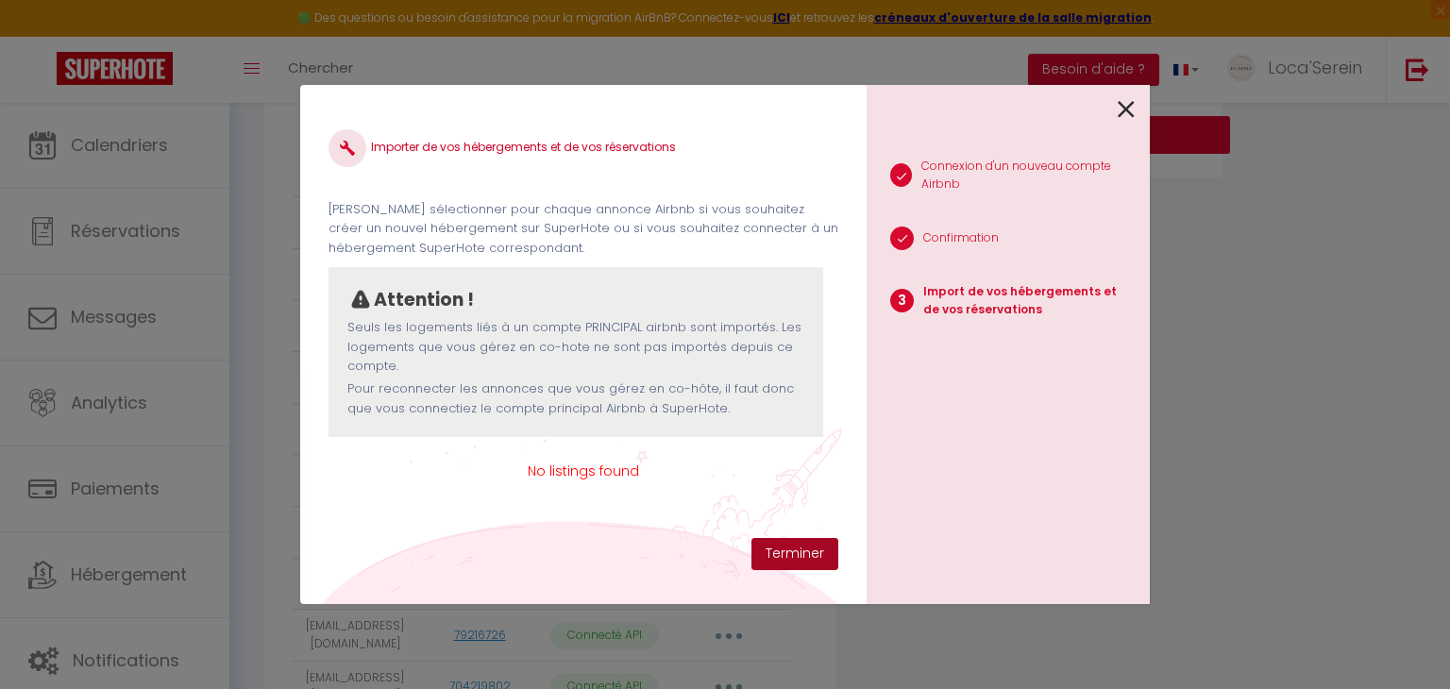
click at [796, 564] on button "Terminer" at bounding box center [794, 554] width 87 height 32
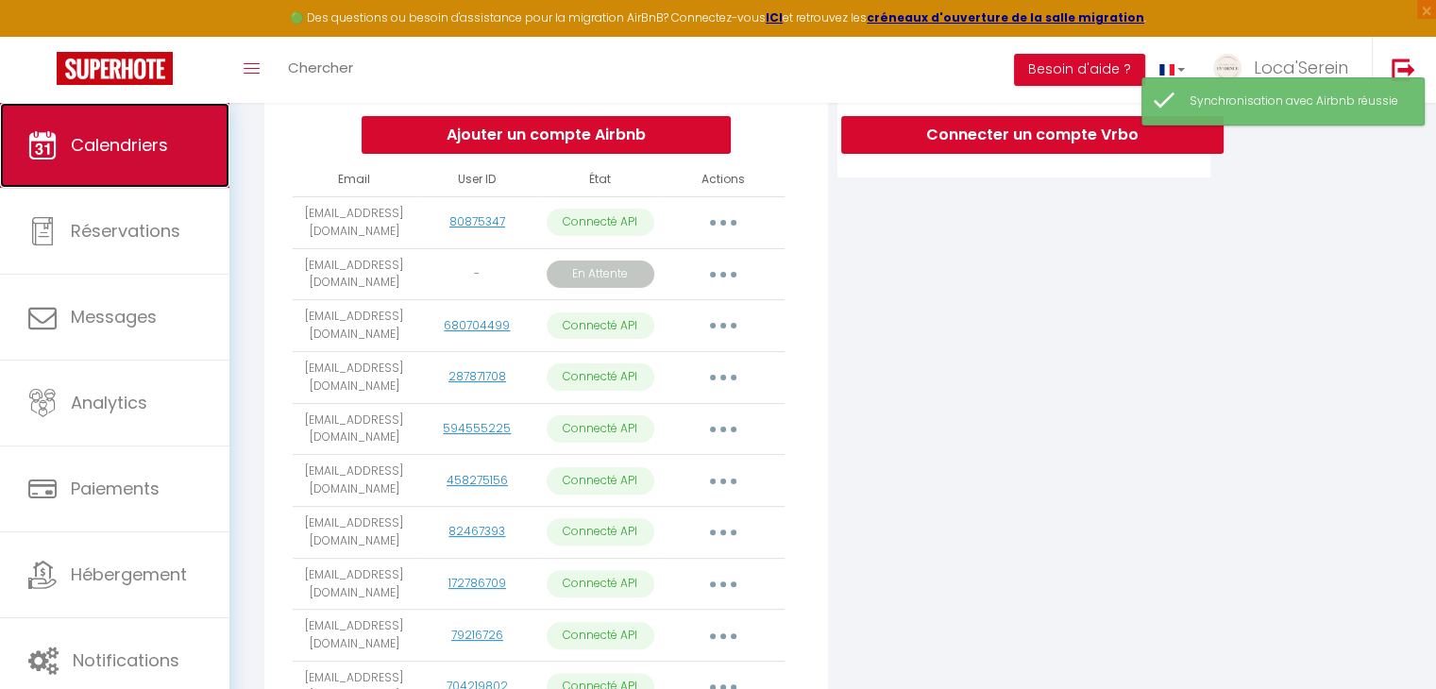
click at [142, 169] on link "Calendriers" at bounding box center [114, 145] width 229 height 85
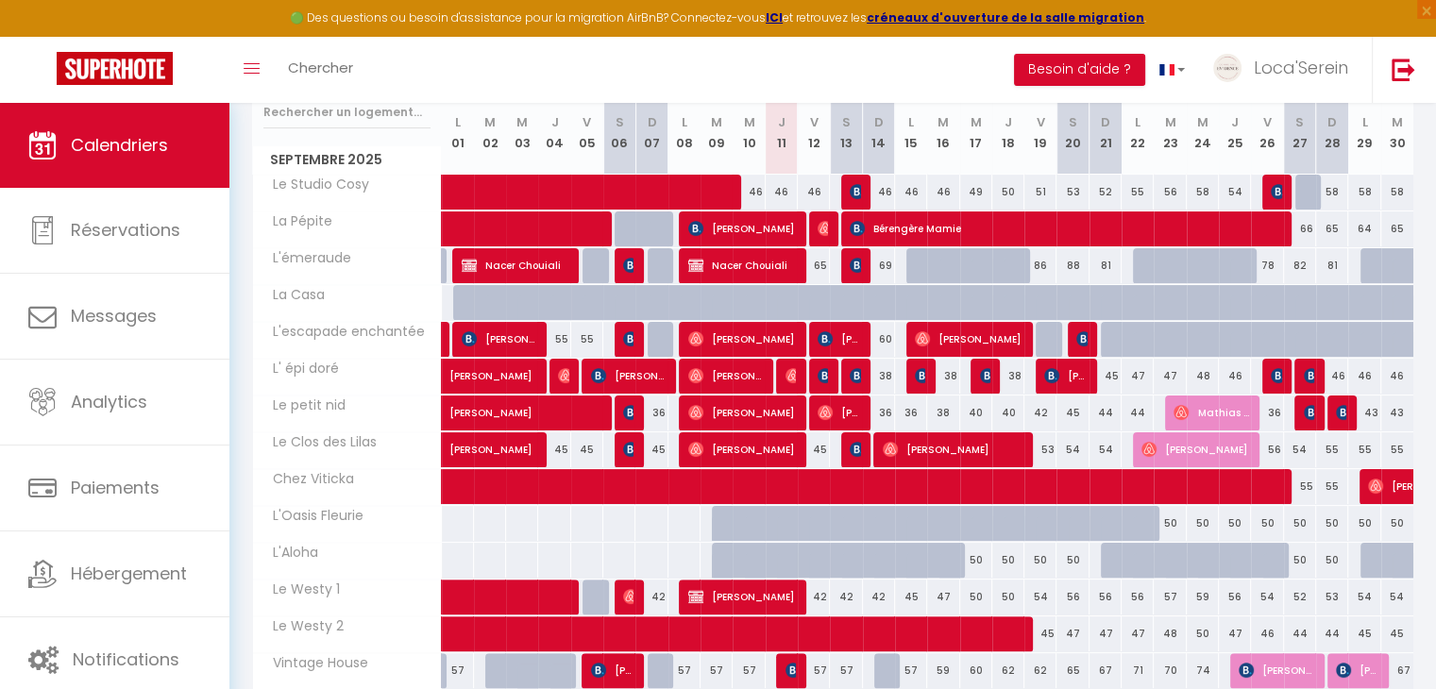
scroll to position [335, 0]
